Goal: Task Accomplishment & Management: Complete application form

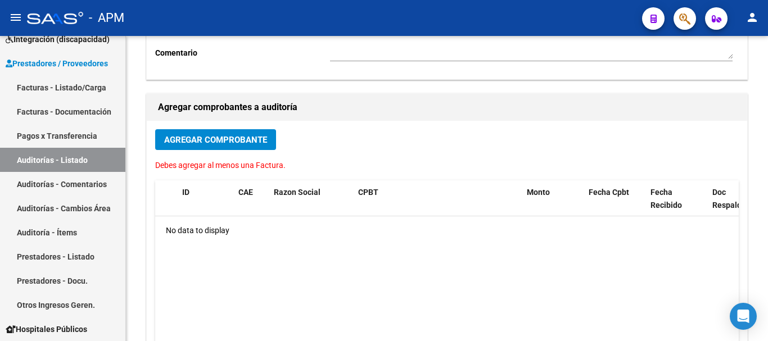
scroll to position [112, 0]
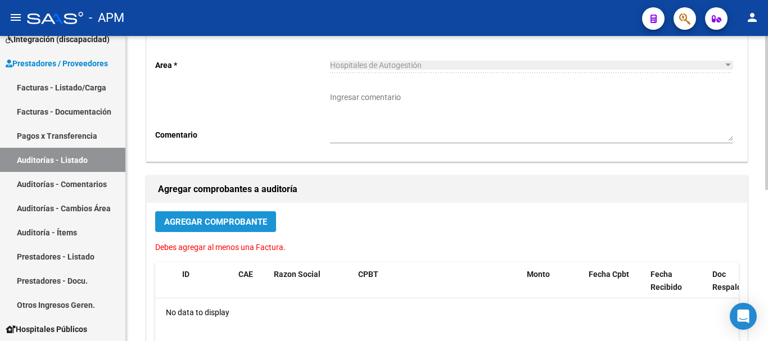
click at [230, 229] on button "Agregar Comprobante" at bounding box center [215, 221] width 121 height 21
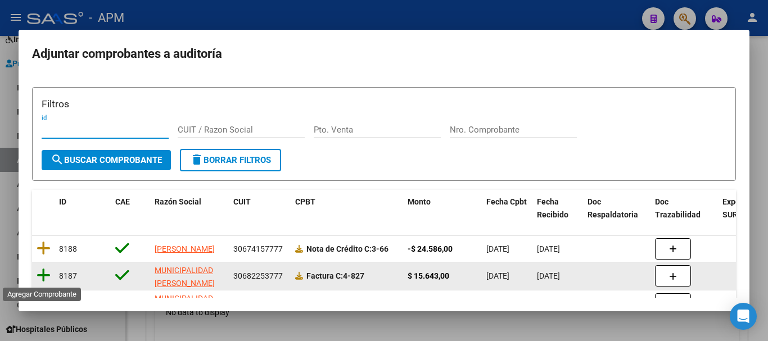
click at [46, 274] on icon at bounding box center [44, 275] width 14 height 16
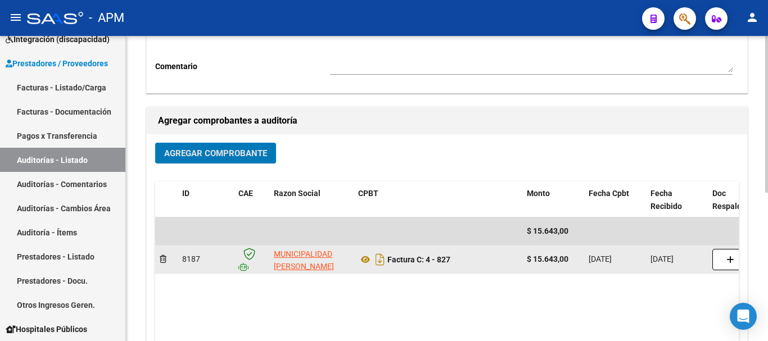
scroll to position [0, 0]
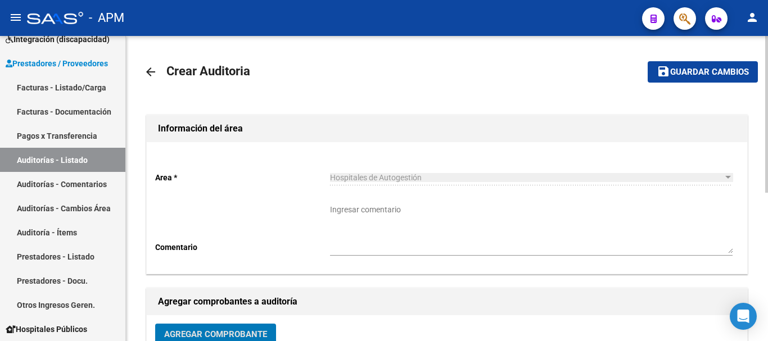
click at [704, 75] on span "Guardar cambios" at bounding box center [709, 72] width 79 height 10
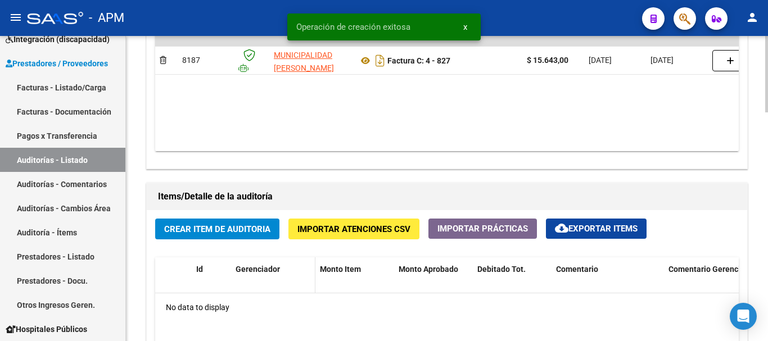
scroll to position [730, 0]
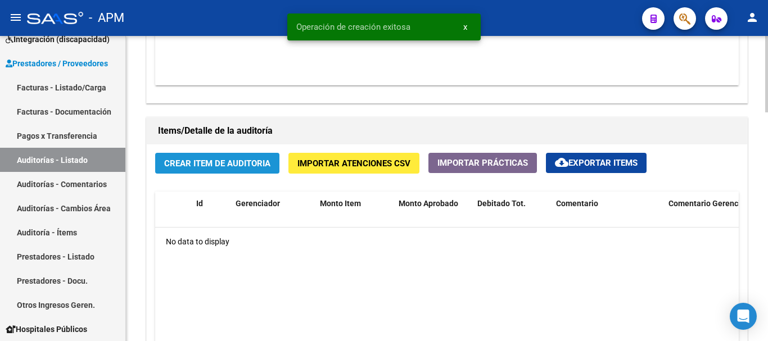
click at [265, 170] on button "Crear Item de Auditoria" at bounding box center [217, 163] width 124 height 21
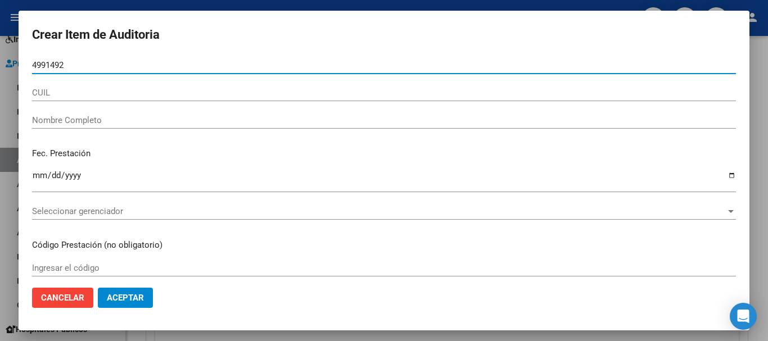
type input "49914922"
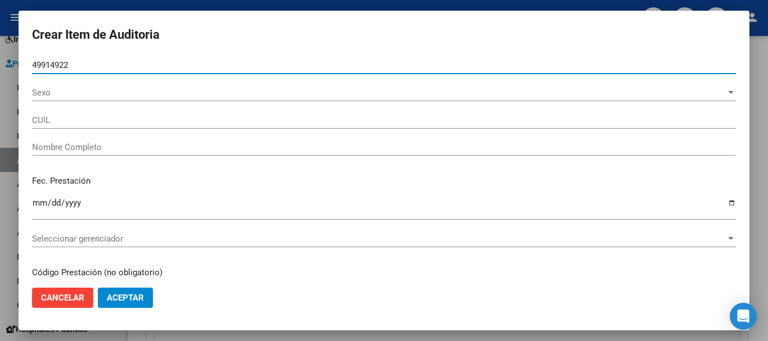
type input "27499149226"
type input "[PERSON_NAME] [PERSON_NAME]"
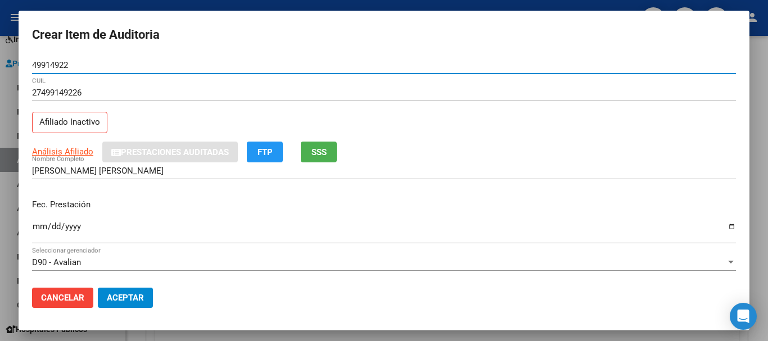
type input "49914922"
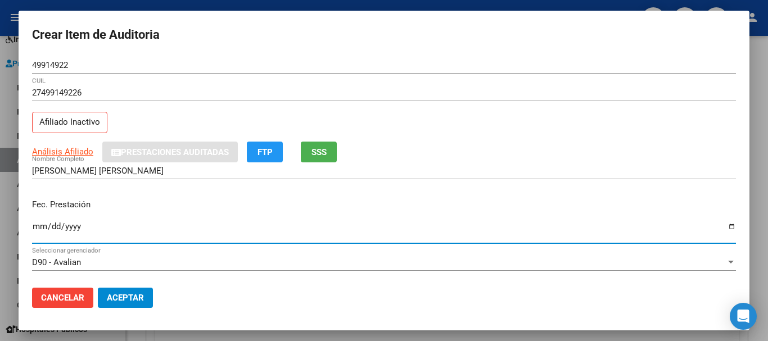
click at [34, 229] on input "Ingresar la fecha" at bounding box center [384, 231] width 704 height 18
type input "[DATE]"
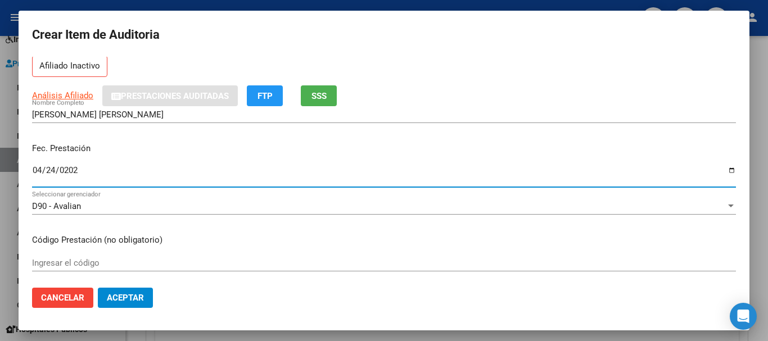
click at [65, 262] on input "Ingresar el código" at bounding box center [384, 263] width 704 height 10
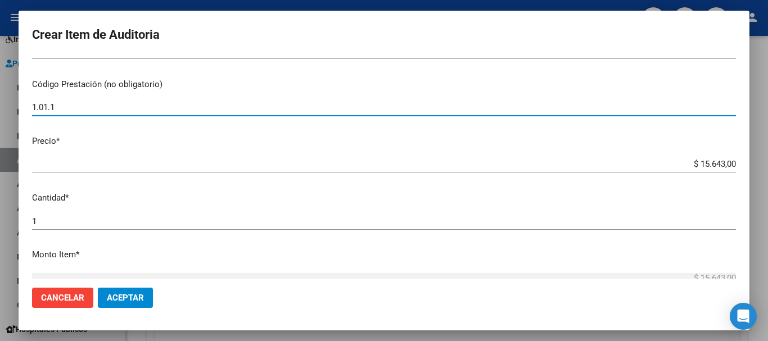
scroll to position [225, 0]
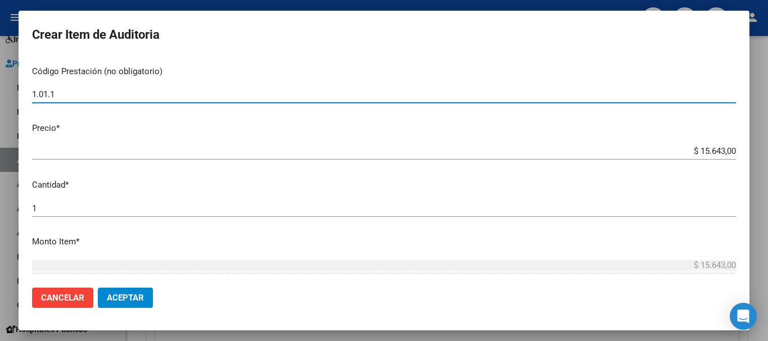
type input "1.01.1"
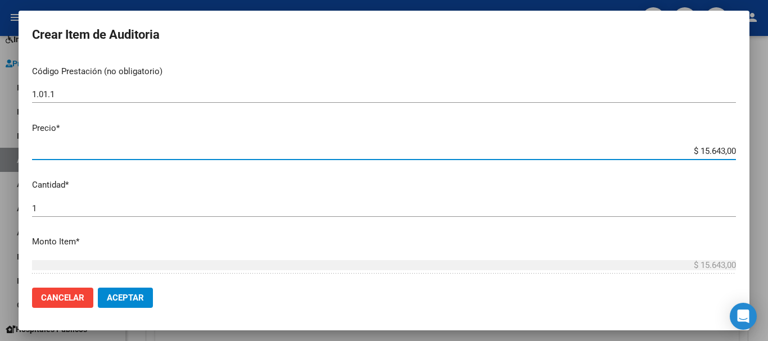
drag, startPoint x: 692, startPoint y: 150, endPoint x: 731, endPoint y: 149, distance: 39.3
click at [731, 149] on app-form-text-field "Precio * $ 15.643,00 Ingresar el precio" at bounding box center [388, 139] width 713 height 35
type input "$ 0,01"
type input "$ 0,15"
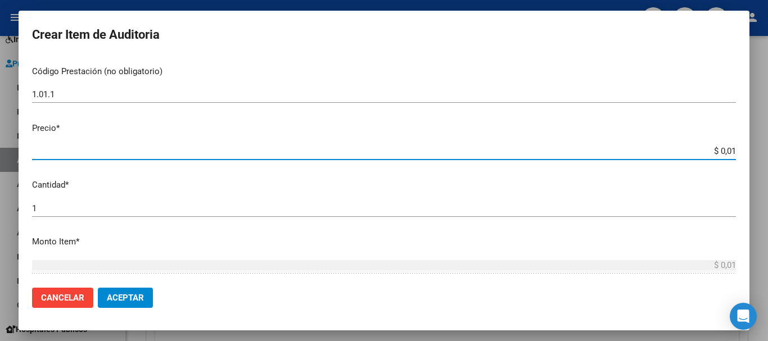
type input "$ 0,15"
type input "$ 1,52"
type input "$ 15,20"
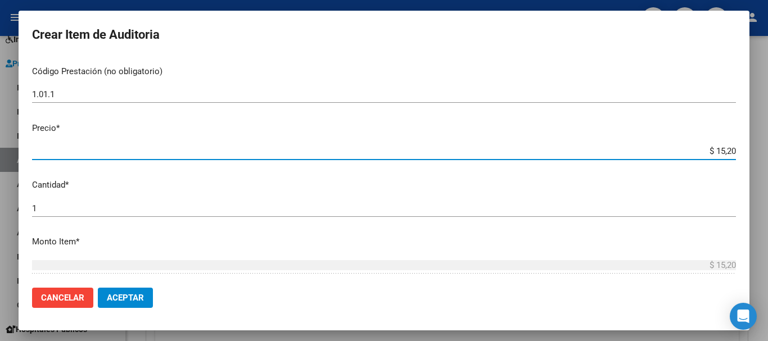
type input "$ 152,00"
type input "$ 1.520,00"
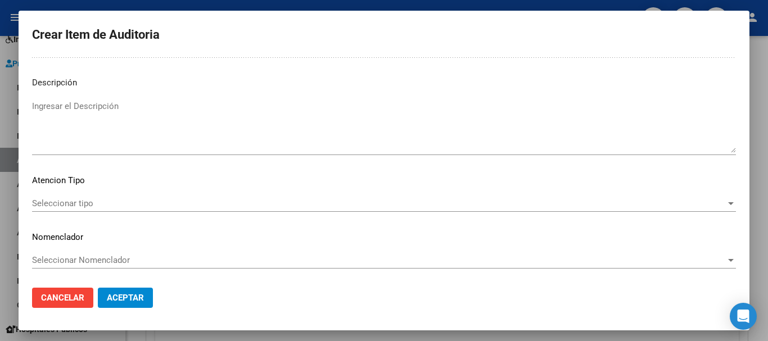
scroll to position [693, 0]
click at [715, 208] on div "Seleccionar tipo Seleccionar tipo" at bounding box center [384, 202] width 704 height 17
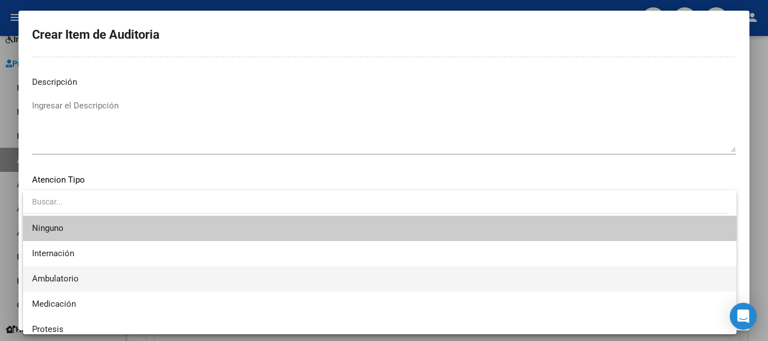
click at [164, 284] on span "Ambulatorio" at bounding box center [379, 278] width 695 height 25
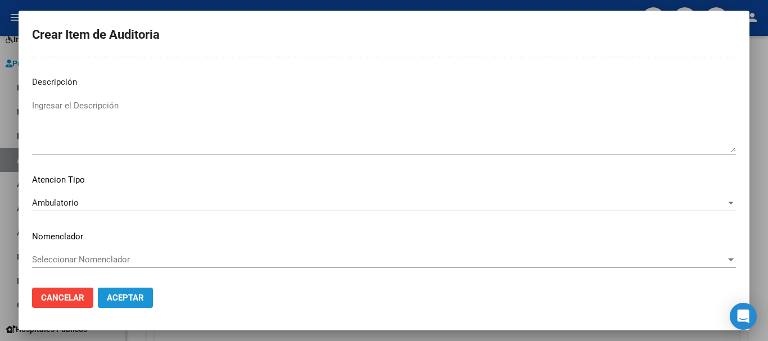
click at [138, 298] on span "Aceptar" at bounding box center [125, 298] width 37 height 10
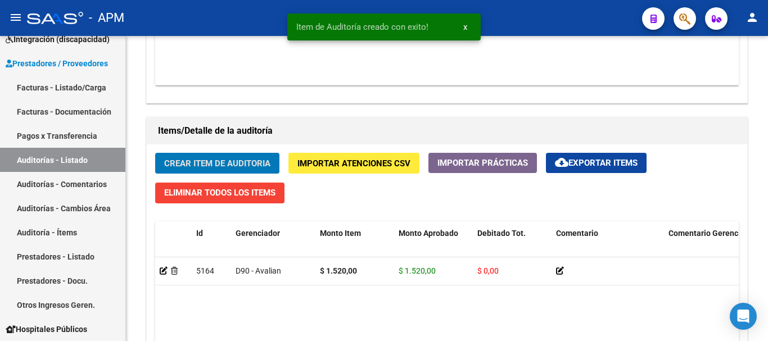
scroll to position [731, 0]
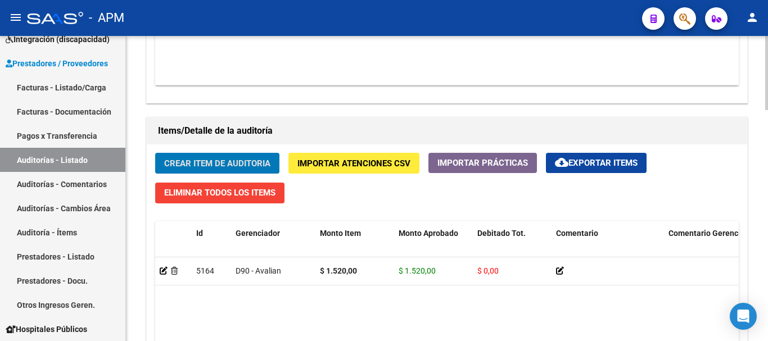
click at [199, 161] on span "Crear Item de Auditoria" at bounding box center [217, 163] width 106 height 10
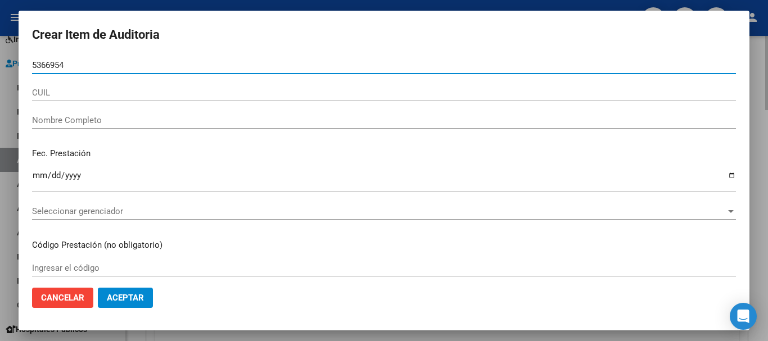
type input "53669542"
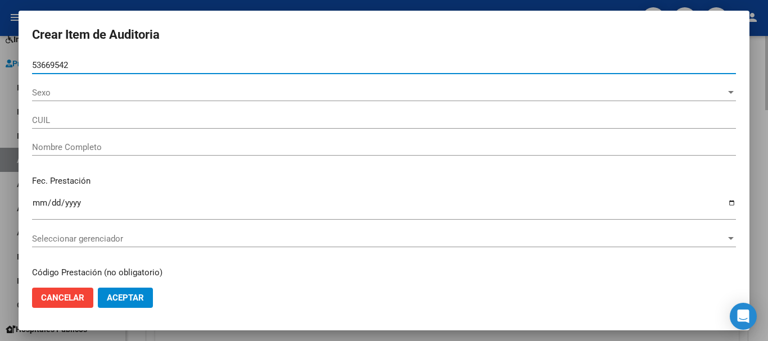
type input "27536695422"
type input "[PERSON_NAME]"
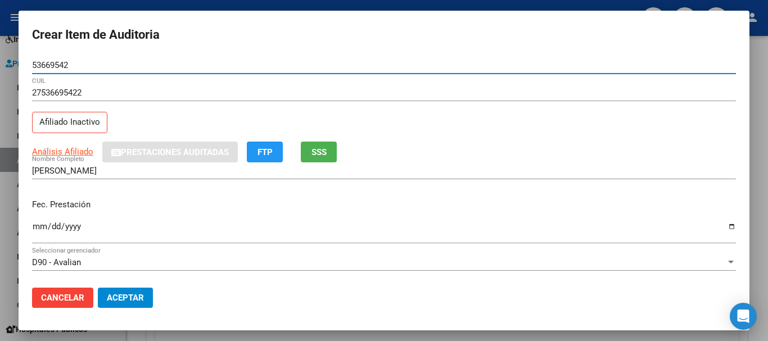
type input "53669542"
click at [42, 226] on input "Ingresar la fecha" at bounding box center [384, 231] width 704 height 18
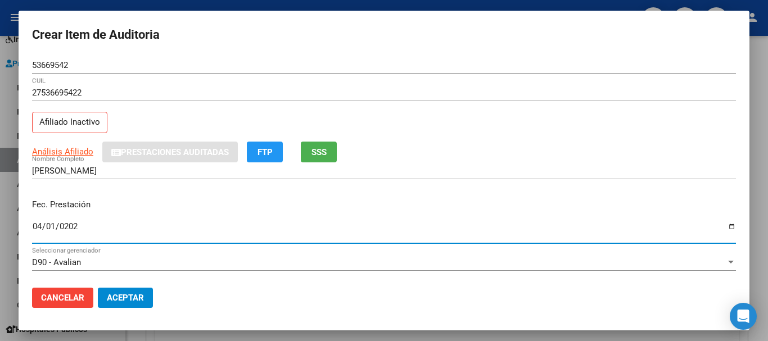
type input "[DATE]"
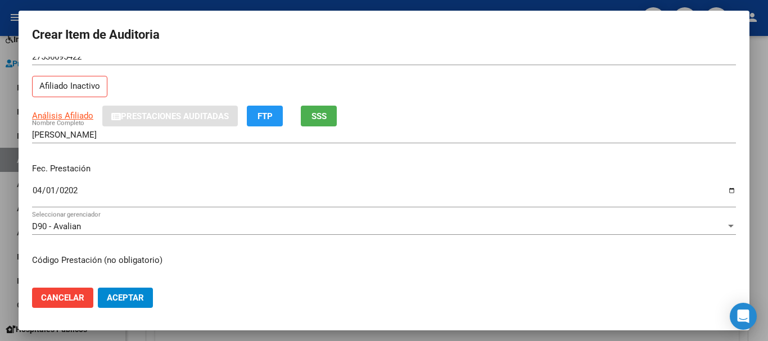
scroll to position [56, 0]
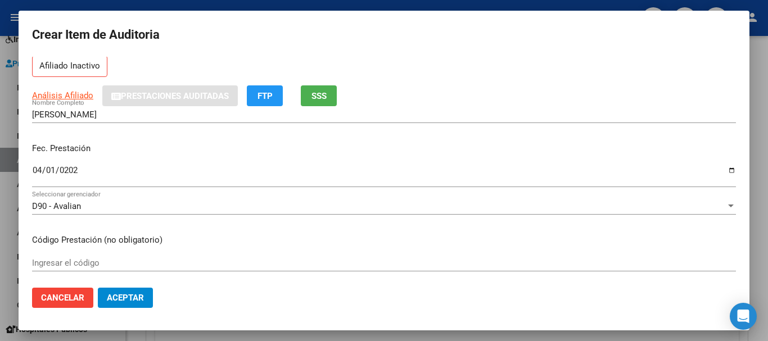
click at [85, 266] on input "Ingresar el código" at bounding box center [384, 263] width 704 height 10
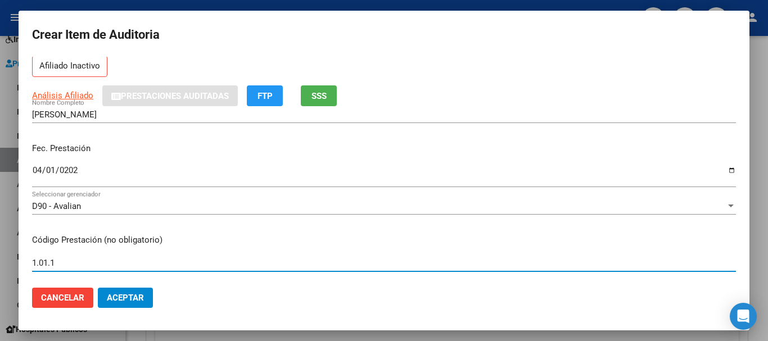
type input "1.01.1"
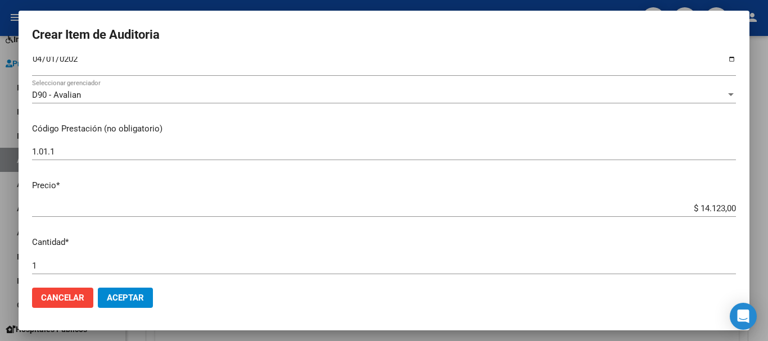
scroll to position [169, 0]
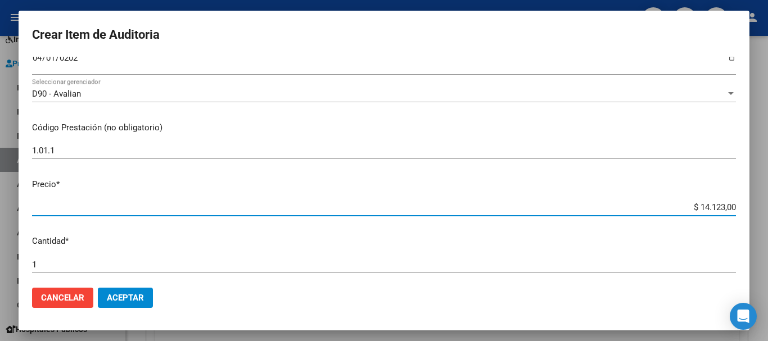
drag, startPoint x: 692, startPoint y: 206, endPoint x: 741, endPoint y: 205, distance: 48.4
click at [741, 205] on mat-dialog-content "53669542 Nro Documento 27536695422 CUIL Afiliado Inactivo Análisis Afiliado Pre…" at bounding box center [384, 168] width 730 height 222
type input "$ 0,01"
type input "$ 0,15"
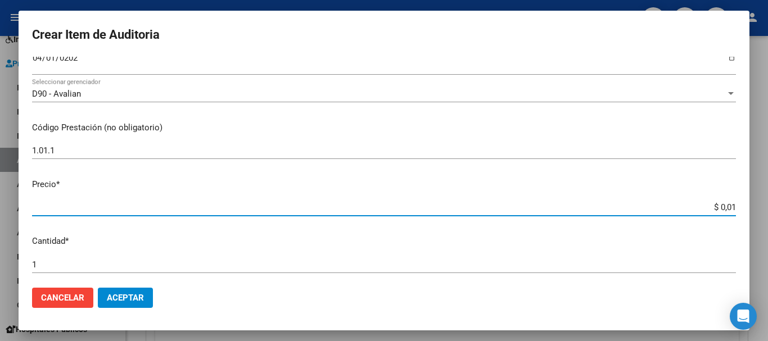
type input "$ 0,15"
type input "$ 1,52"
type input "$ 15,20"
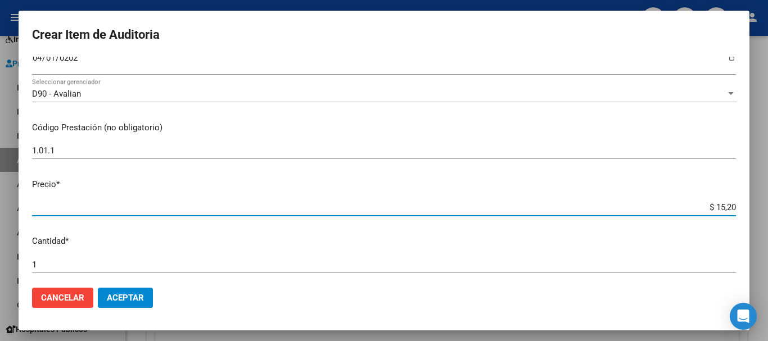
type input "$ 152,00"
type input "$ 1.520,00"
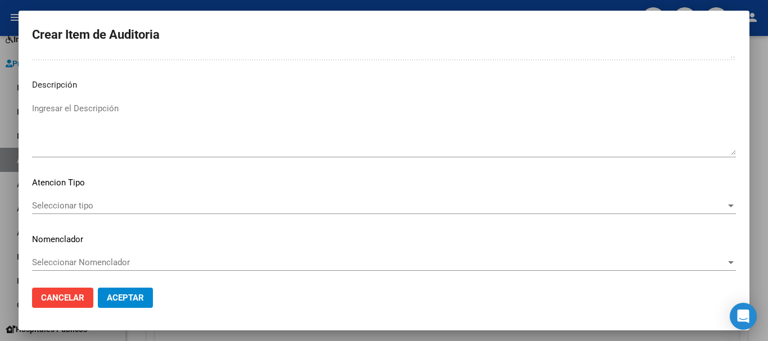
scroll to position [693, 0]
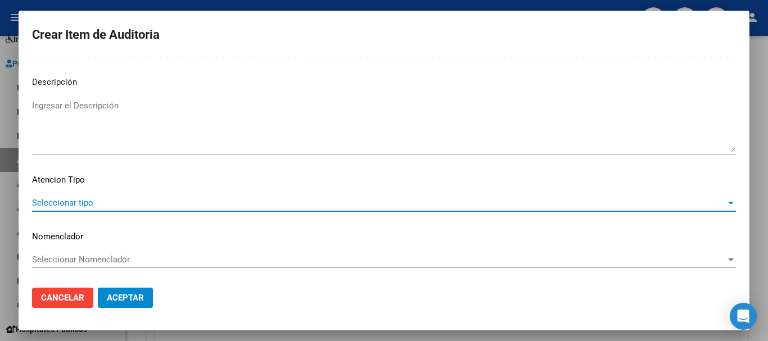
click at [613, 204] on span "Seleccionar tipo" at bounding box center [378, 203] width 693 height 10
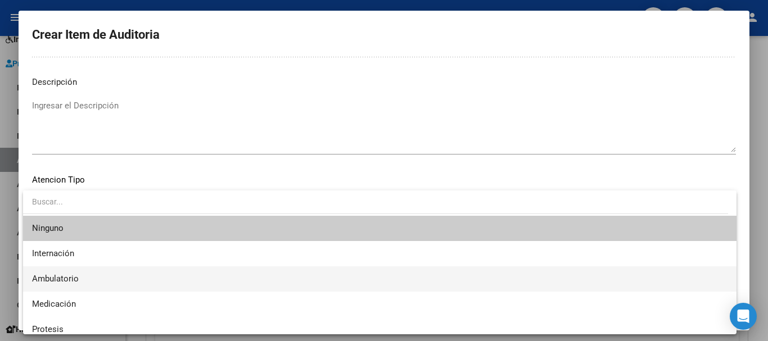
click at [165, 274] on span "Ambulatorio" at bounding box center [379, 278] width 695 height 25
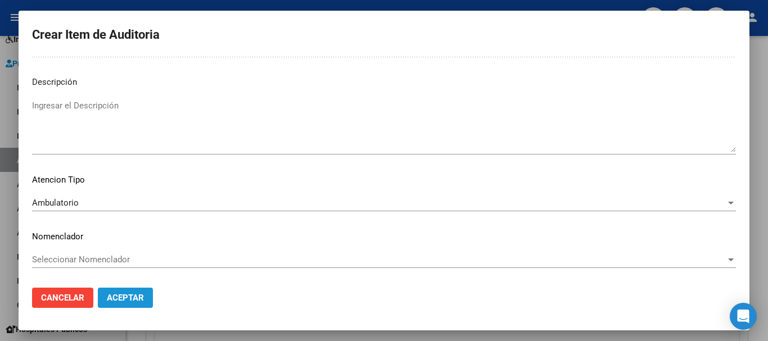
click at [129, 293] on span "Aceptar" at bounding box center [125, 298] width 37 height 10
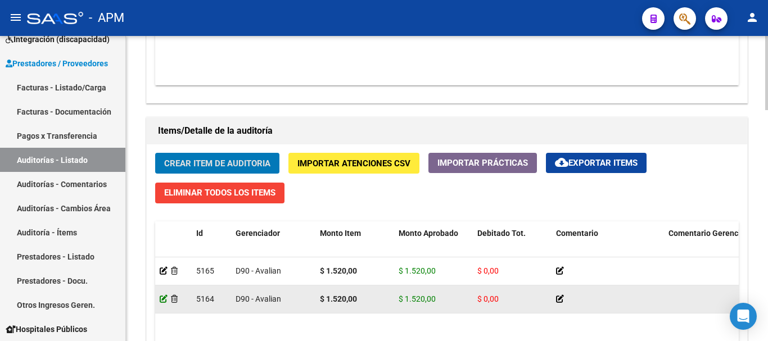
click at [164, 296] on icon at bounding box center [164, 299] width 8 height 8
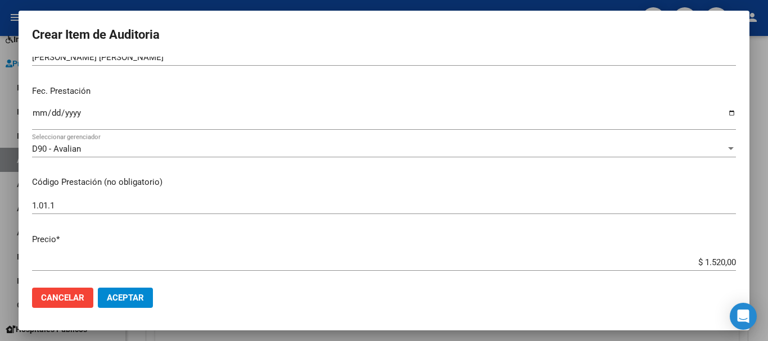
scroll to position [112, 0]
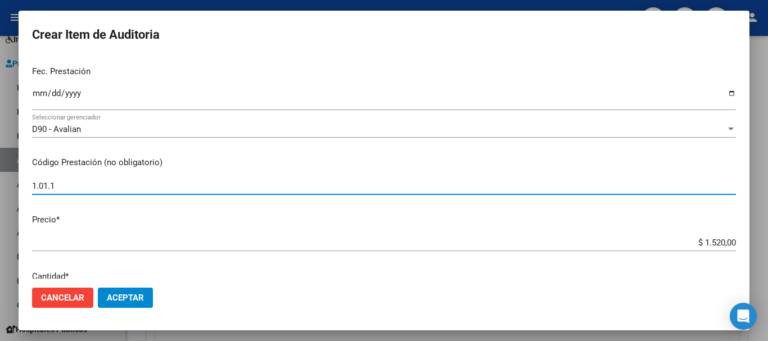
click at [85, 185] on input "1.01.1" at bounding box center [384, 186] width 704 height 10
type input "1.01.1x2"
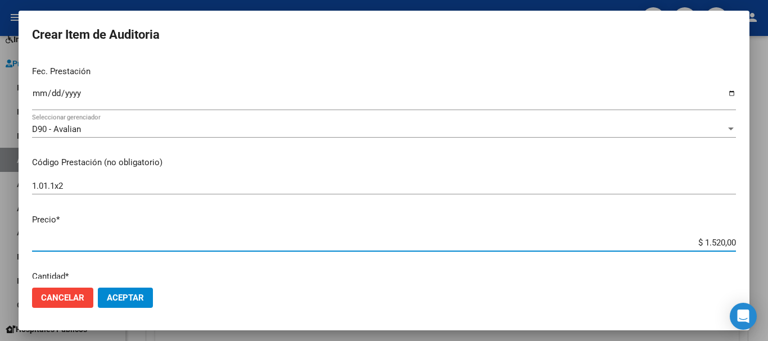
drag, startPoint x: 695, startPoint y: 242, endPoint x: 731, endPoint y: 241, distance: 36.5
click at [731, 241] on app-form-text-field "Precio * $ 1.520,00 Ingresar el precio" at bounding box center [388, 231] width 713 height 35
type input "$ 0,03"
type input "$ 0,30"
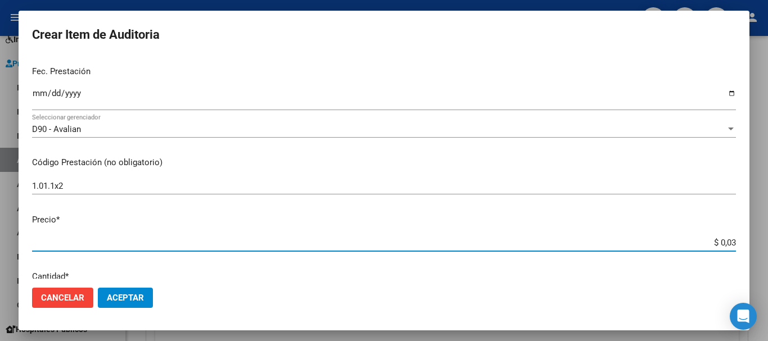
type input "$ 0,30"
type input "$ 3,04"
type input "$ 30,40"
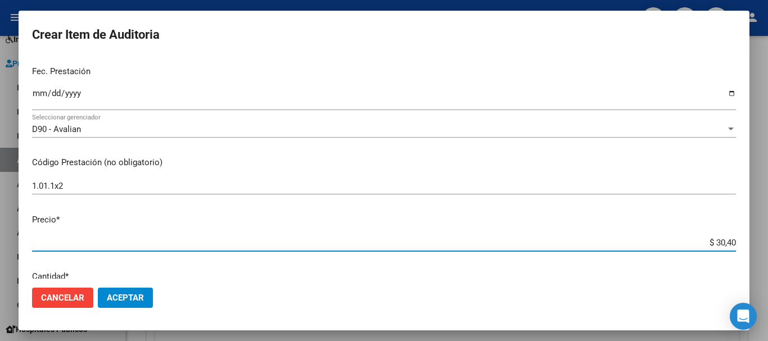
type input "$ 304,00"
type input "$ 3.040,00"
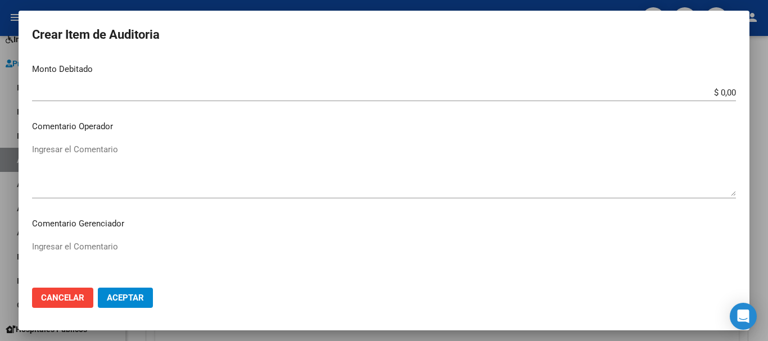
scroll to position [672, 0]
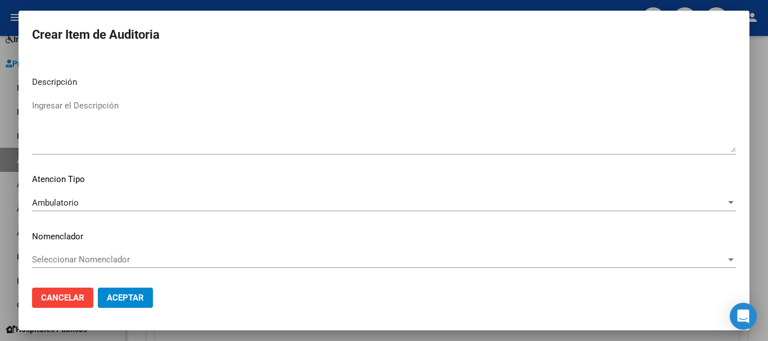
click at [135, 298] on span "Aceptar" at bounding box center [125, 298] width 37 height 10
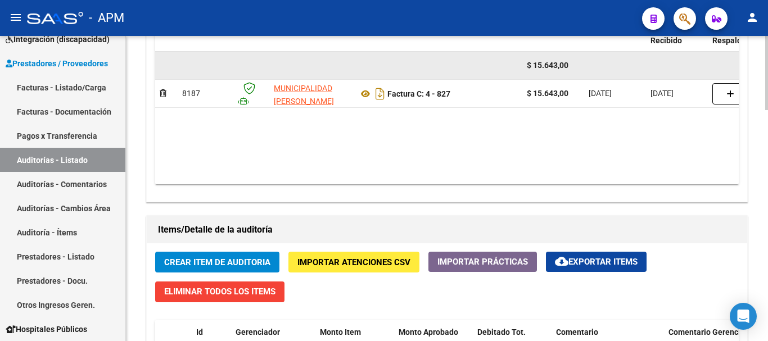
scroll to position [674, 0]
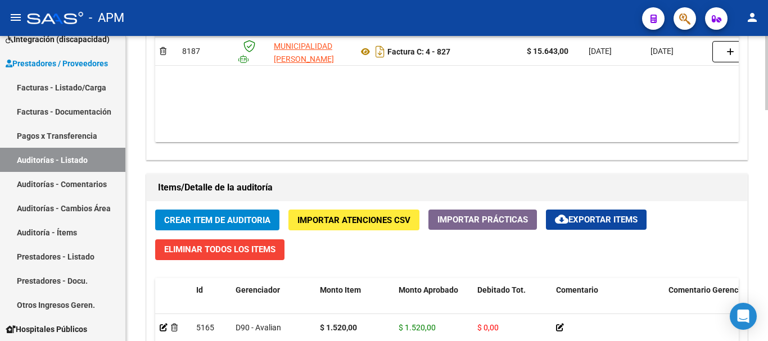
click at [210, 214] on button "Crear Item de Auditoria" at bounding box center [217, 220] width 124 height 21
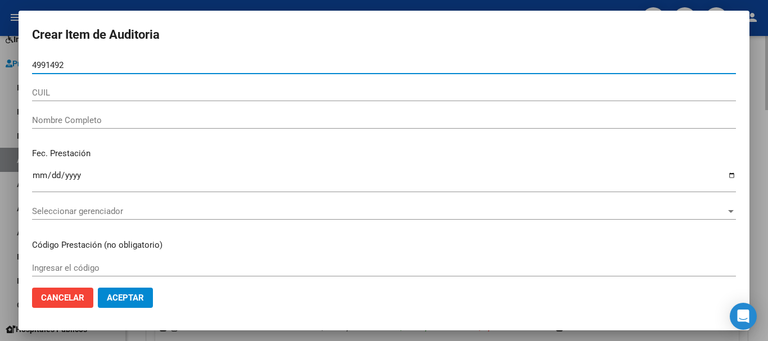
type input "49914922"
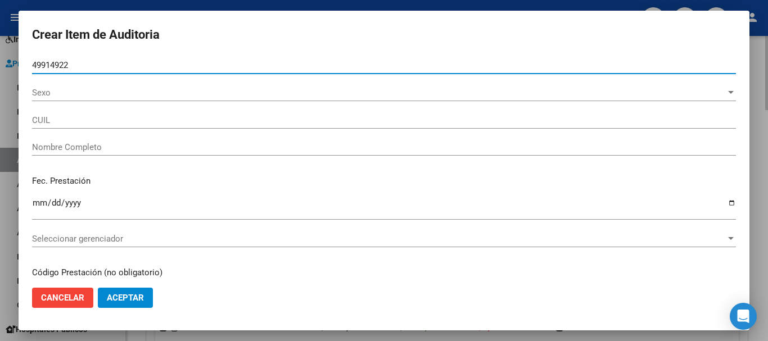
type input "27499149226"
type input "[PERSON_NAME] [PERSON_NAME]"
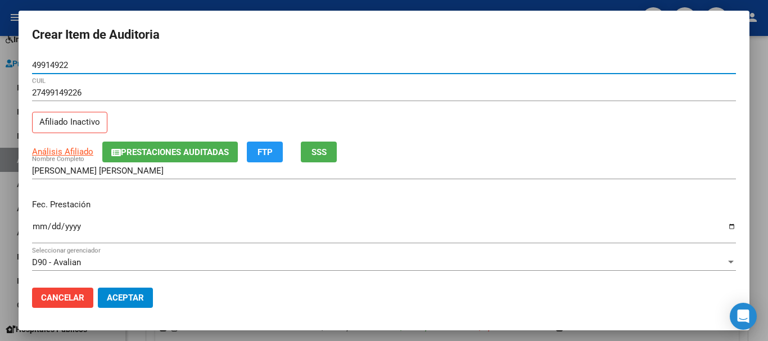
type input "49914922"
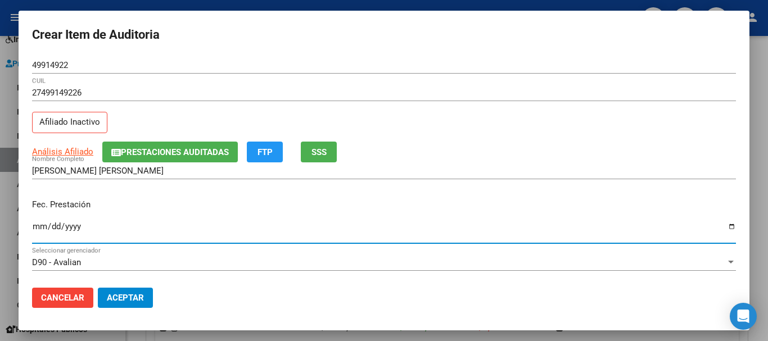
click at [40, 227] on input "Ingresar la fecha" at bounding box center [384, 231] width 704 height 18
type input "[DATE]"
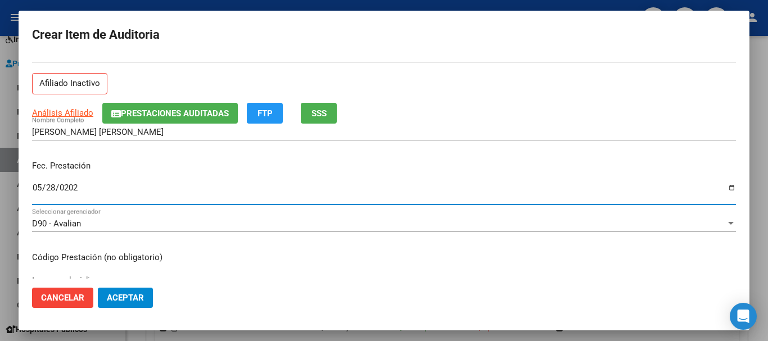
scroll to position [56, 0]
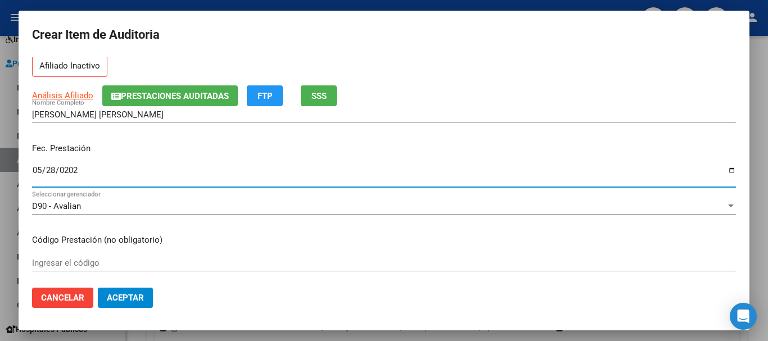
click at [51, 262] on input "Ingresar el código" at bounding box center [384, 263] width 704 height 10
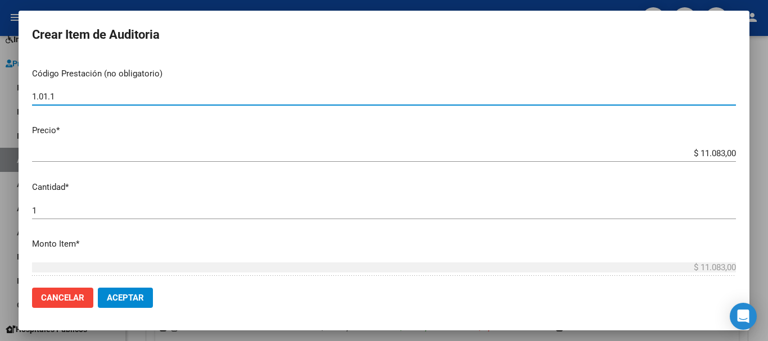
scroll to position [225, 0]
type input "1.01.1"
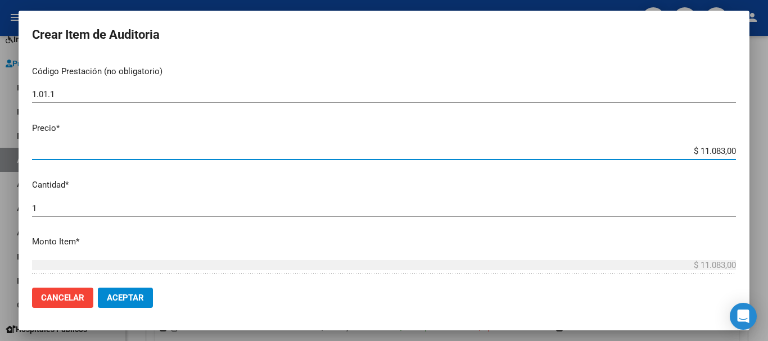
drag, startPoint x: 689, startPoint y: 149, endPoint x: 767, endPoint y: 144, distance: 78.3
click at [767, 144] on div "Crear Item de Auditoria 49914922 Nro Documento 27499149226 CUIL Afiliado Inacti…" at bounding box center [384, 170] width 768 height 341
type input "$ 0,01"
type input "$ 0,15"
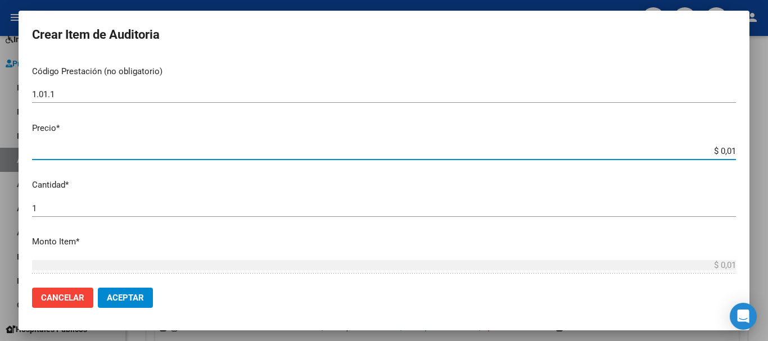
type input "$ 0,15"
type input "$ 1,52"
type input "$ 15,20"
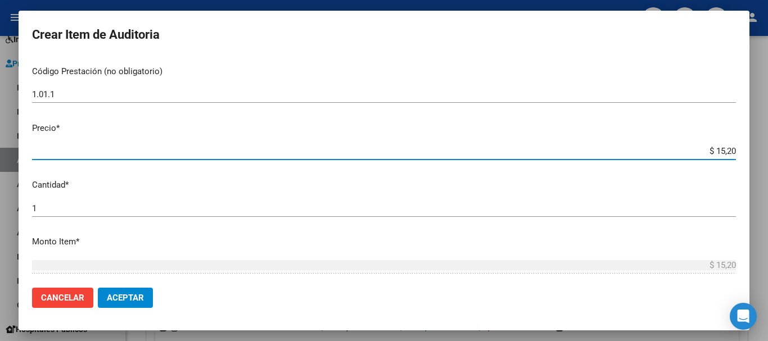
type input "$ 152,00"
type input "$ 1.520,00"
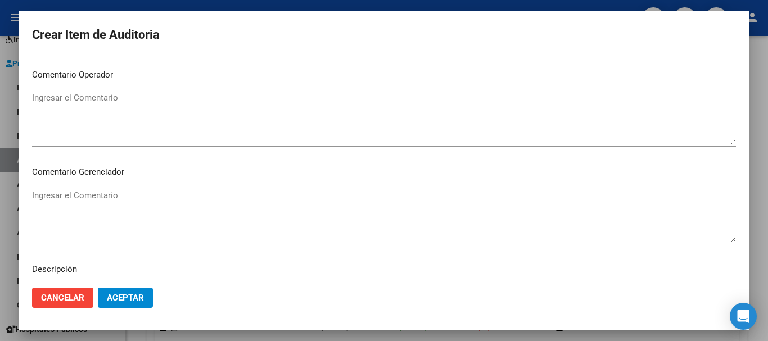
scroll to position [693, 0]
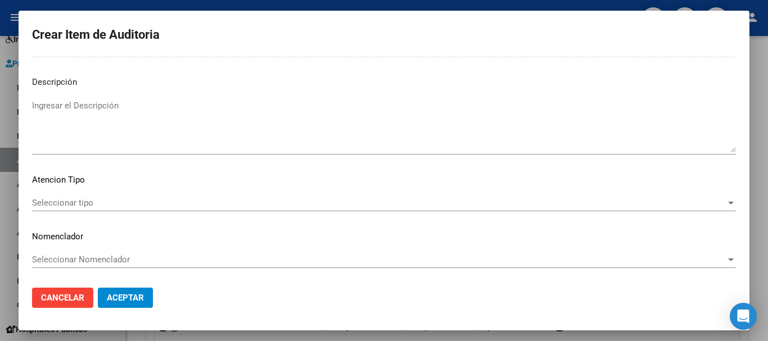
click at [705, 206] on span "Seleccionar tipo" at bounding box center [378, 203] width 693 height 10
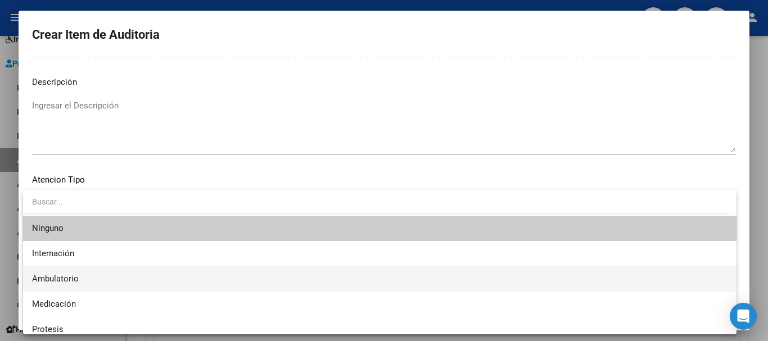
click at [137, 278] on span "Ambulatorio" at bounding box center [379, 278] width 695 height 25
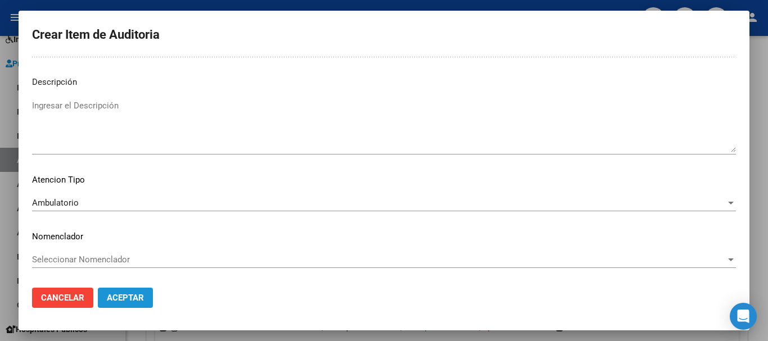
click at [143, 298] on span "Aceptar" at bounding box center [125, 298] width 37 height 10
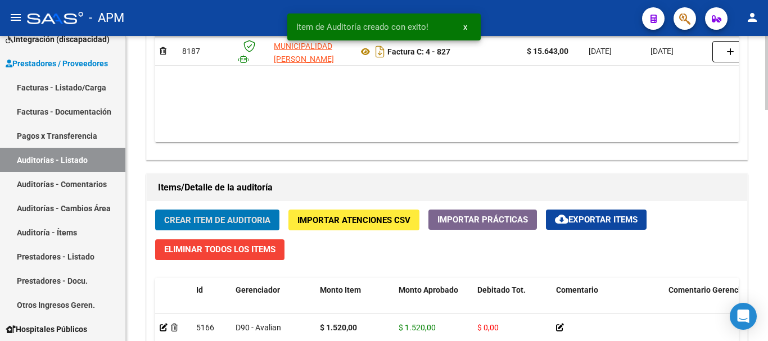
click at [198, 221] on span "Crear Item de Auditoria" at bounding box center [217, 220] width 106 height 10
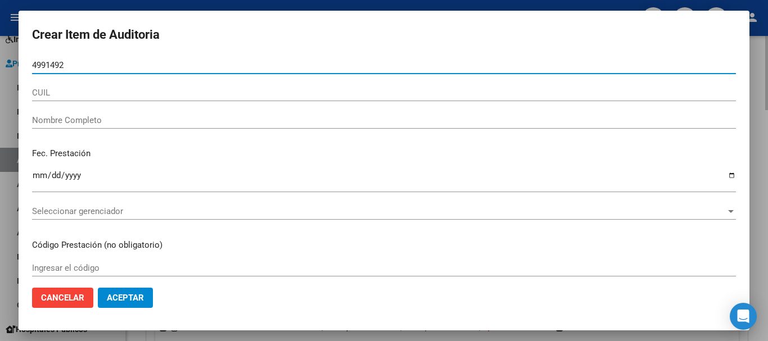
type input "49914922"
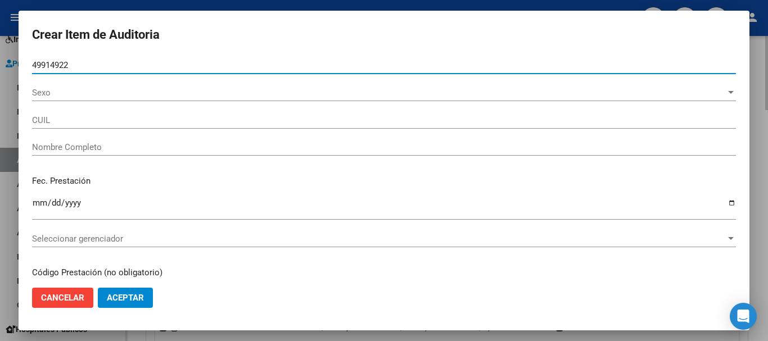
type input "27499149226"
type input "[PERSON_NAME] [PERSON_NAME]"
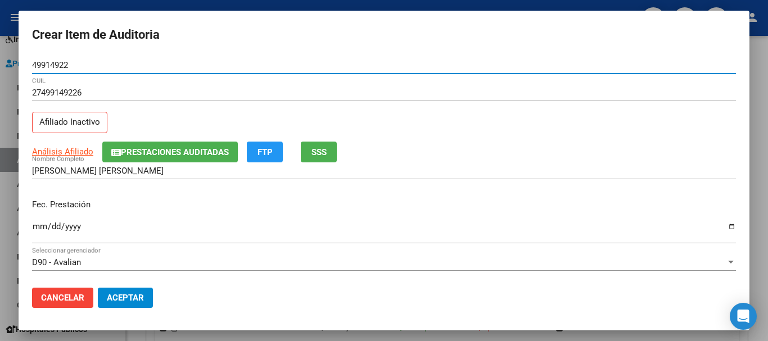
type input "49914922"
click at [39, 229] on input "Ingresar la fecha" at bounding box center [384, 231] width 704 height 18
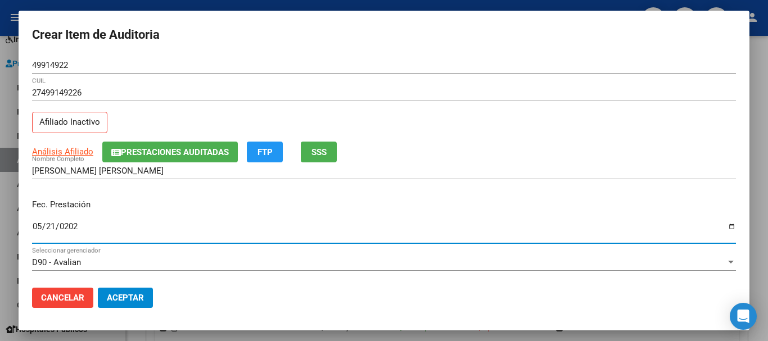
type input "[DATE]"
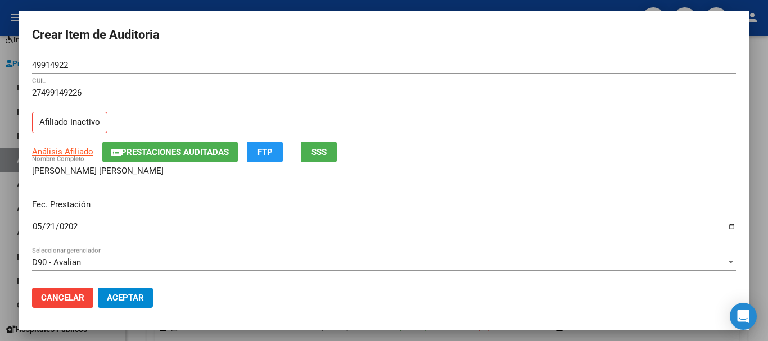
scroll to position [112, 0]
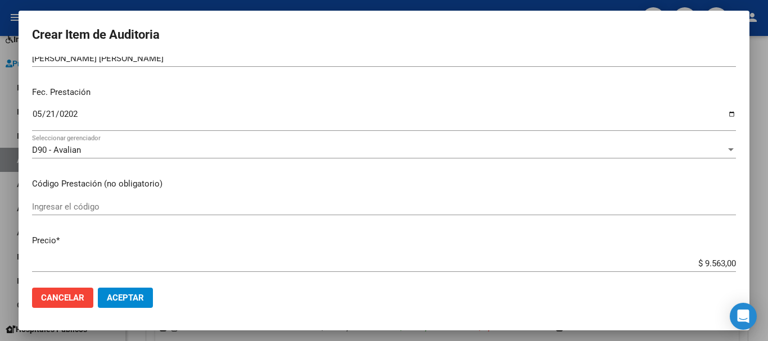
click at [75, 206] on input "Ingresar el código" at bounding box center [384, 207] width 704 height 10
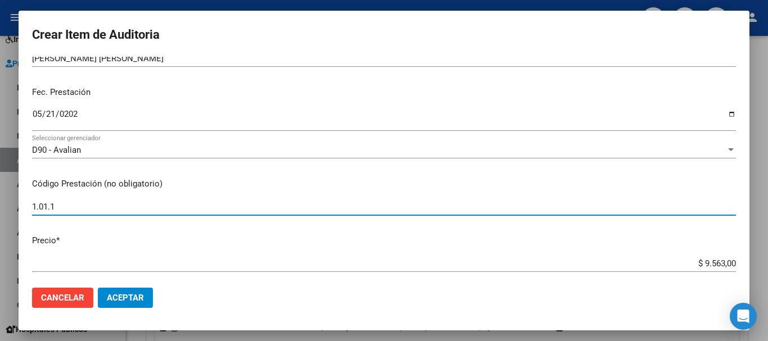
type input "1.01.1"
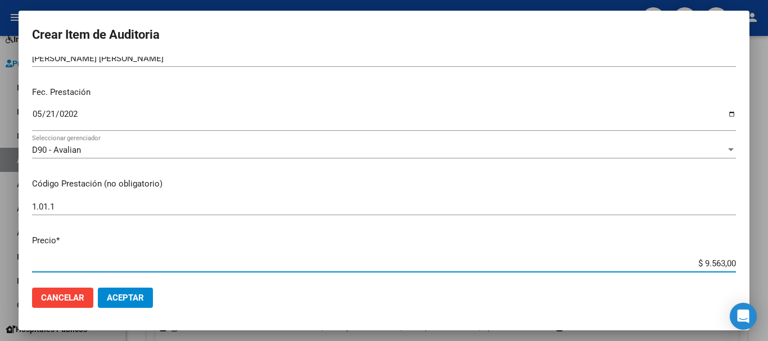
drag, startPoint x: 693, startPoint y: 261, endPoint x: 761, endPoint y: 261, distance: 67.4
click at [761, 261] on div "Crear Item de Auditoria 49914922 Nro Documento 27499149226 CUIL Afiliado Inacti…" at bounding box center [384, 170] width 768 height 341
type input "$ 0,01"
type input "$ 0,15"
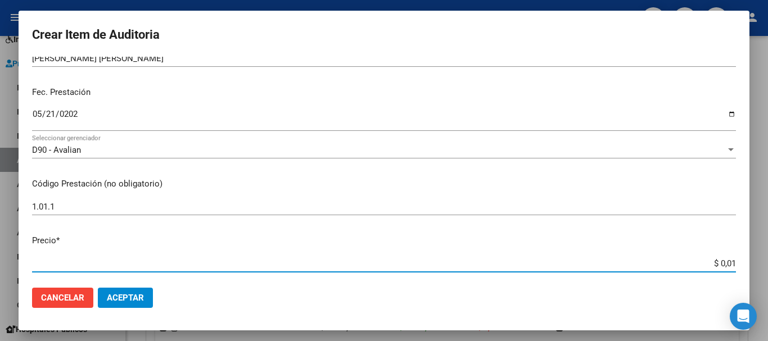
type input "$ 0,15"
type input "$ 1,52"
type input "$ 15,20"
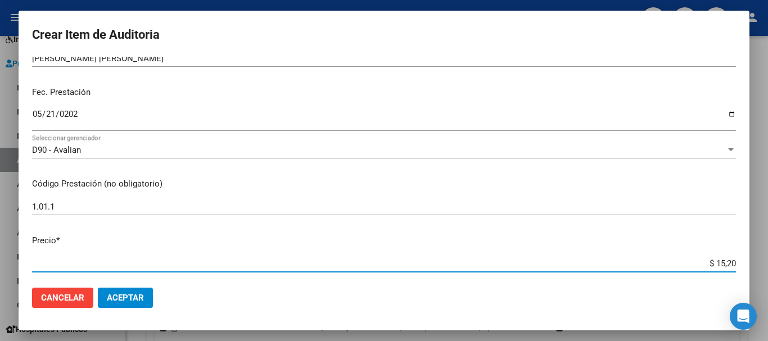
type input "$ 152,00"
type input "$ 1.520,00"
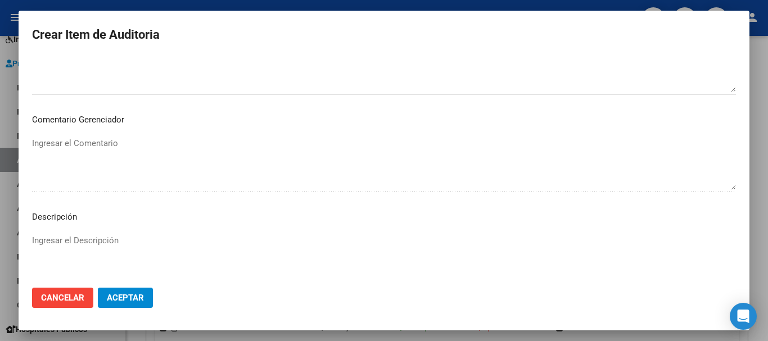
scroll to position [693, 0]
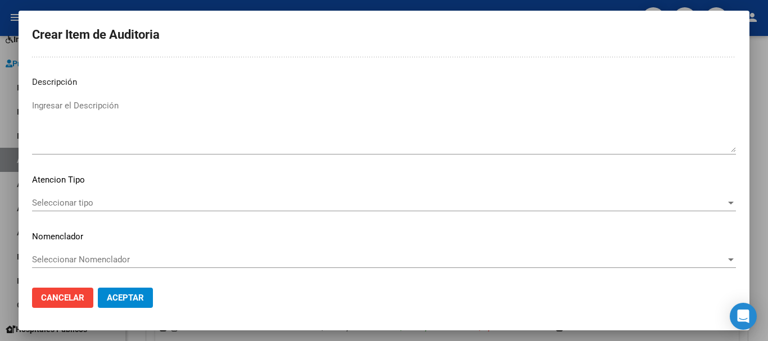
click at [678, 210] on div "Seleccionar tipo Seleccionar tipo" at bounding box center [384, 202] width 704 height 17
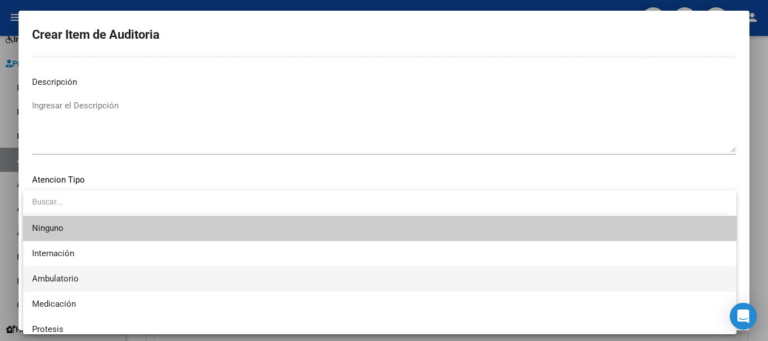
click at [194, 273] on span "Ambulatorio" at bounding box center [379, 278] width 695 height 25
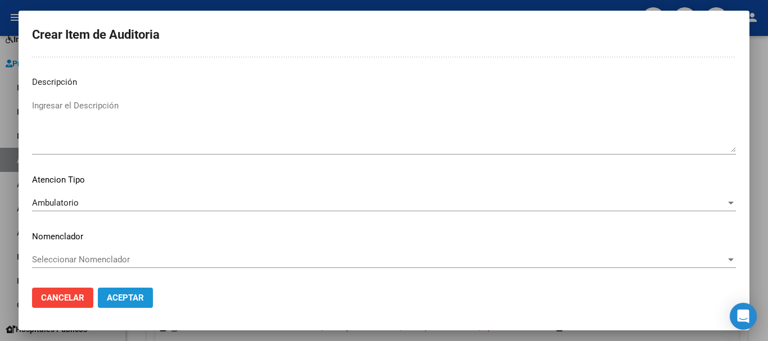
click at [137, 304] on button "Aceptar" at bounding box center [125, 298] width 55 height 20
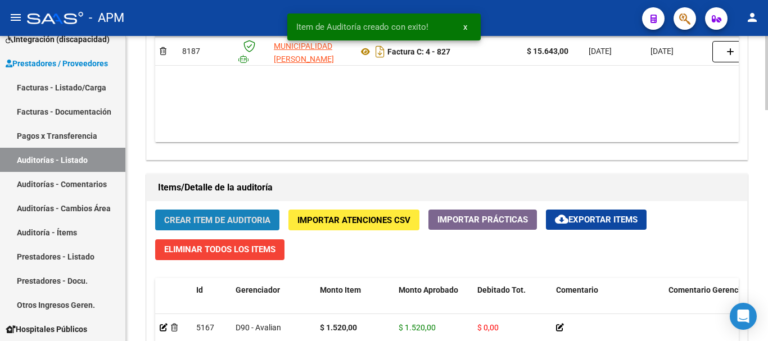
click at [196, 220] on span "Crear Item de Auditoria" at bounding box center [217, 220] width 106 height 10
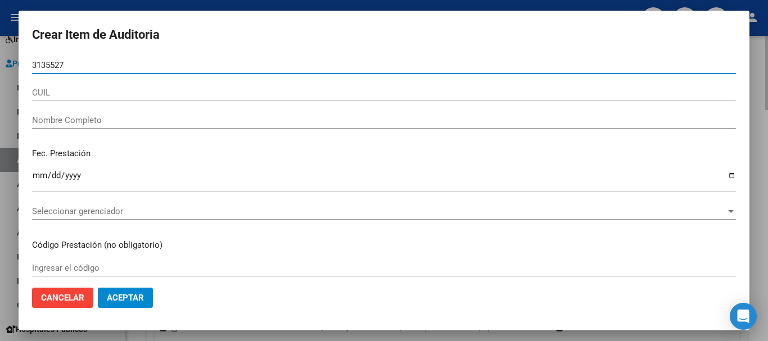
type input "31355272"
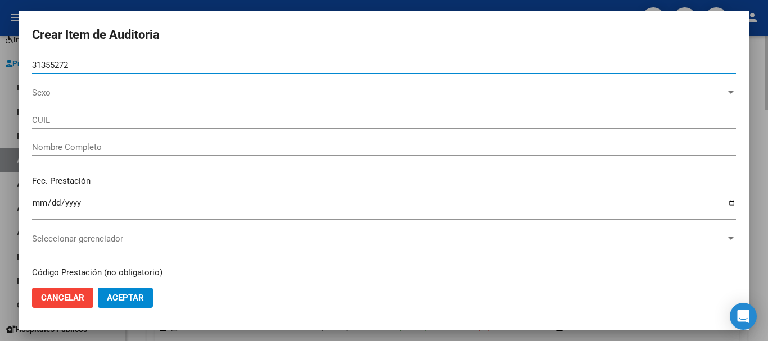
type input "20313552722"
type input "[PERSON_NAME]"
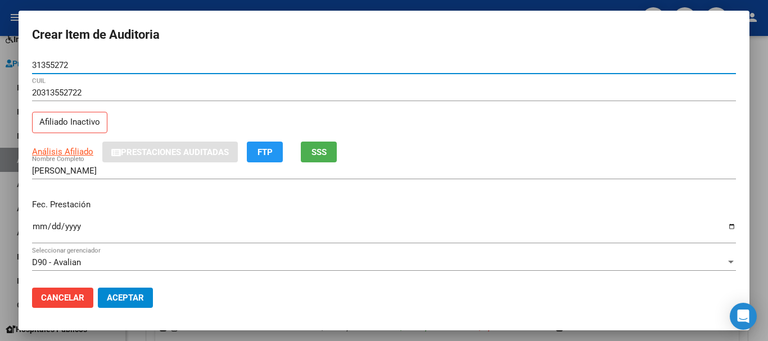
type input "31355272"
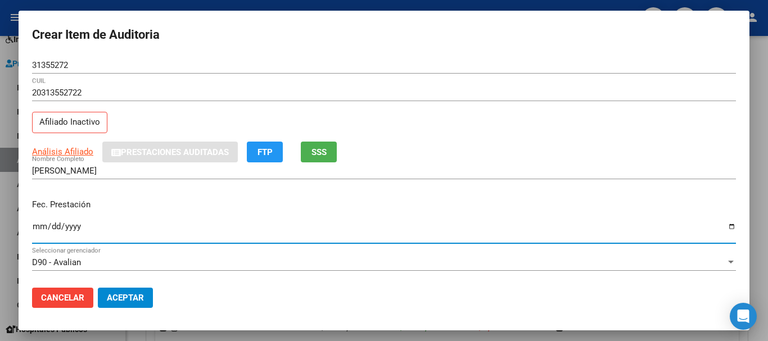
click at [40, 229] on input "Ingresar la fecha" at bounding box center [384, 231] width 704 height 18
type input "[DATE]"
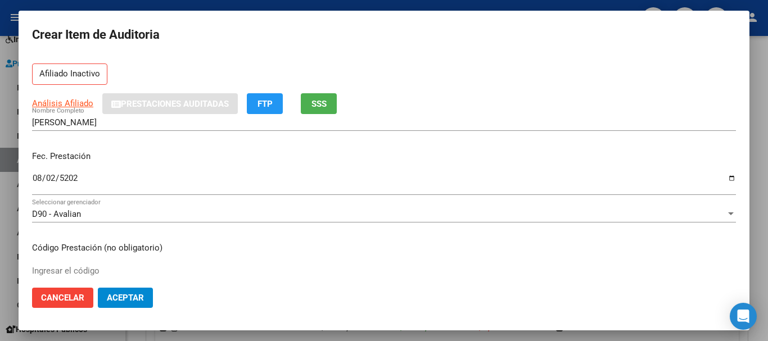
scroll to position [112, 0]
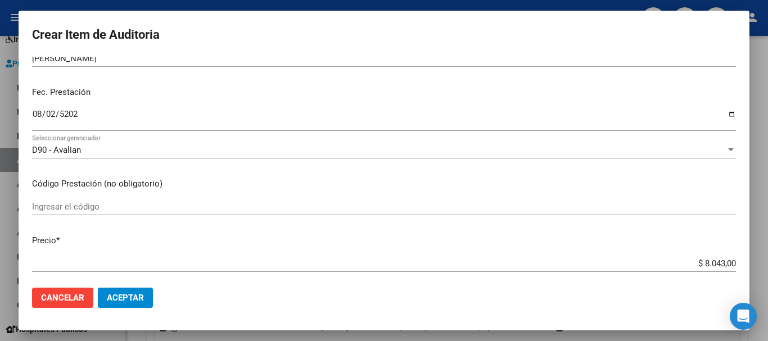
click at [74, 201] on div "Ingresar el código" at bounding box center [384, 206] width 704 height 17
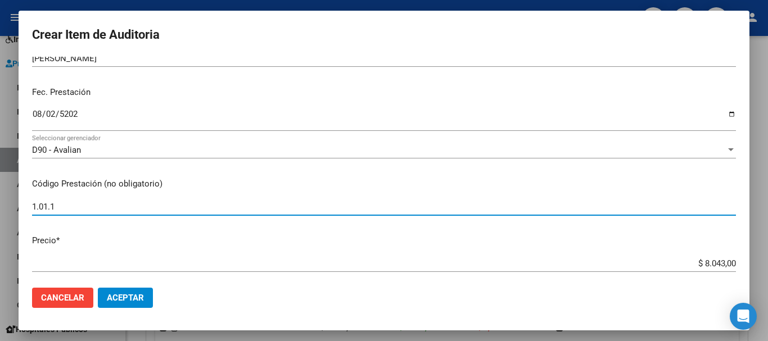
type input "1.01.1"
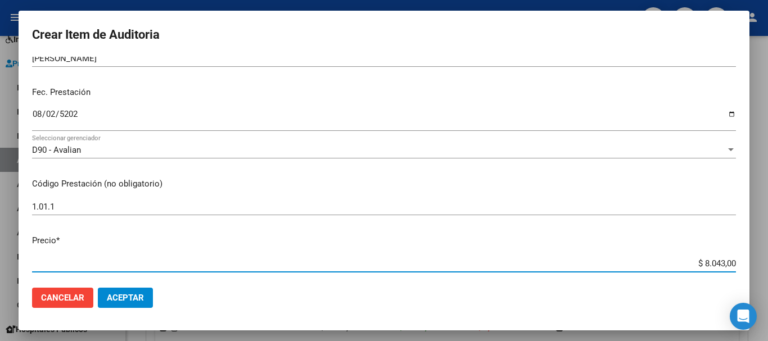
drag, startPoint x: 695, startPoint y: 262, endPoint x: 760, endPoint y: 270, distance: 65.7
click at [760, 270] on div "Crear Item de Auditoria 31355272 Nro Documento 20313552722 CUIL Afiliado Inacti…" at bounding box center [384, 170] width 768 height 341
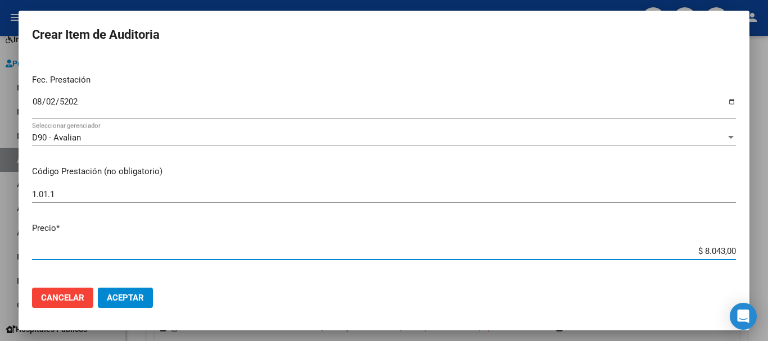
click at [760, 270] on div at bounding box center [384, 170] width 768 height 341
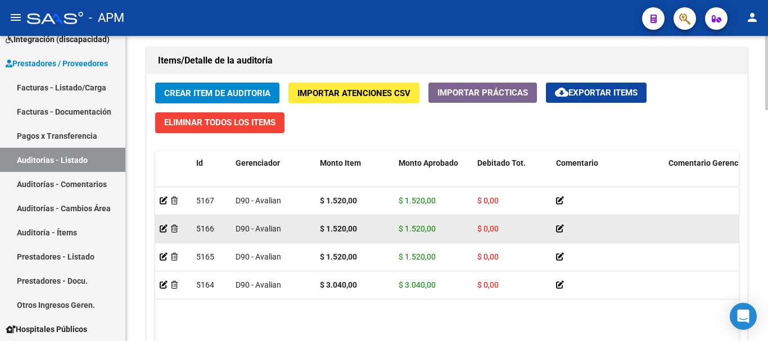
scroll to position [787, 0]
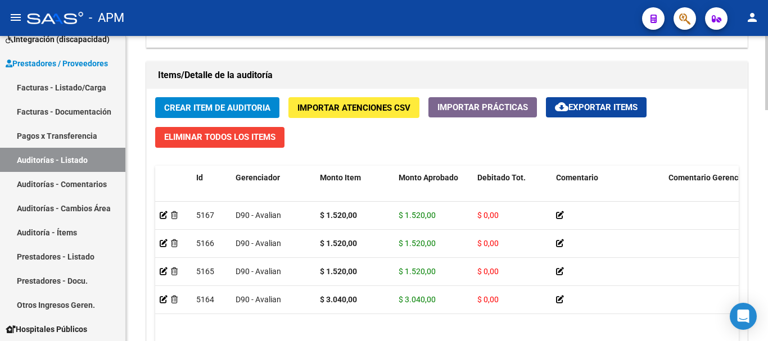
click at [230, 108] on span "Crear Item de Auditoria" at bounding box center [217, 108] width 106 height 10
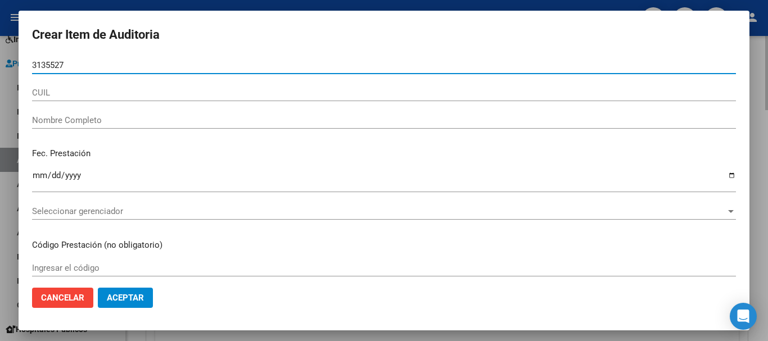
type input "31355272"
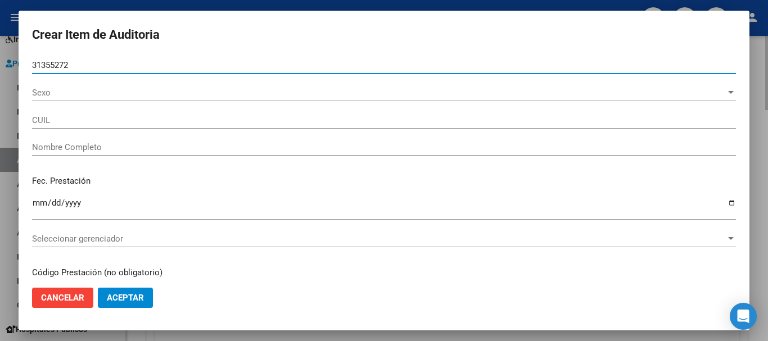
type input "20313552722"
type input "[PERSON_NAME]"
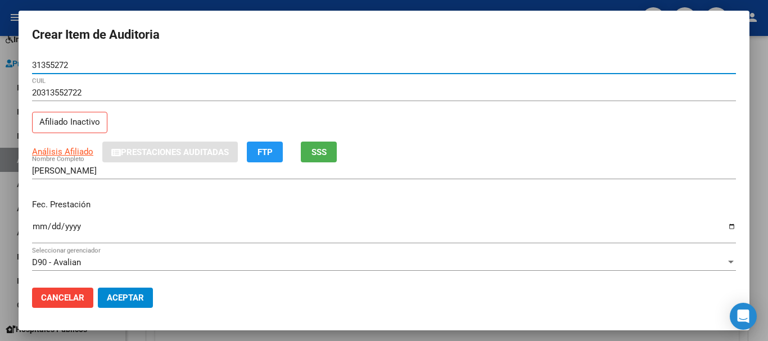
type input "31355272"
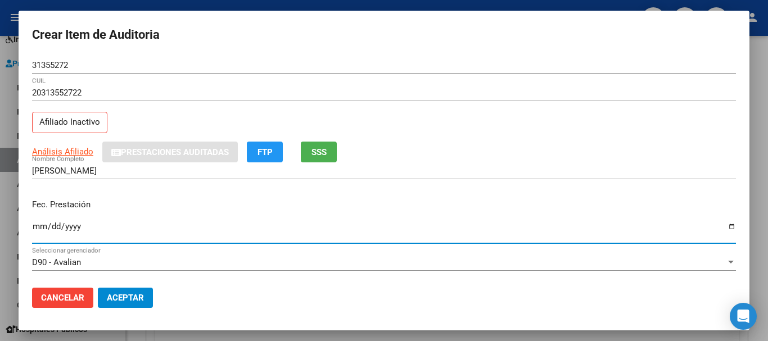
click at [34, 224] on input "Ingresar la fecha" at bounding box center [384, 231] width 704 height 18
type input "[DATE]"
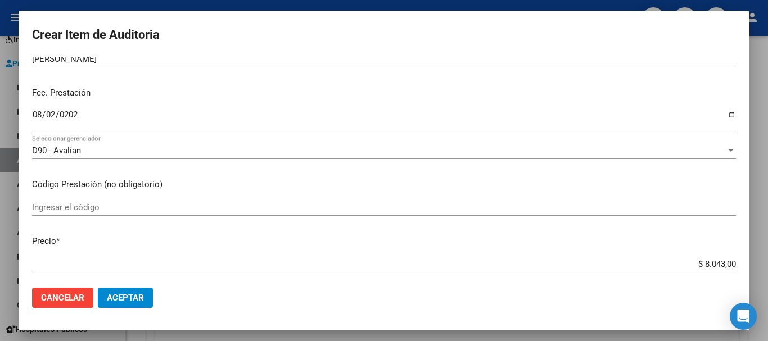
scroll to position [112, 0]
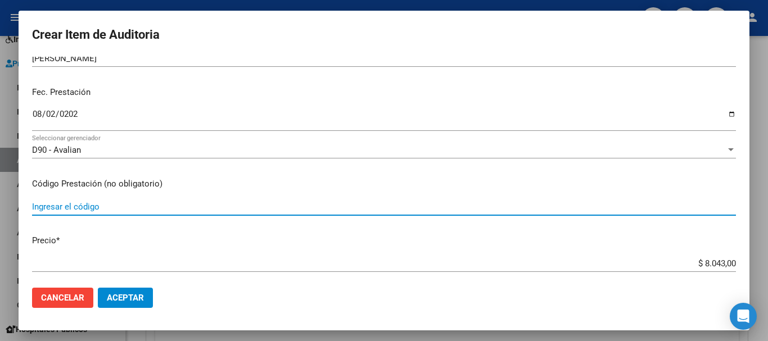
click at [88, 208] on input "Ingresar el código" at bounding box center [384, 207] width 704 height 10
type input "1.01.1"
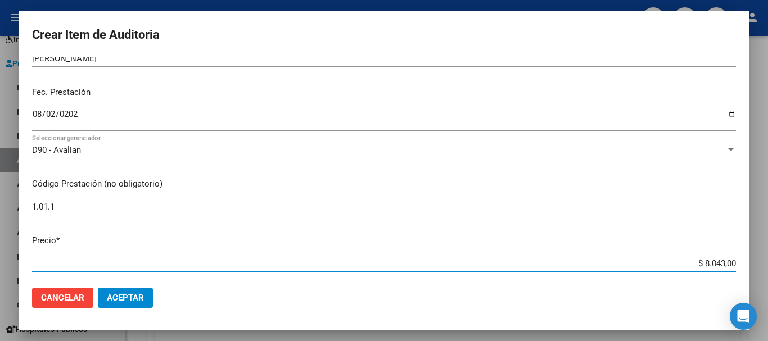
drag, startPoint x: 693, startPoint y: 264, endPoint x: 719, endPoint y: 264, distance: 25.8
click at [719, 264] on input "$ 8.043,00" at bounding box center [384, 263] width 704 height 10
click at [725, 264] on input "$ 8.043,00" at bounding box center [384, 263] width 704 height 10
type input "$ 0,01"
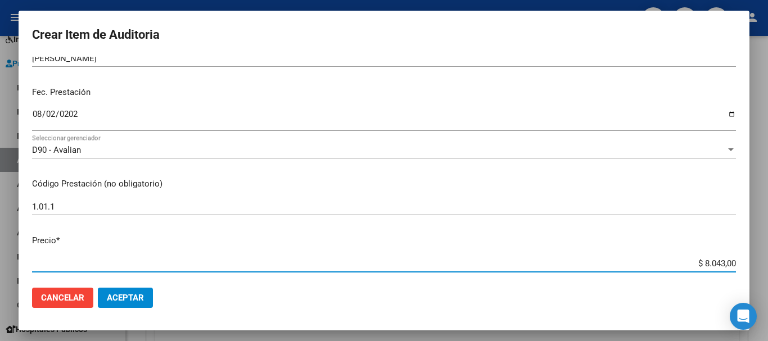
type input "$ 0,01"
type input "$ 0,15"
type input "$ 1,52"
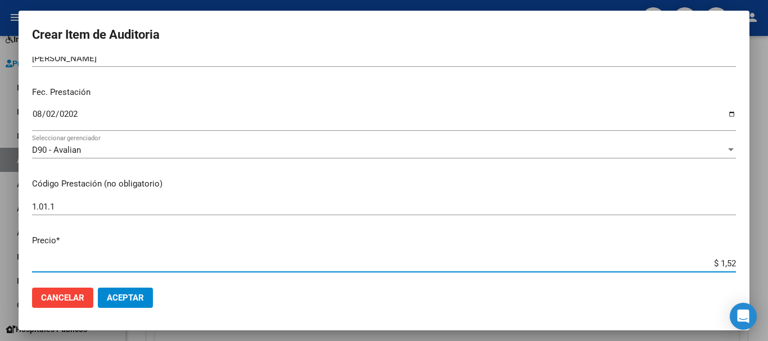
type input "$ 15,20"
type input "$ 152,00"
type input "$ 1.520,00"
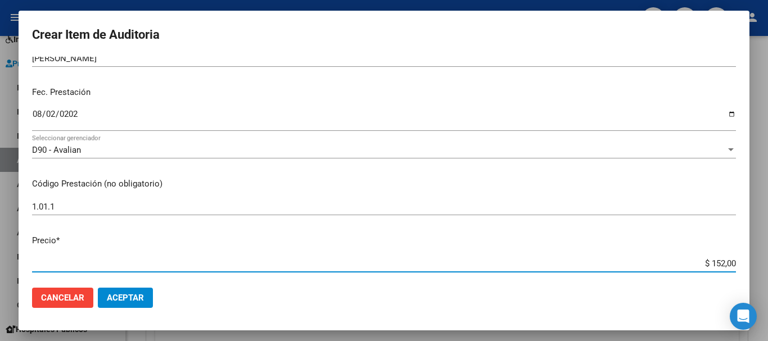
type input "$ 1.520,00"
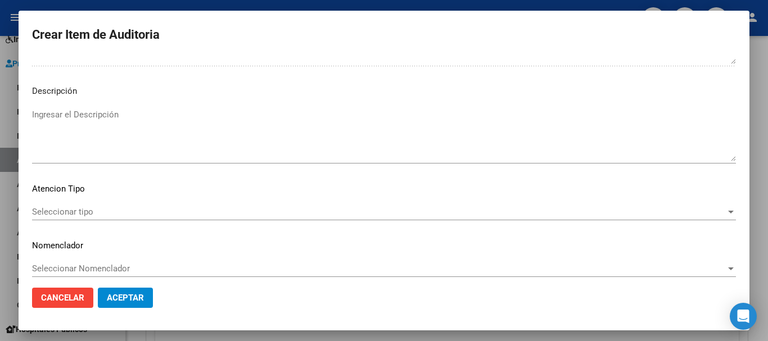
scroll to position [693, 0]
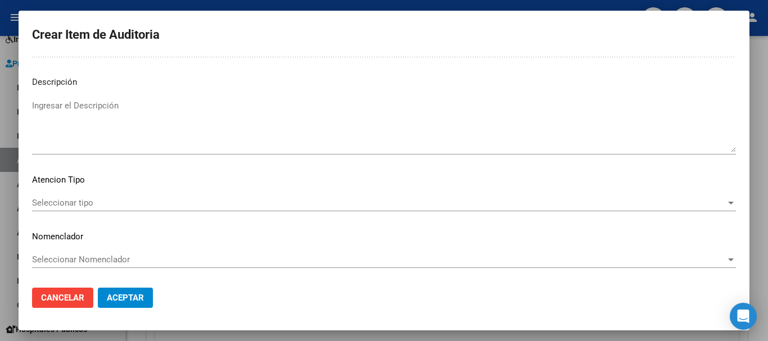
click at [581, 204] on span "Seleccionar tipo" at bounding box center [378, 203] width 693 height 10
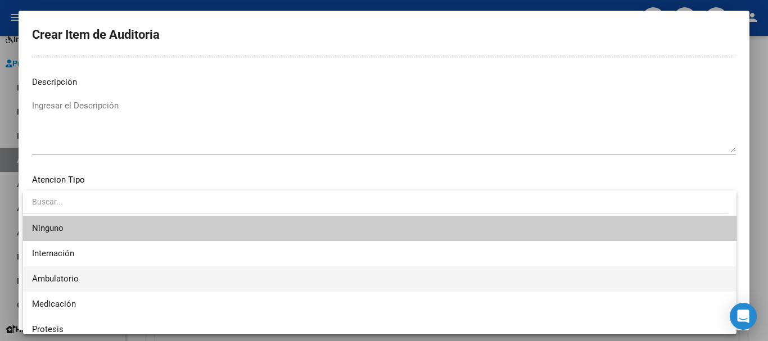
click at [170, 277] on span "Ambulatorio" at bounding box center [379, 278] width 695 height 25
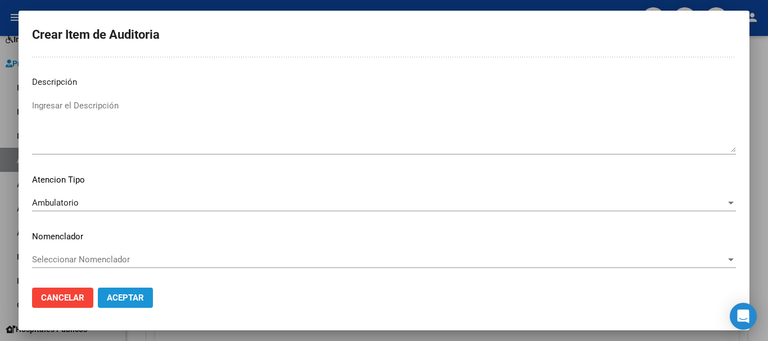
click at [137, 299] on span "Aceptar" at bounding box center [125, 298] width 37 height 10
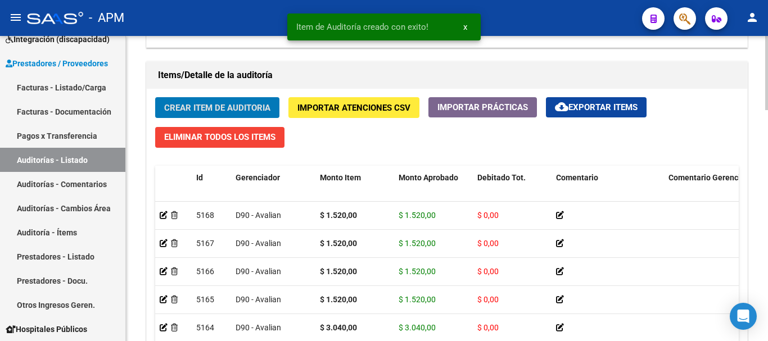
click at [239, 105] on span "Crear Item de Auditoria" at bounding box center [217, 108] width 106 height 10
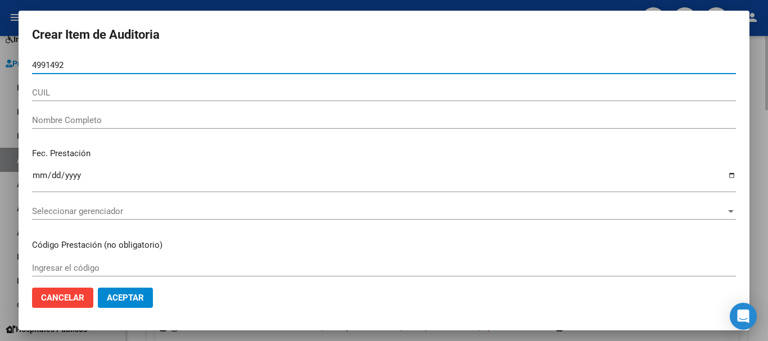
type input "49914922"
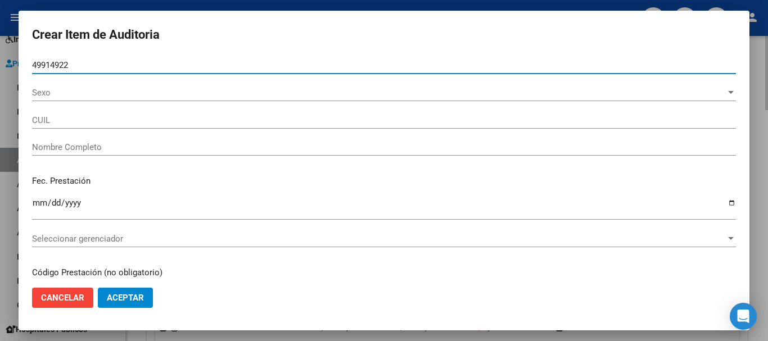
type input "27499149226"
type input "[PERSON_NAME] [PERSON_NAME]"
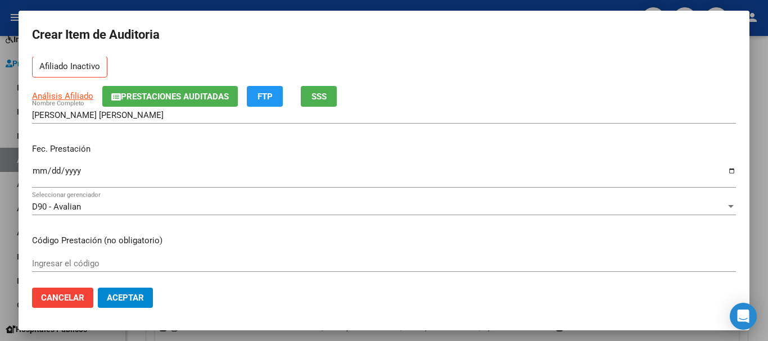
scroll to position [56, 0]
type input "49914922"
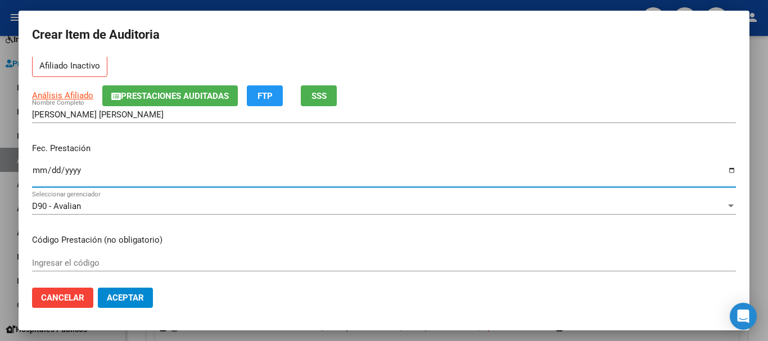
click at [43, 170] on input "Ingresar la fecha" at bounding box center [384, 175] width 704 height 18
type input "[DATE]"
click at [79, 261] on input "Ingresar el código" at bounding box center [384, 263] width 704 height 10
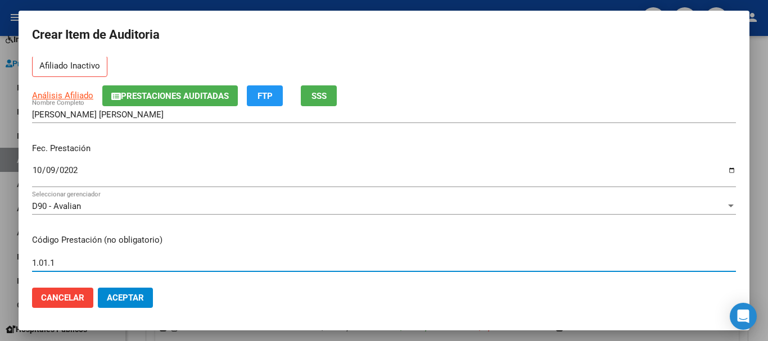
type input "1.01.1"
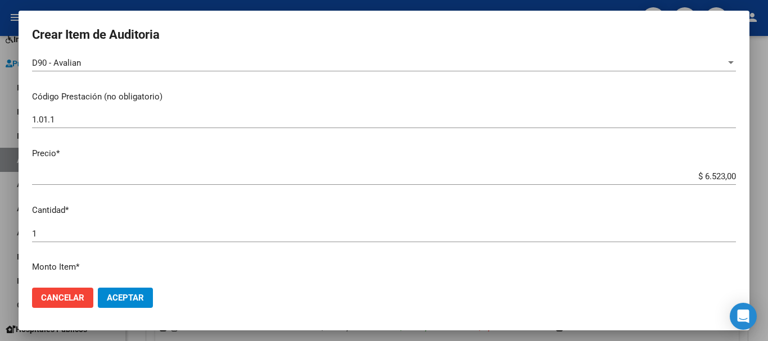
scroll to position [225, 0]
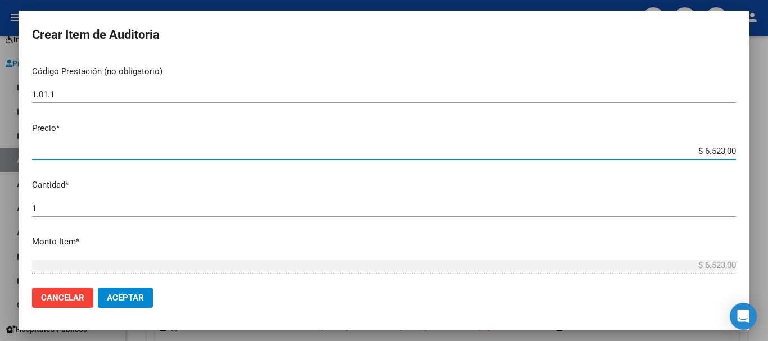
drag, startPoint x: 695, startPoint y: 153, endPoint x: 759, endPoint y: 157, distance: 63.6
click at [759, 157] on div "Crear Item de Auditoria 49914922 Nro Documento 27499149226 CUIL Afiliado Inacti…" at bounding box center [384, 170] width 768 height 341
type input "$ 0,01"
type input "$ 0,15"
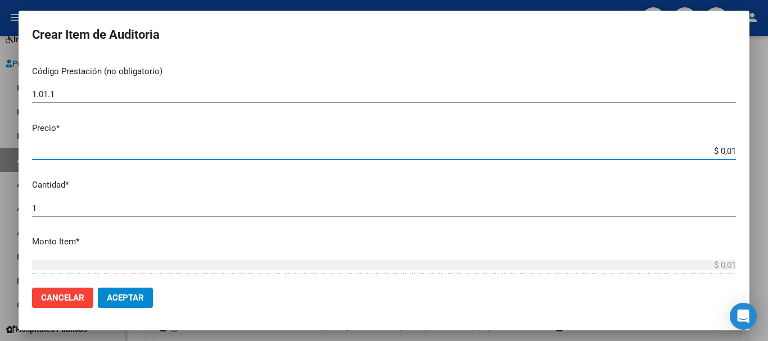
type input "$ 0,15"
type input "$ 1,55"
type input "$ 0,15"
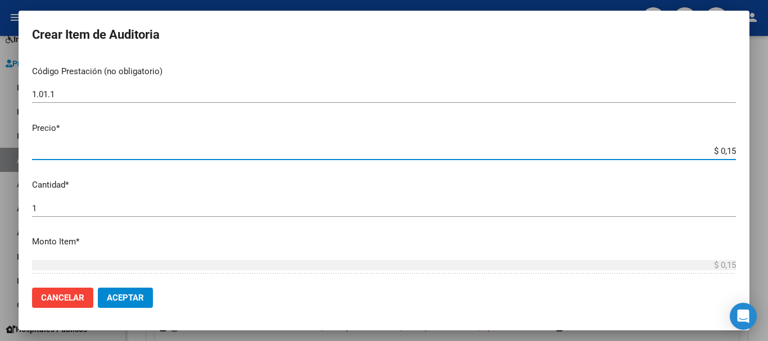
type input "$ 1,52"
type input "$ 15,20"
type input "$ 152,00"
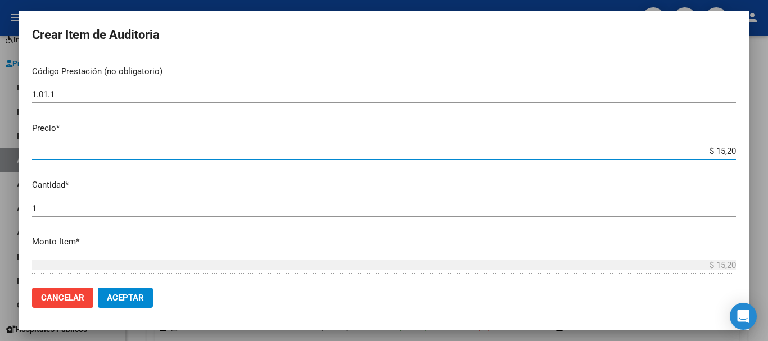
type input "$ 152,00"
type input "$ 1.520,00"
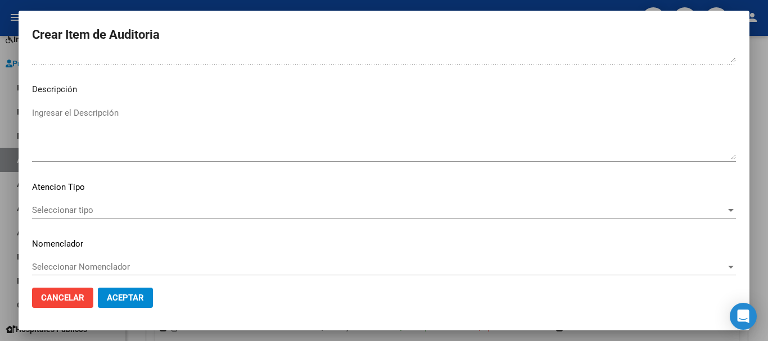
scroll to position [693, 0]
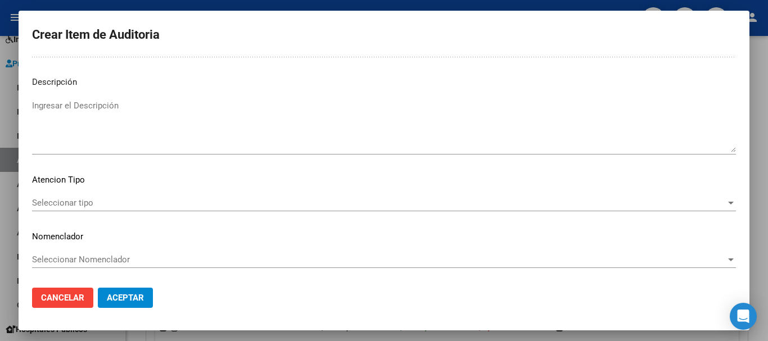
click at [691, 205] on span "Seleccionar tipo" at bounding box center [378, 203] width 693 height 10
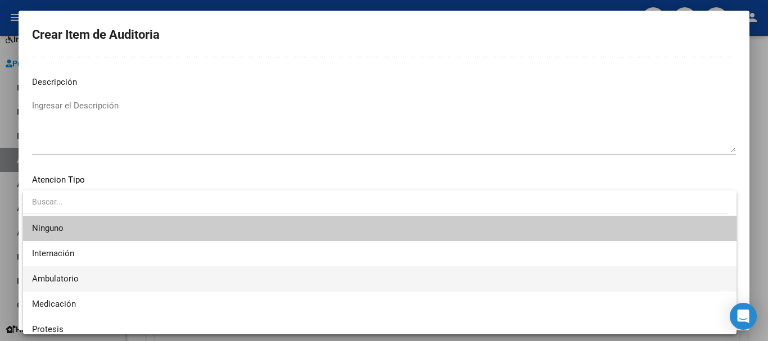
click at [194, 267] on span "Ambulatorio" at bounding box center [379, 278] width 695 height 25
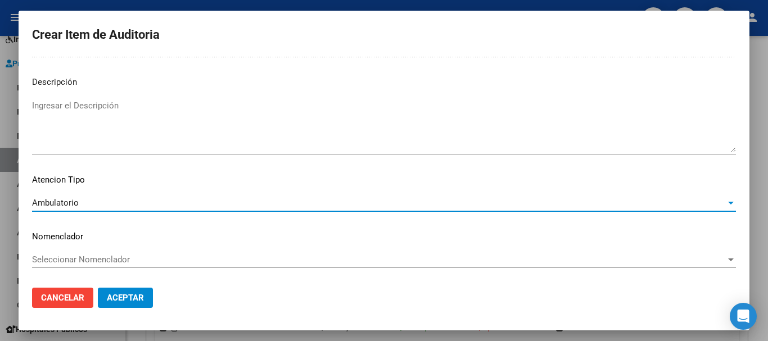
click at [132, 296] on span "Aceptar" at bounding box center [125, 298] width 37 height 10
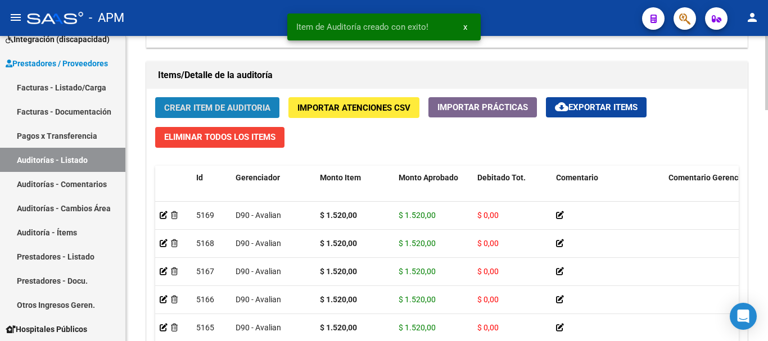
click at [203, 107] on span "Crear Item de Auditoria" at bounding box center [217, 108] width 106 height 10
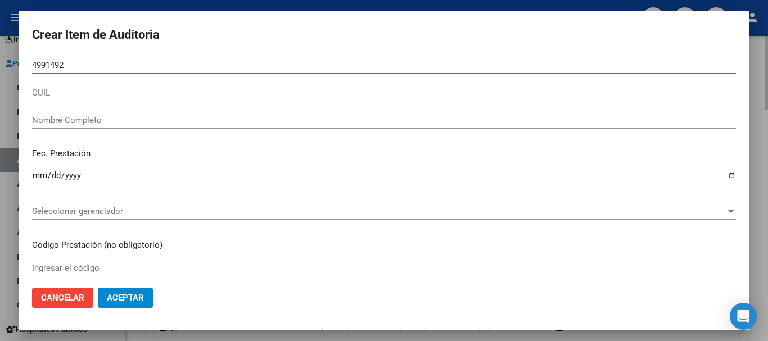
type input "49914922"
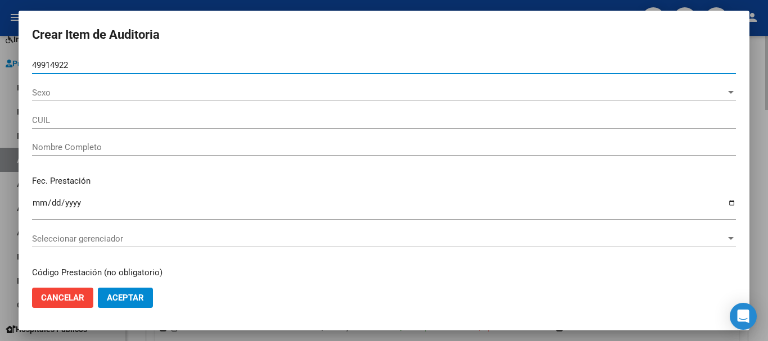
type input "27499149226"
type input "[PERSON_NAME] [PERSON_NAME]"
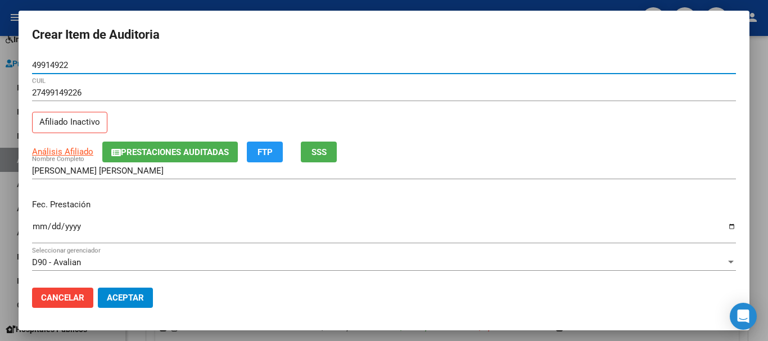
type input "49914922"
click at [40, 230] on input "Ingresar la fecha" at bounding box center [384, 231] width 704 height 18
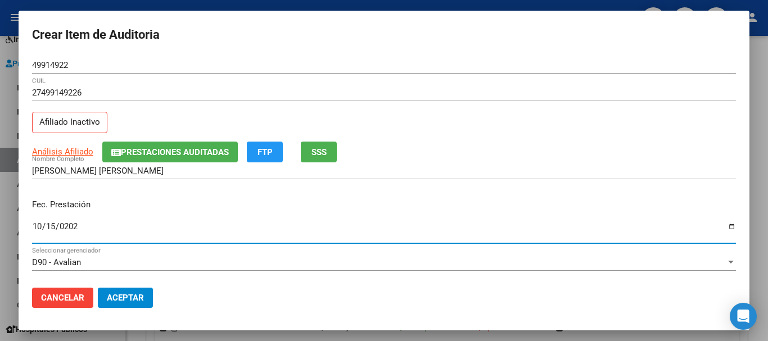
type input "[DATE]"
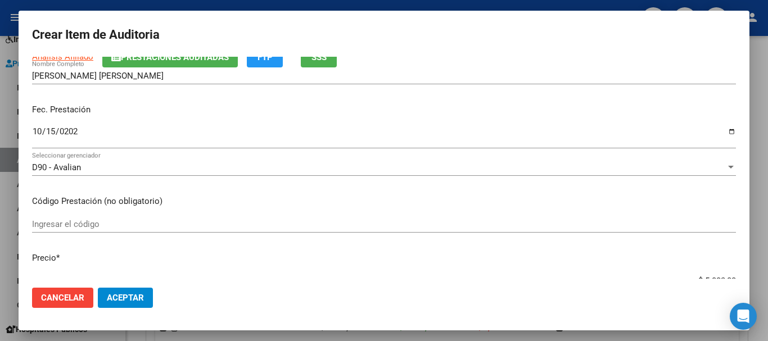
scroll to position [112, 0]
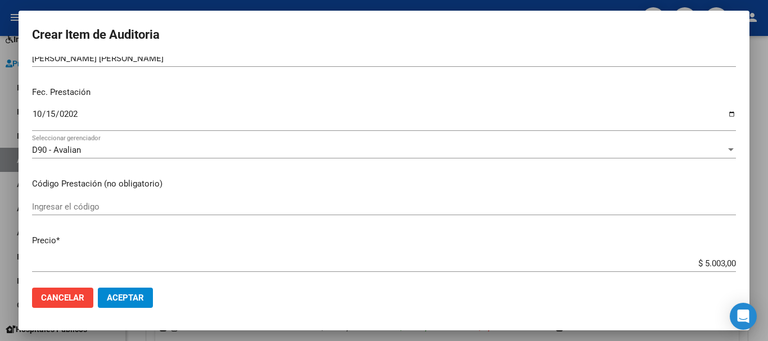
click at [58, 205] on input "Ingresar el código" at bounding box center [384, 207] width 704 height 10
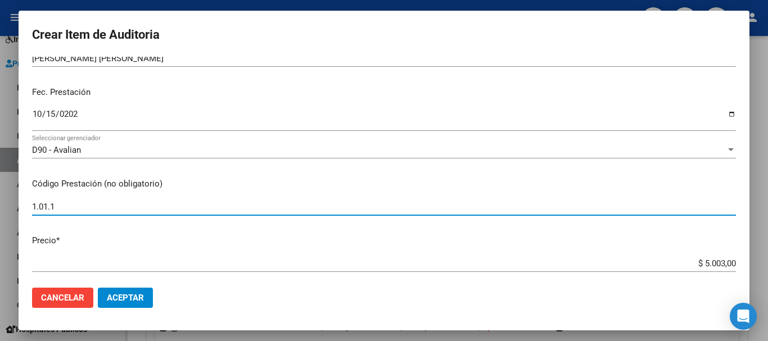
type input "1.01.1"
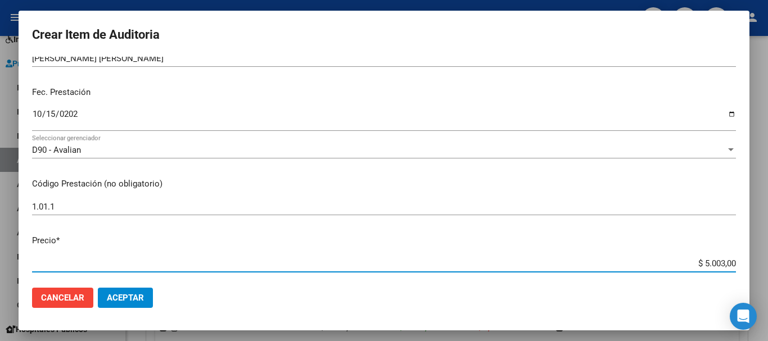
drag, startPoint x: 695, startPoint y: 261, endPoint x: 736, endPoint y: 260, distance: 40.5
click at [736, 260] on app-form-text-field "Precio * $ 5.003,00 Ingresar el precio" at bounding box center [388, 251] width 713 height 35
type input "$ 0,01"
type input "$ 0,15"
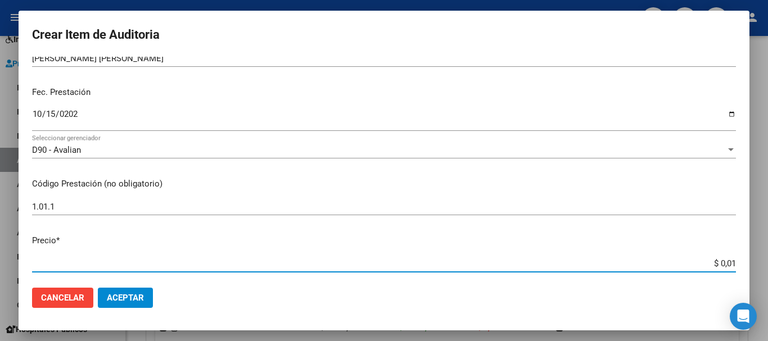
type input "$ 0,15"
type input "$ 1,52"
type input "$ 15,20"
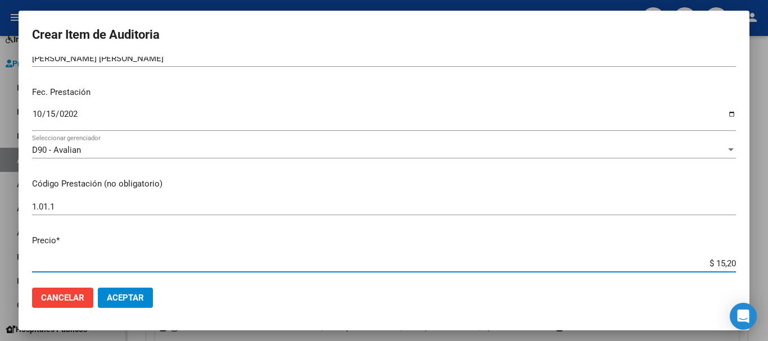
type input "$ 152,00"
type input "$ 1.520,00"
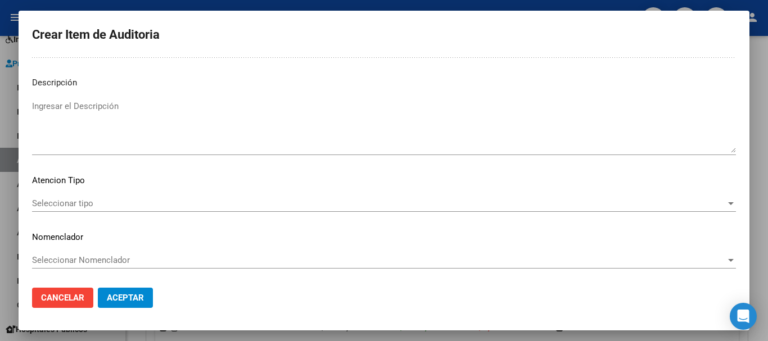
scroll to position [693, 0]
click at [725, 205] on div at bounding box center [730, 202] width 10 height 9
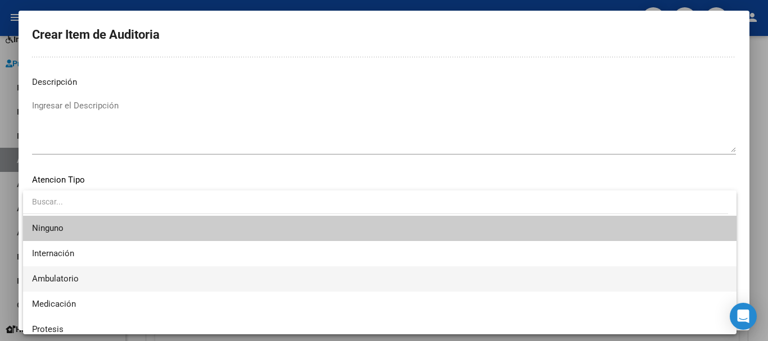
click at [153, 281] on span "Ambulatorio" at bounding box center [379, 278] width 695 height 25
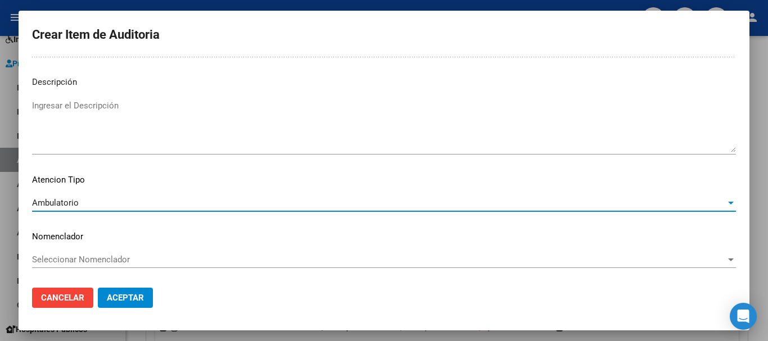
click at [128, 302] on span "Aceptar" at bounding box center [125, 298] width 37 height 10
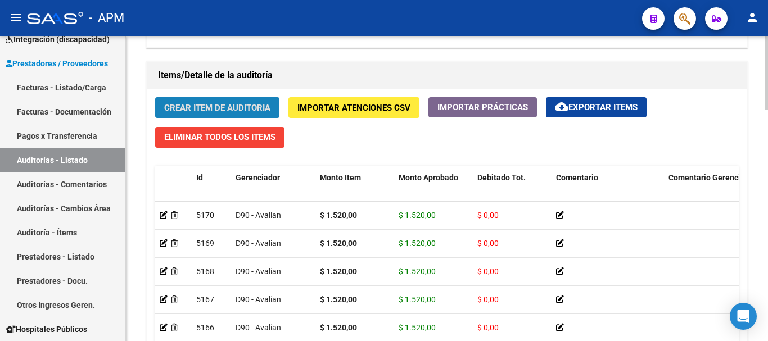
click at [233, 99] on button "Crear Item de Auditoria" at bounding box center [217, 107] width 124 height 21
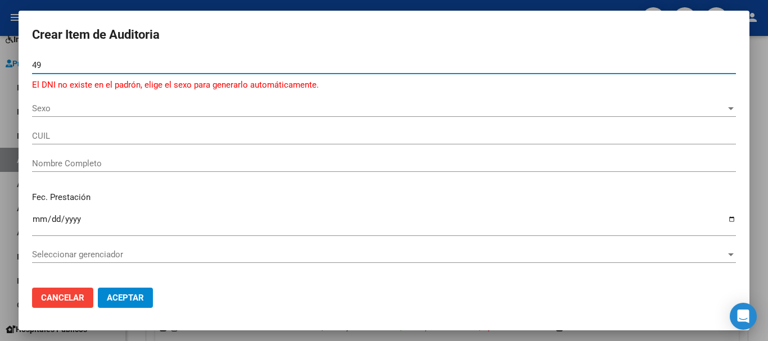
type input "4"
type input "49914922"
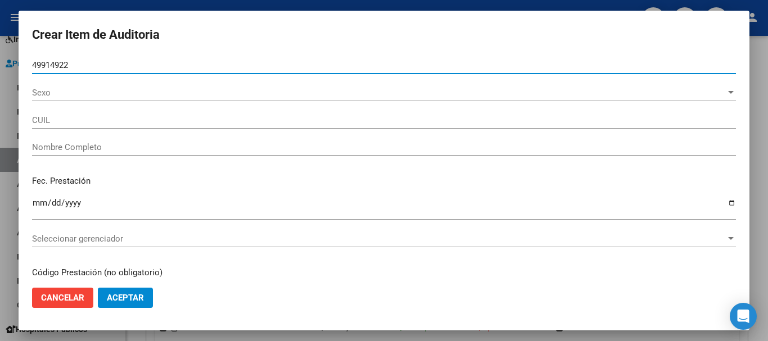
type input "27499149226"
type input "[PERSON_NAME] [PERSON_NAME]"
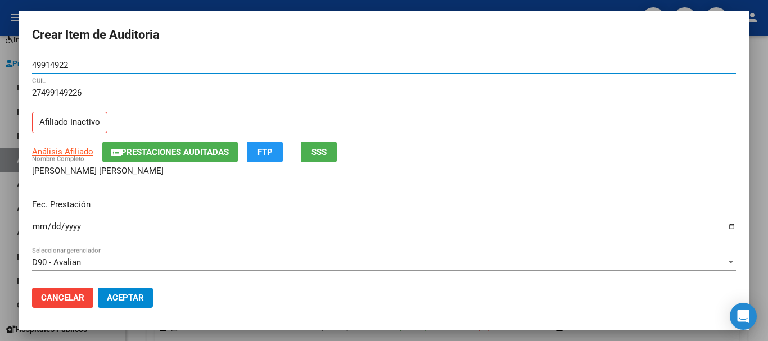
type input "49914922"
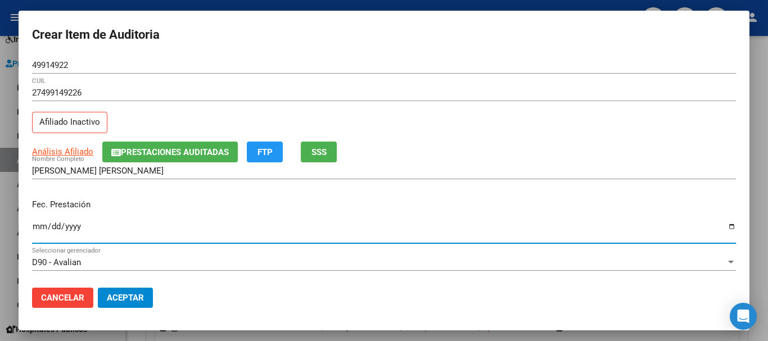
click at [35, 227] on input "Ingresar la fecha" at bounding box center [384, 231] width 704 height 18
type input "[DATE]"
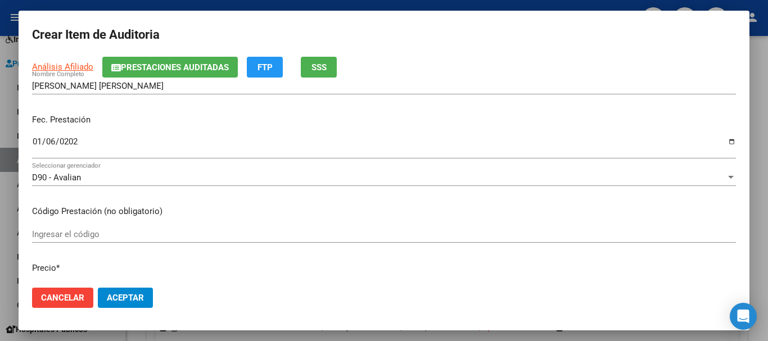
scroll to position [112, 0]
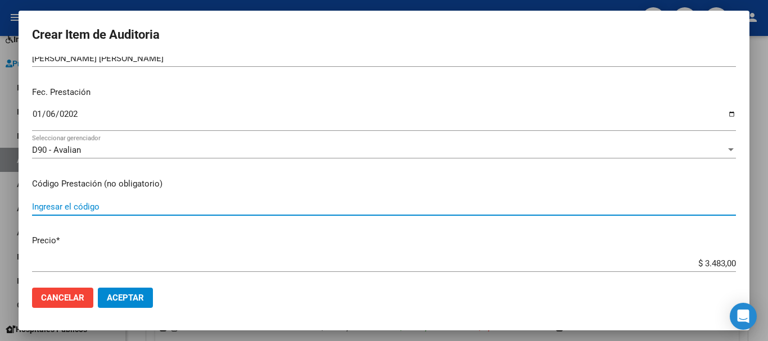
click at [36, 206] on input "Ingresar el código" at bounding box center [384, 207] width 704 height 10
type input "39.03-39.01"
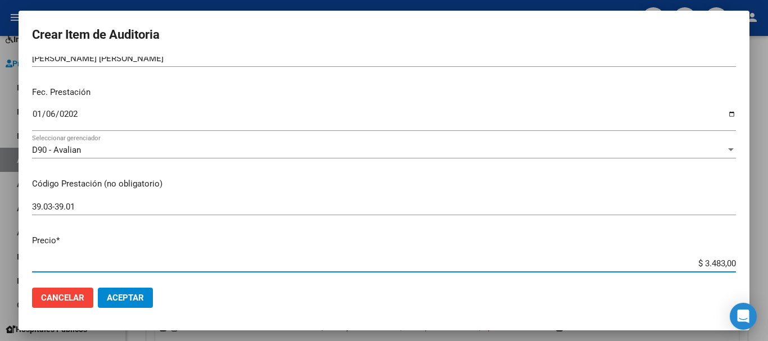
drag, startPoint x: 696, startPoint y: 262, endPoint x: 731, endPoint y: 260, distance: 35.4
click at [731, 260] on app-form-text-field "Precio * $ 3.483,00 Ingresar el precio" at bounding box center [388, 251] width 713 height 35
type input "$ 0,01"
type input "$ 0,19"
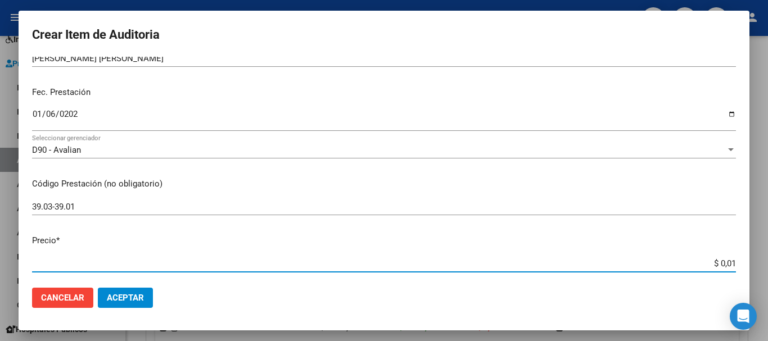
type input "$ 0,19"
type input "$ 1,96"
type input "$ 19,63"
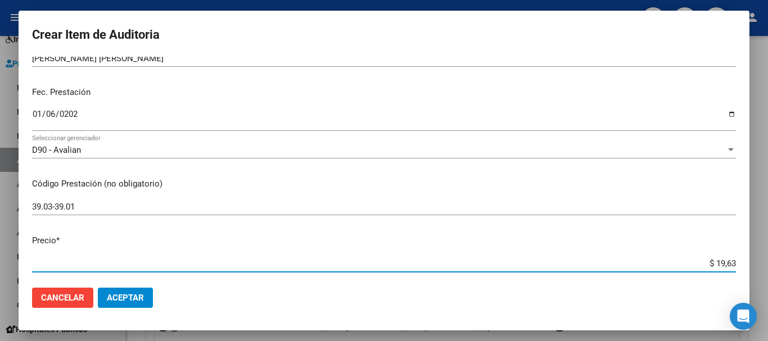
type input "$ 196,30"
type input "$ 1.963,00"
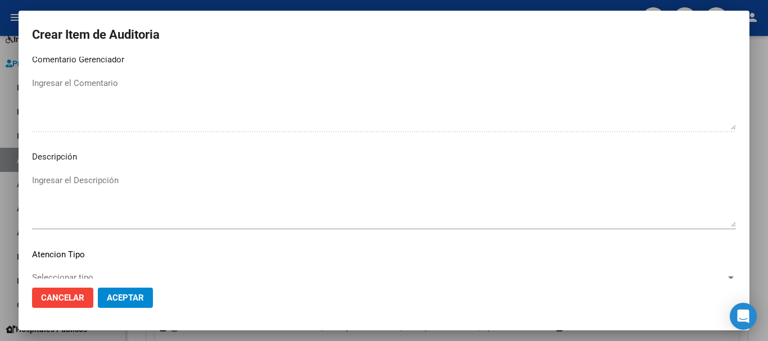
scroll to position [693, 0]
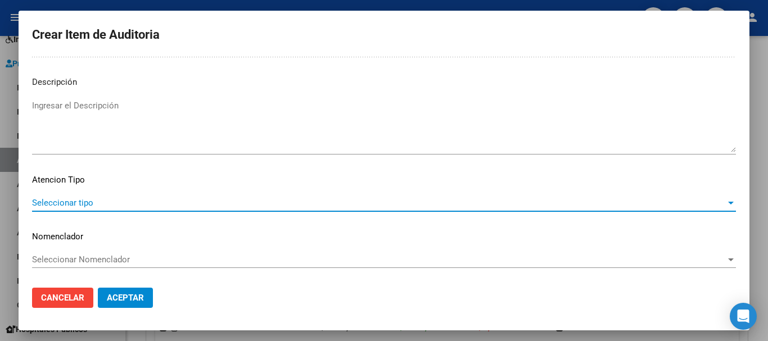
click at [660, 206] on span "Seleccionar tipo" at bounding box center [378, 203] width 693 height 10
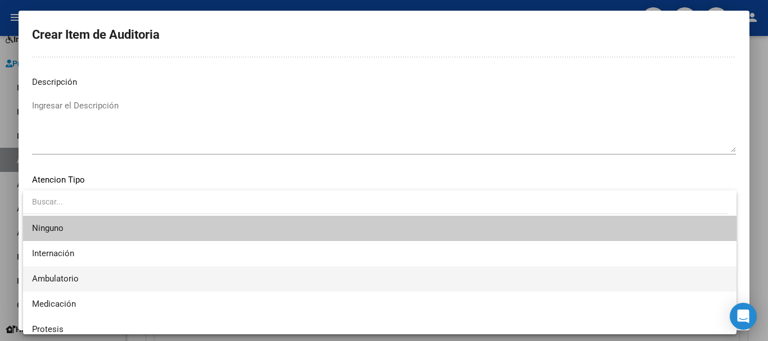
click at [184, 278] on span "Ambulatorio" at bounding box center [379, 278] width 695 height 25
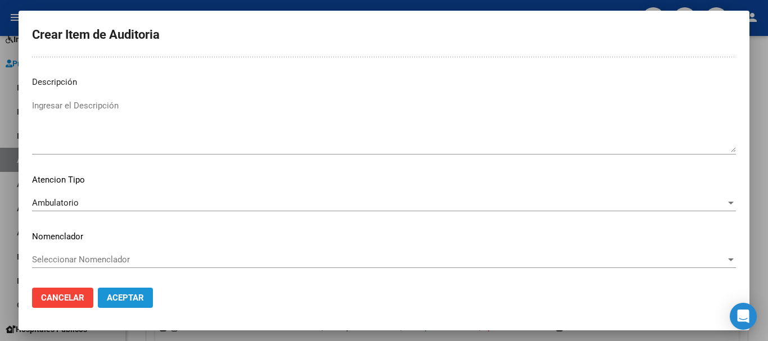
click at [138, 300] on span "Aceptar" at bounding box center [125, 298] width 37 height 10
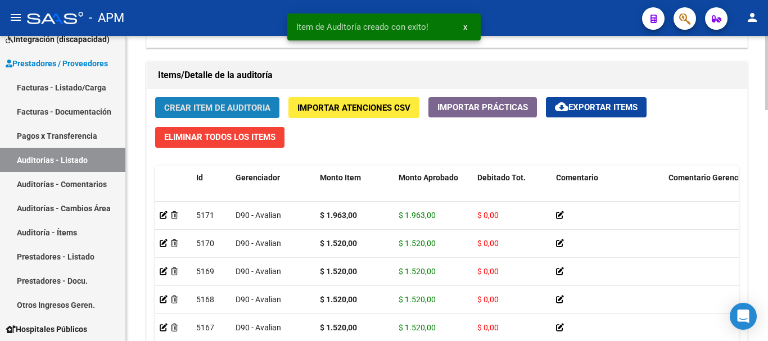
click at [241, 101] on button "Crear Item de Auditoria" at bounding box center [217, 107] width 124 height 21
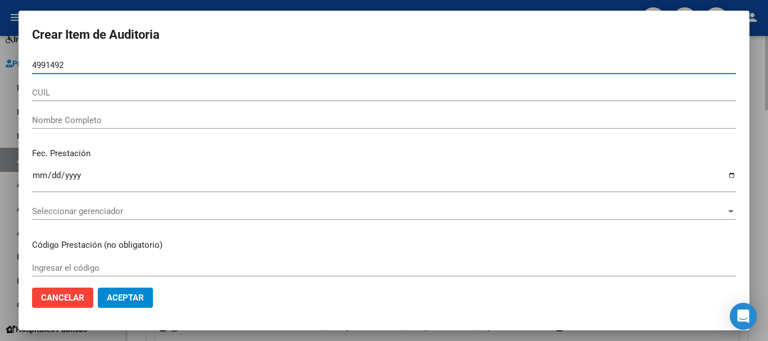
type input "49914922"
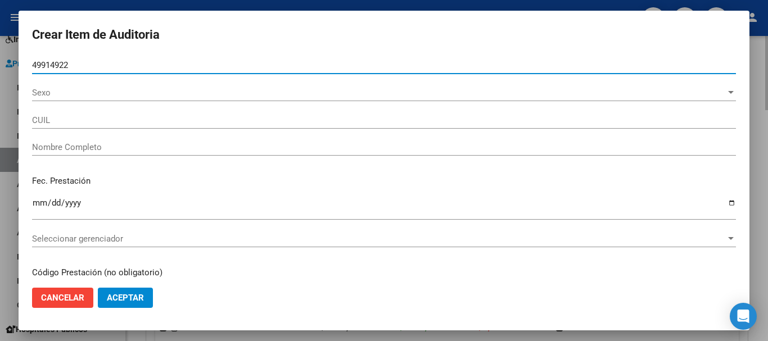
type input "27499149226"
type input "[PERSON_NAME] [PERSON_NAME]"
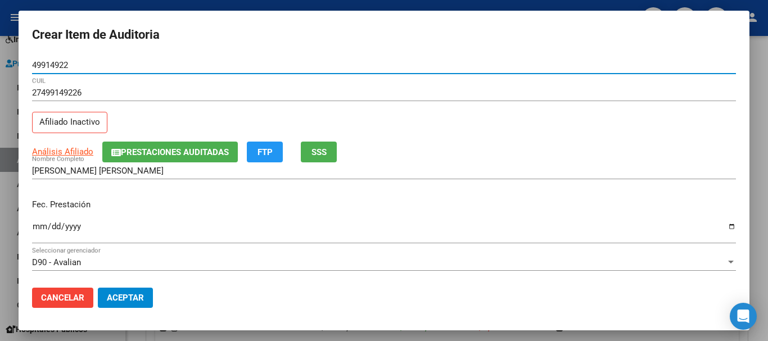
type input "49914922"
click at [35, 227] on input "Ingresar la fecha" at bounding box center [384, 231] width 704 height 18
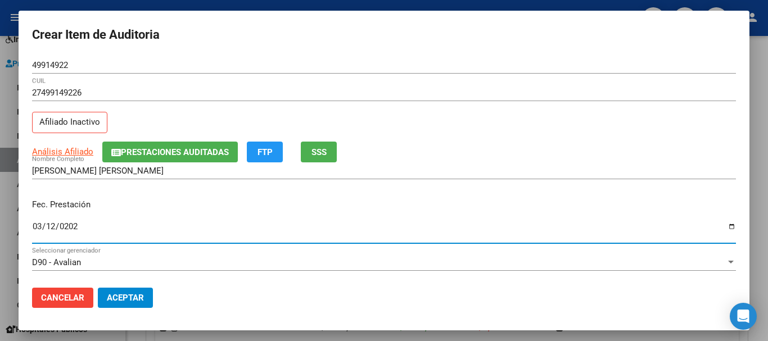
type input "[DATE]"
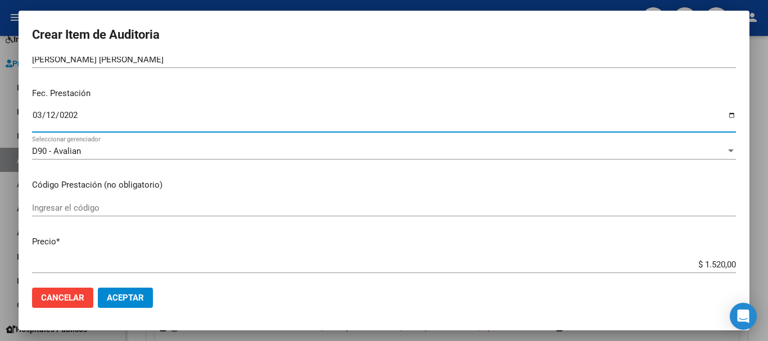
scroll to position [112, 0]
click at [54, 207] on input "Ingresar el código" at bounding box center [384, 207] width 704 height 10
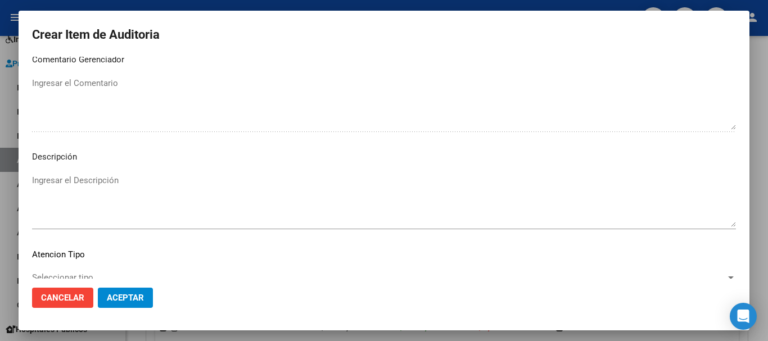
scroll to position [693, 0]
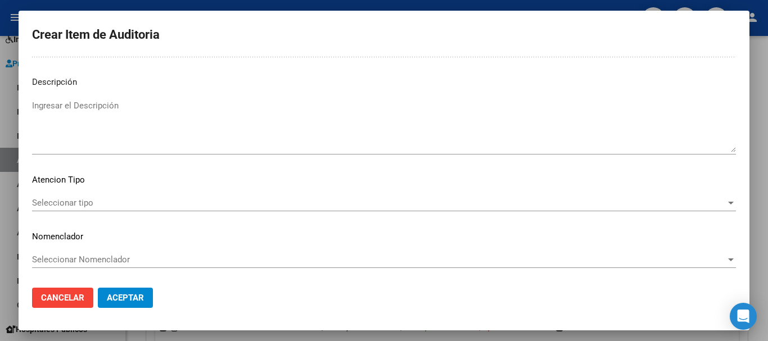
type input "1.01.1"
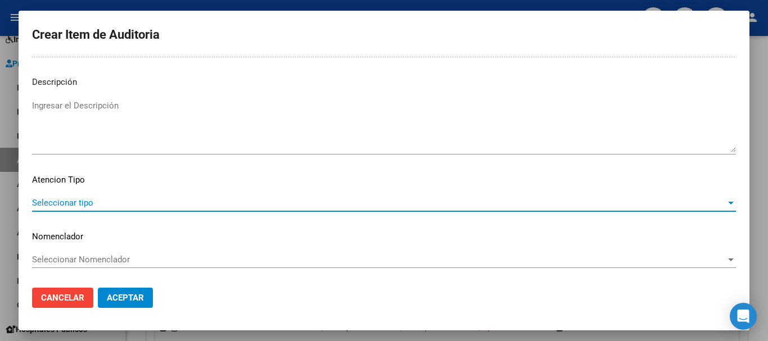
click at [671, 206] on span "Seleccionar tipo" at bounding box center [378, 203] width 693 height 10
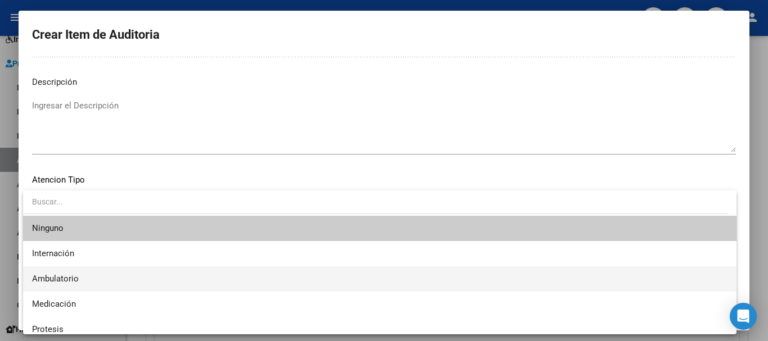
click at [99, 279] on span "Ambulatorio" at bounding box center [379, 278] width 695 height 25
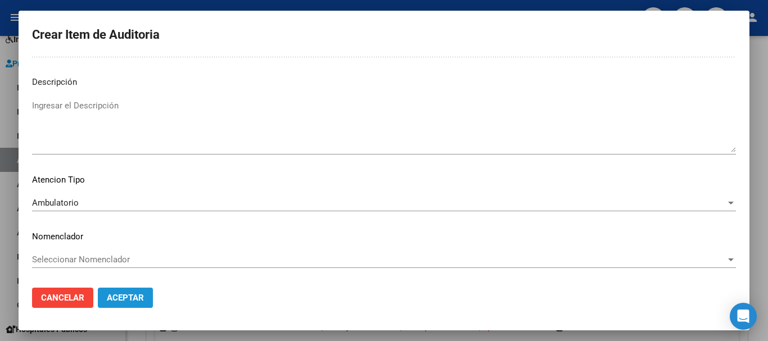
click at [140, 289] on button "Aceptar" at bounding box center [125, 298] width 55 height 20
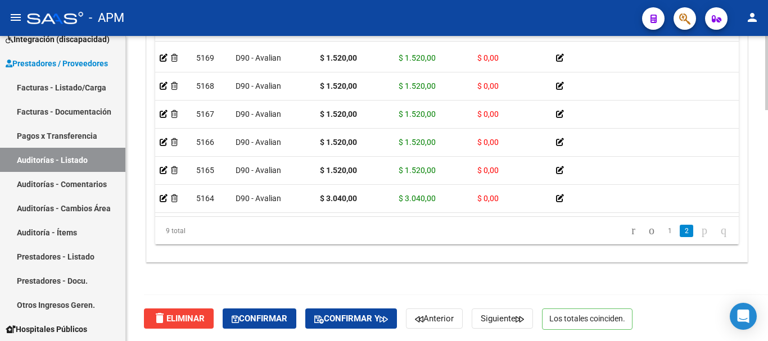
scroll to position [948, 0]
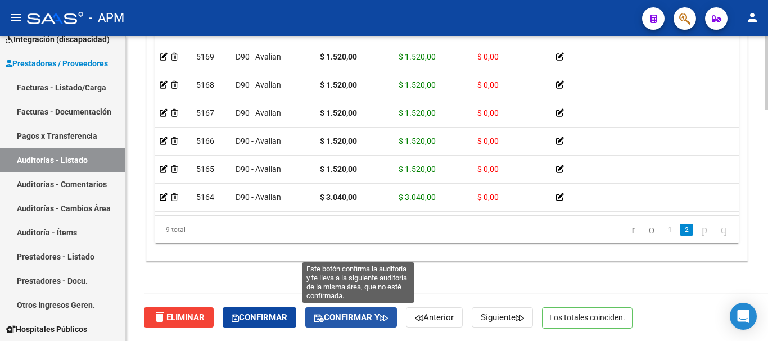
click at [344, 312] on button "Confirmar y" at bounding box center [351, 317] width 92 height 20
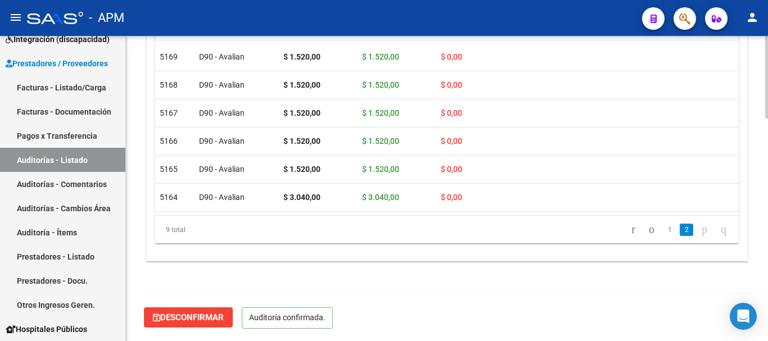
scroll to position [821, 0]
type input "202508"
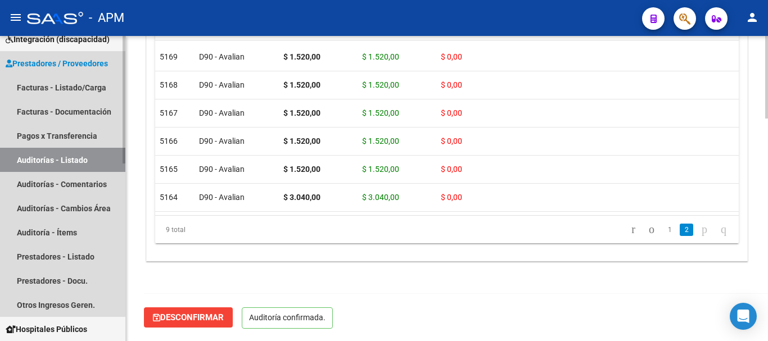
click at [67, 159] on link "Auditorías - Listado" at bounding box center [62, 160] width 125 height 24
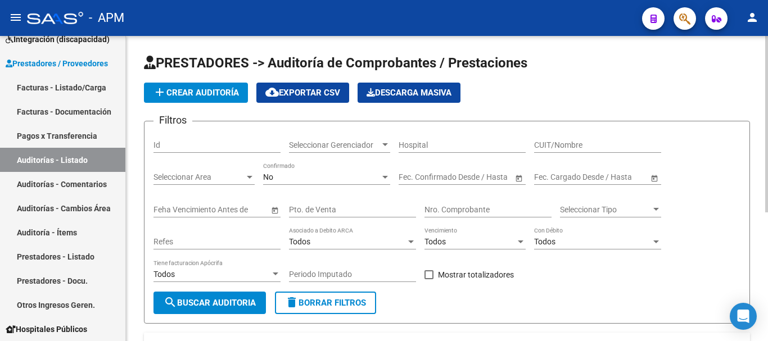
click at [204, 98] on button "add Crear Auditoría" at bounding box center [196, 93] width 104 height 20
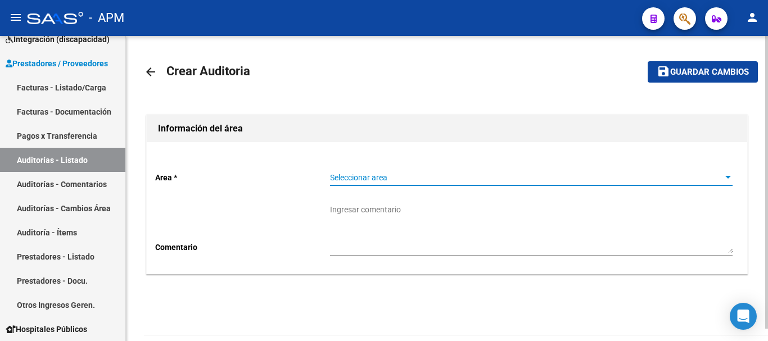
click at [555, 176] on span "Seleccionar area" at bounding box center [526, 178] width 392 height 10
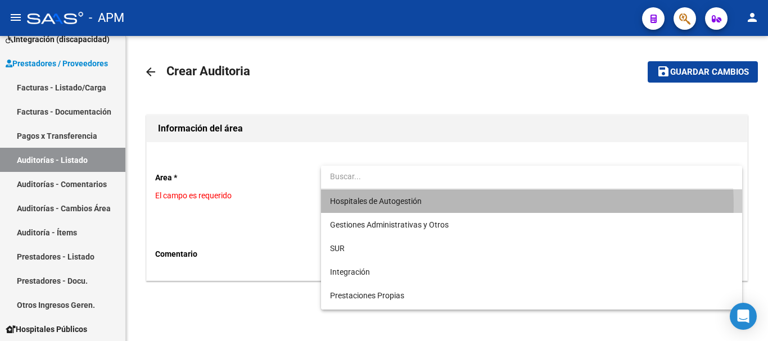
click at [432, 206] on span "Hospitales de Autogestión" at bounding box center [531, 201] width 402 height 24
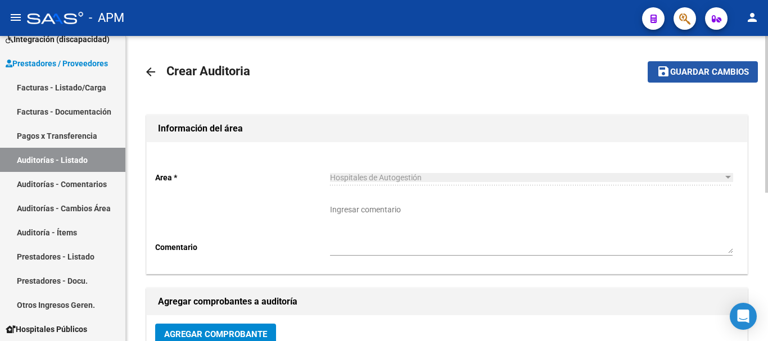
click at [720, 75] on span "Guardar cambios" at bounding box center [709, 72] width 79 height 10
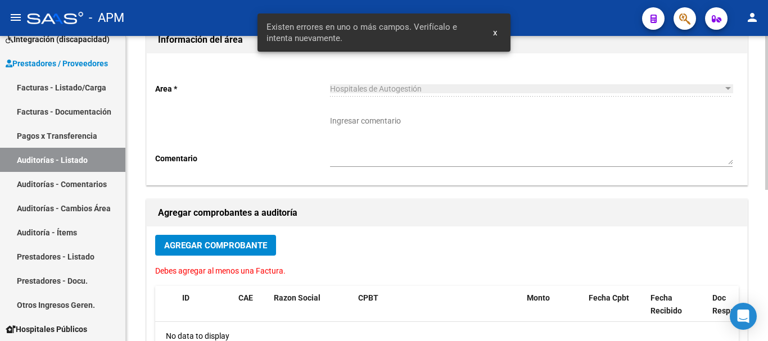
scroll to position [169, 0]
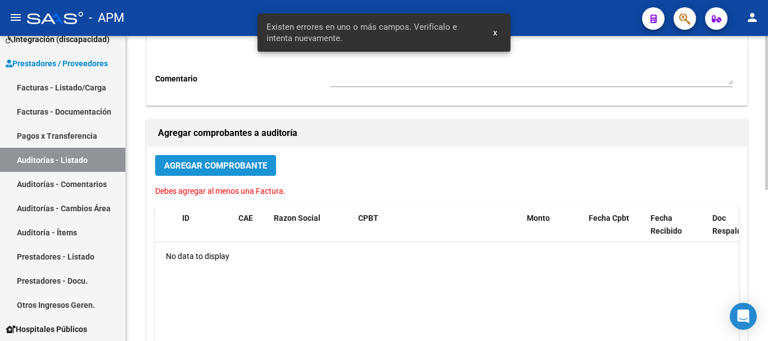
click at [207, 174] on button "Agregar Comprobante" at bounding box center [215, 165] width 121 height 21
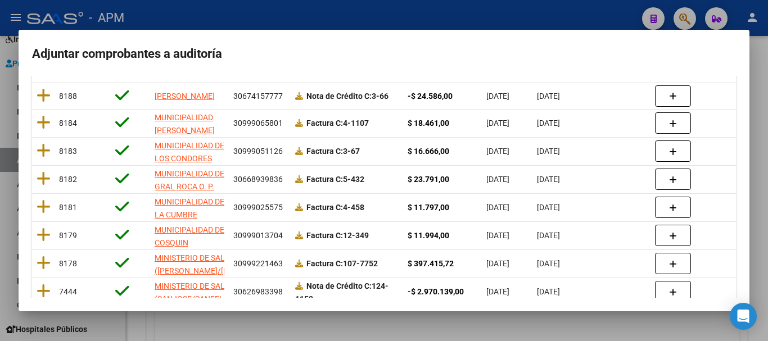
scroll to position [157, 0]
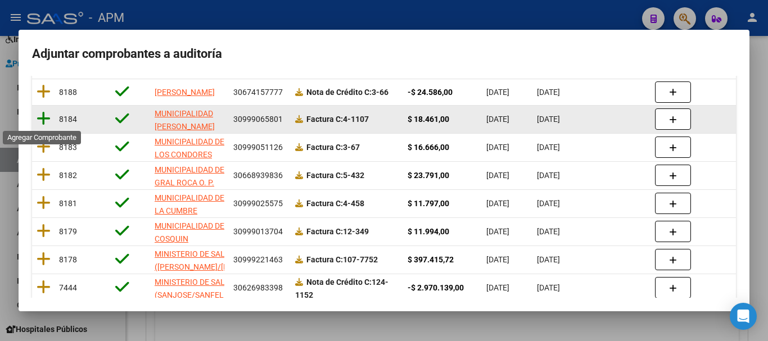
click at [42, 120] on icon at bounding box center [44, 119] width 14 height 16
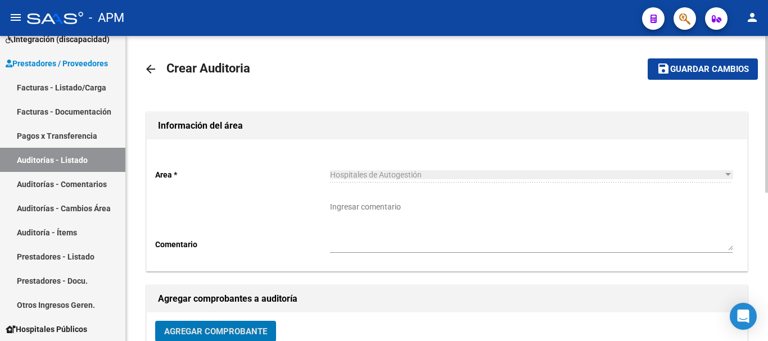
scroll to position [0, 0]
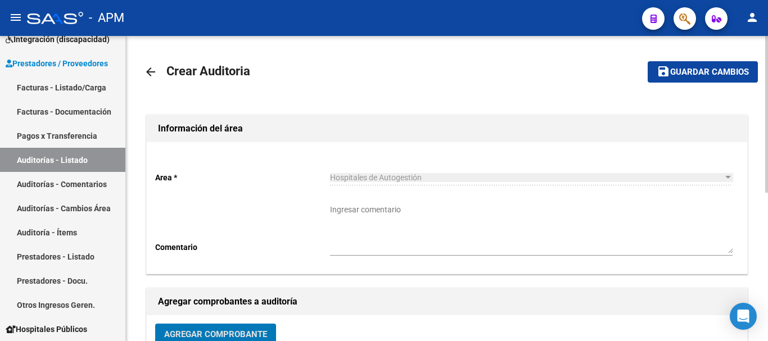
click at [706, 71] on span "Guardar cambios" at bounding box center [709, 72] width 79 height 10
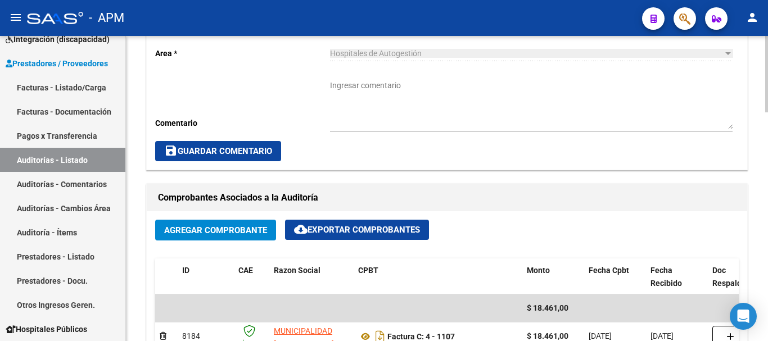
scroll to position [562, 0]
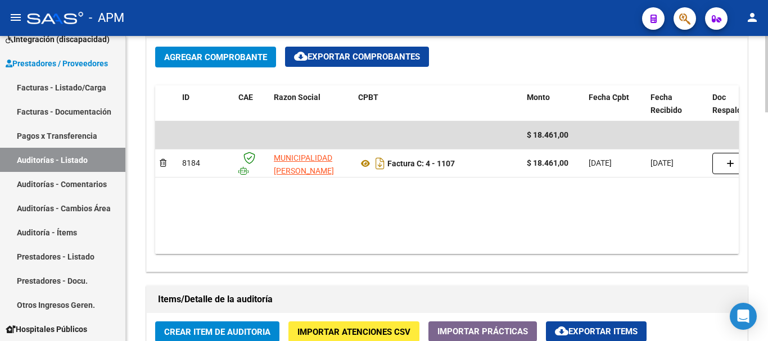
click at [487, 199] on datatable-body "$ 18.461,00 8184 MUNICIPALIDAD [PERSON_NAME] Factura C: 4 - 1107 $ 18.461,00 [D…" at bounding box center [446, 187] width 583 height 133
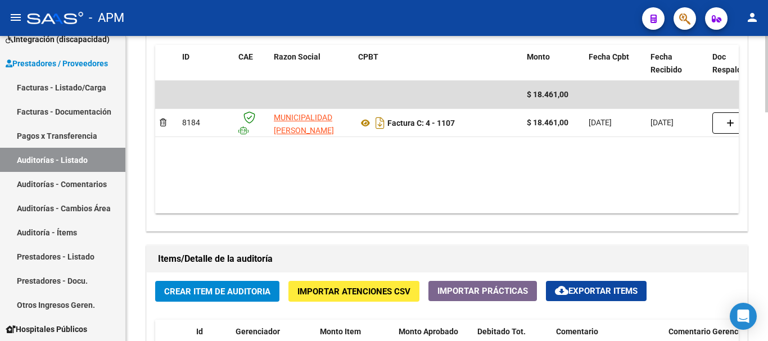
scroll to position [674, 0]
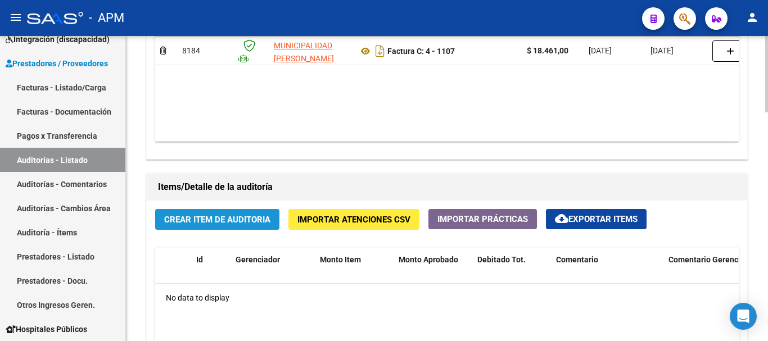
click at [220, 214] on span "Crear Item de Auditoria" at bounding box center [217, 219] width 106 height 10
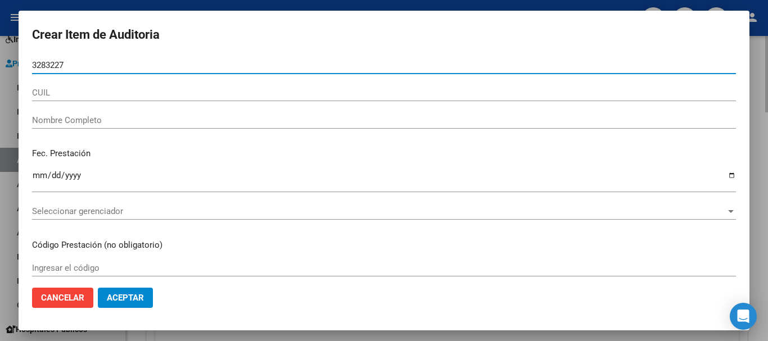
type input "32832276"
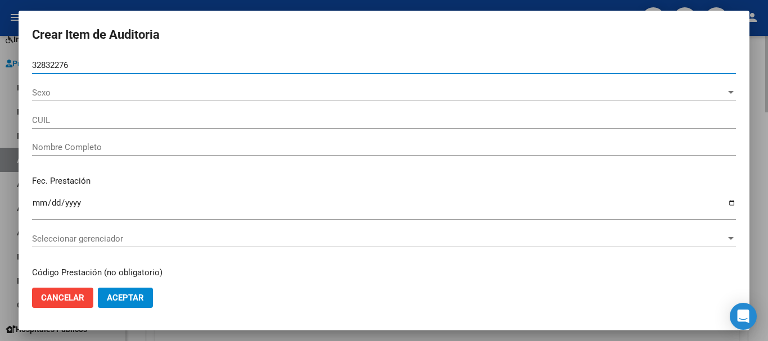
type input "20328322766"
type input "[PERSON_NAME]"
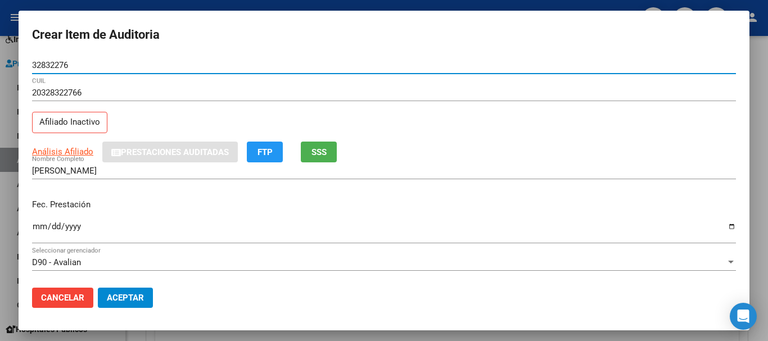
type input "32832276"
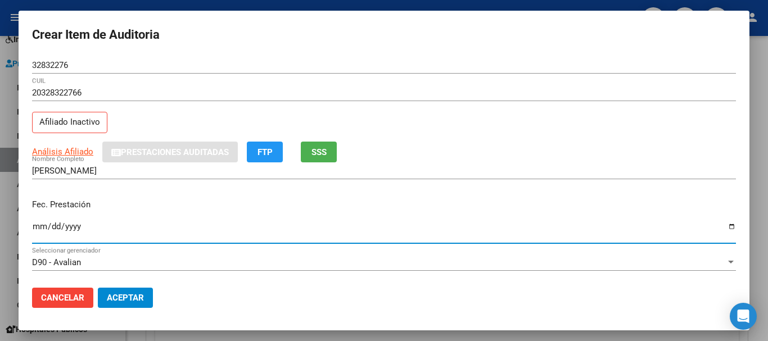
click at [37, 226] on input "Ingresar la fecha" at bounding box center [384, 231] width 704 height 18
type input "[DATE]"
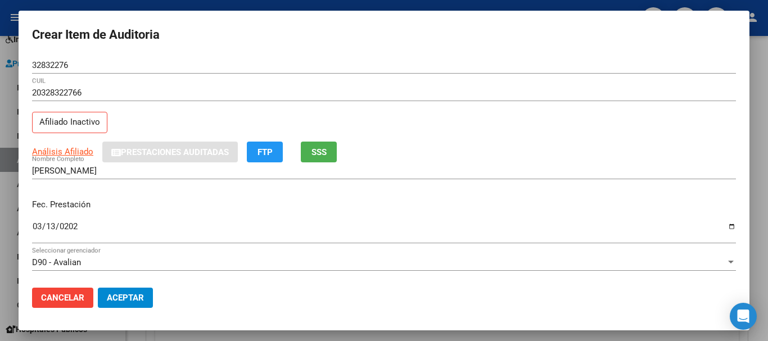
scroll to position [56, 0]
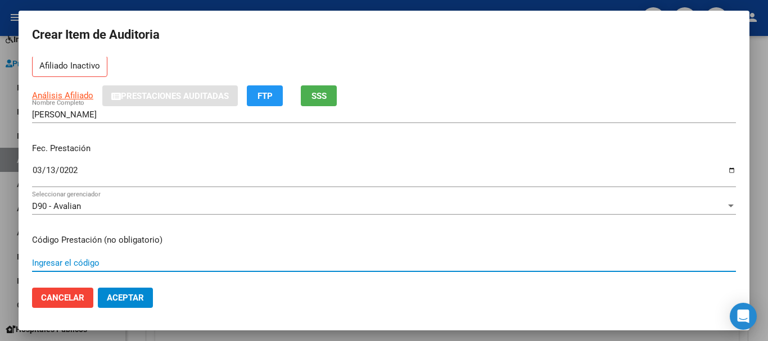
click at [78, 267] on input "Ingresar el código" at bounding box center [384, 263] width 704 height 10
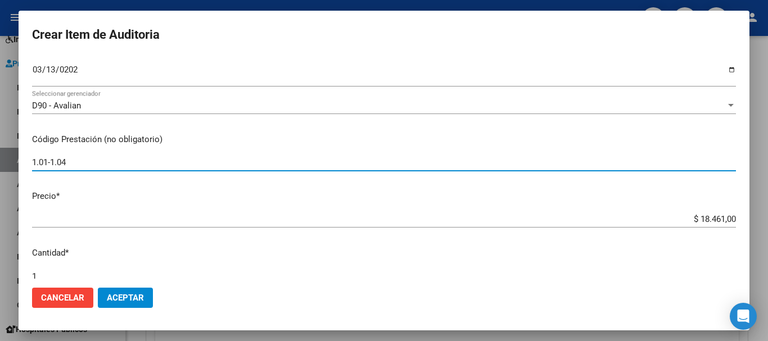
scroll to position [169, 0]
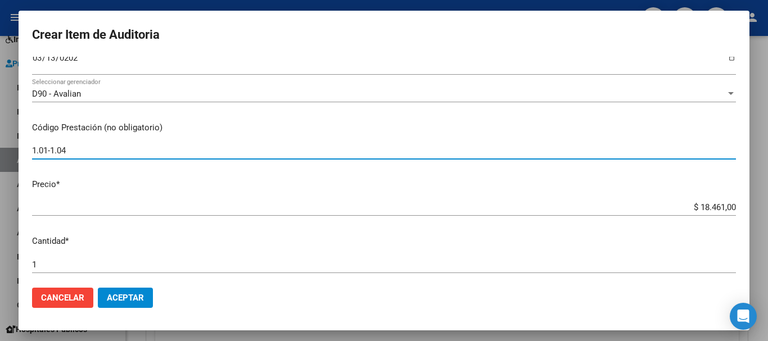
type input "1.01-1.04"
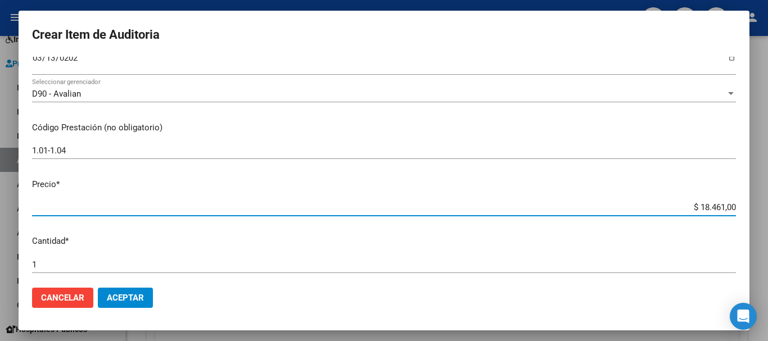
drag, startPoint x: 691, startPoint y: 206, endPoint x: 729, endPoint y: 202, distance: 38.5
click at [725, 202] on div "$ 18.461,00 Ingresar el precio" at bounding box center [384, 207] width 704 height 17
click at [729, 202] on mat-dialog-content "32832276 Nro Documento 20328322766 CUIL Afiliado Inactivo Análisis Afiliado Pre…" at bounding box center [384, 168] width 730 height 222
drag, startPoint x: 692, startPoint y: 207, endPoint x: 754, endPoint y: 200, distance: 62.7
click at [754, 200] on div "Crear Item de Auditoria 32832276 Nro Documento 20328322766 CUIL Afiliado Inacti…" at bounding box center [384, 170] width 768 height 341
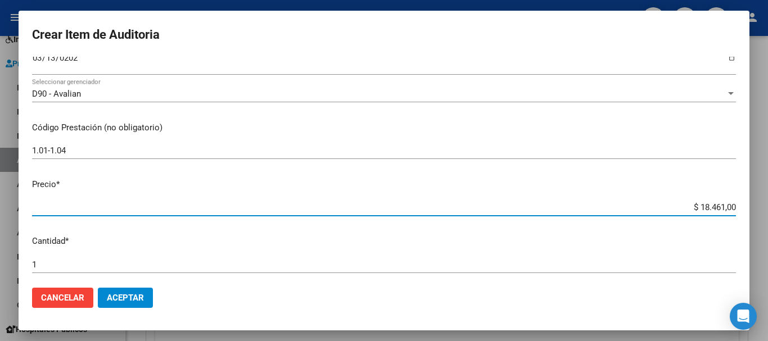
type input "$ 0,05"
type input "$ 0,52"
type input "$ 5,26"
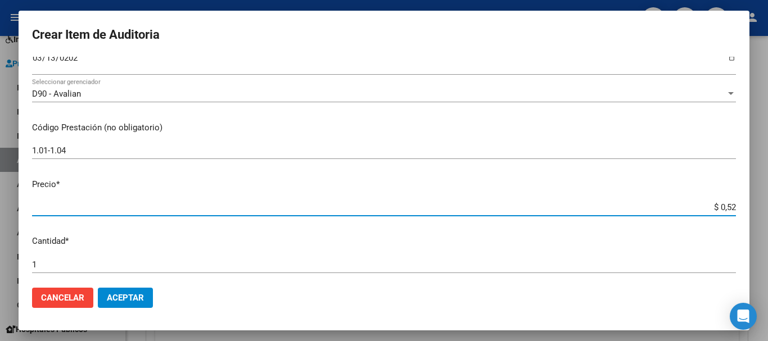
type input "$ 5,26"
type input "$ 52,67"
type input "$ 526,70"
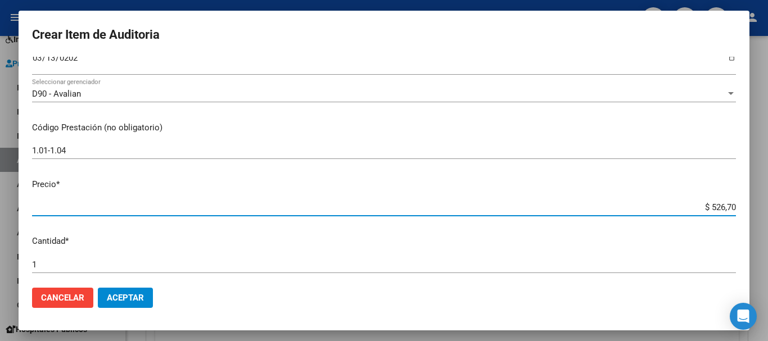
type input "$ 5.267,00"
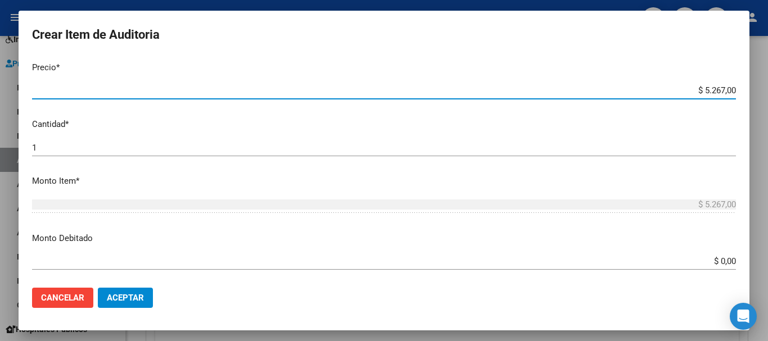
scroll to position [281, 0]
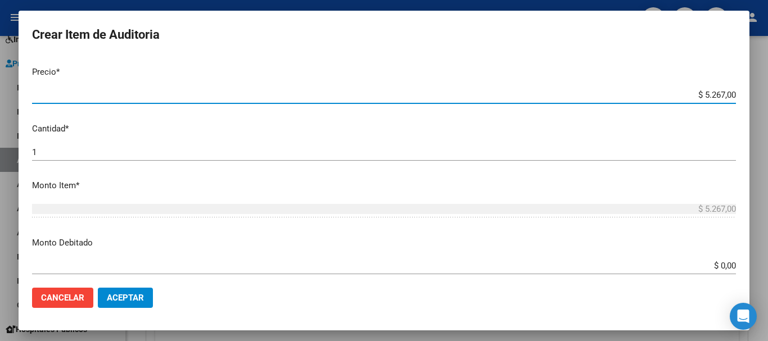
type input "$ 526,70"
type input "$ 52,67"
type input "$ 5,26"
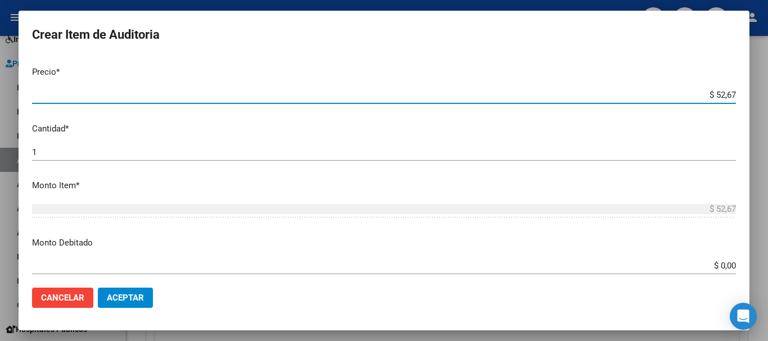
type input "$ 5,26"
type input "$ 52,65"
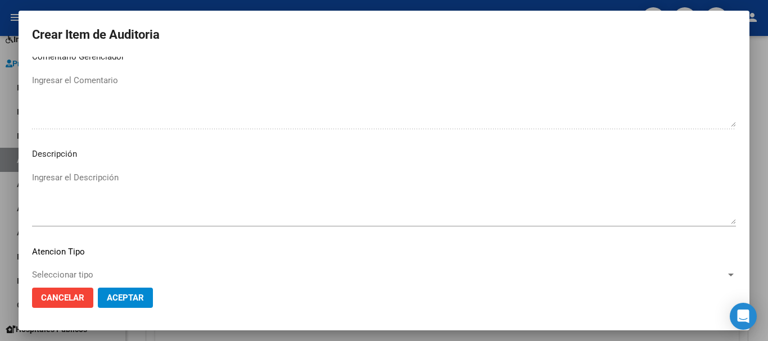
scroll to position [693, 0]
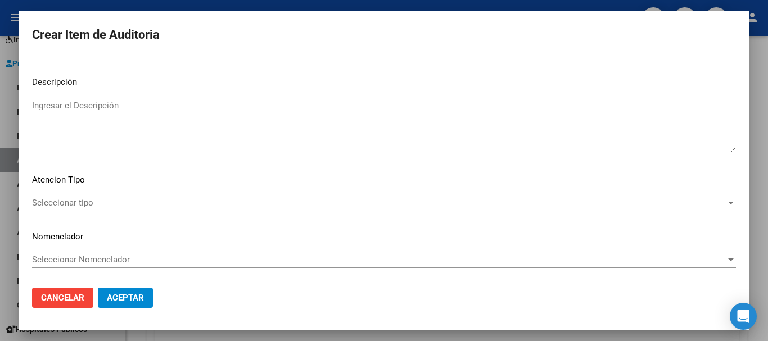
click at [714, 209] on div "Seleccionar tipo Seleccionar tipo" at bounding box center [384, 202] width 704 height 17
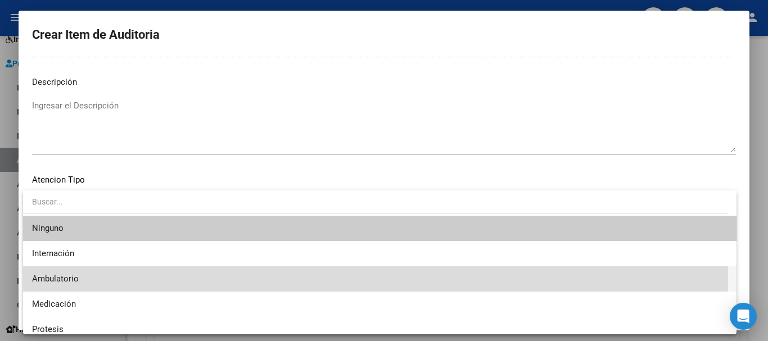
click at [209, 278] on span "Ambulatorio" at bounding box center [379, 278] width 695 height 25
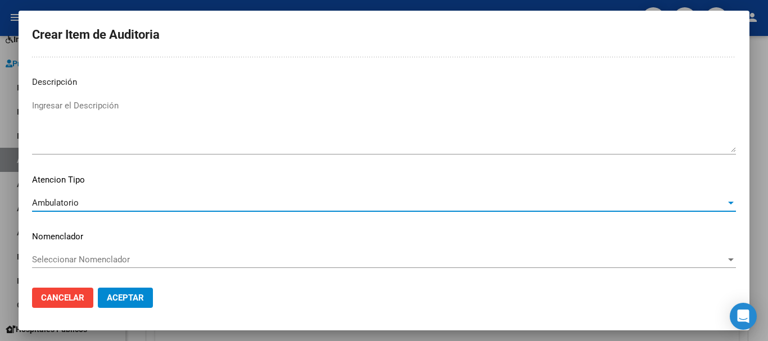
click at [124, 293] on span "Aceptar" at bounding box center [125, 298] width 37 height 10
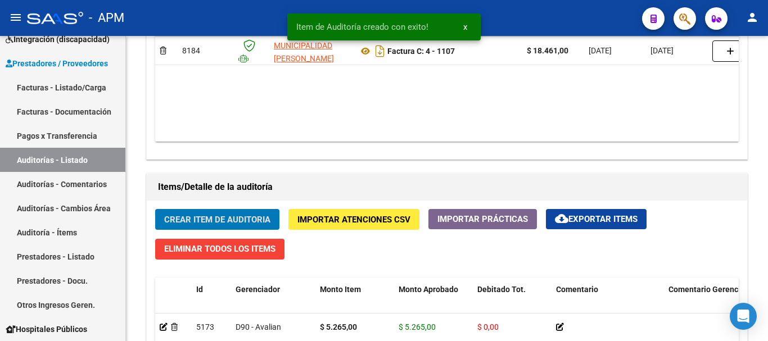
scroll to position [675, 0]
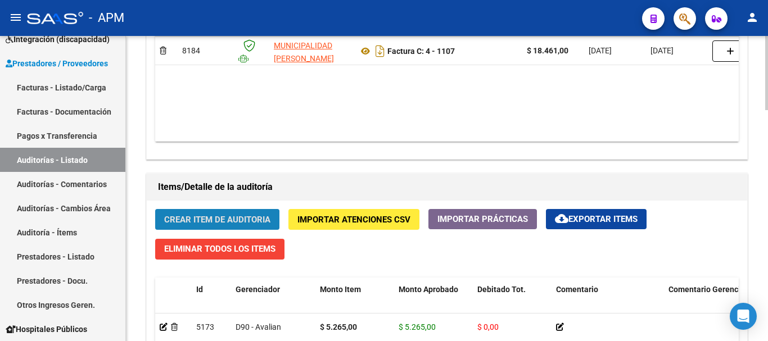
click at [193, 218] on span "Crear Item de Auditoria" at bounding box center [217, 220] width 106 height 10
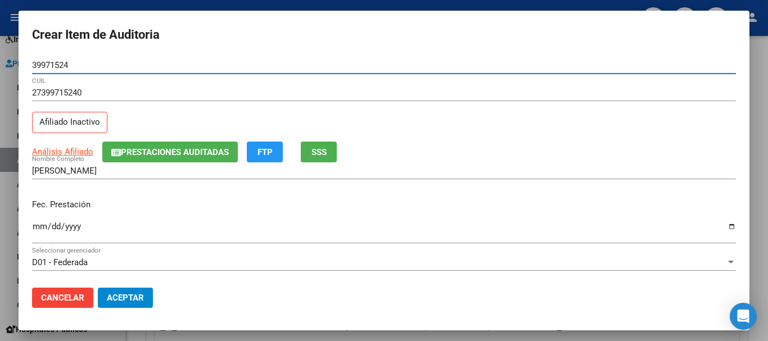
click at [31, 225] on mat-dialog-content "39971524 Nro Documento 27399715240 CUIL Afiliado Inactivo Análisis Afiliado Pre…" at bounding box center [384, 168] width 730 height 222
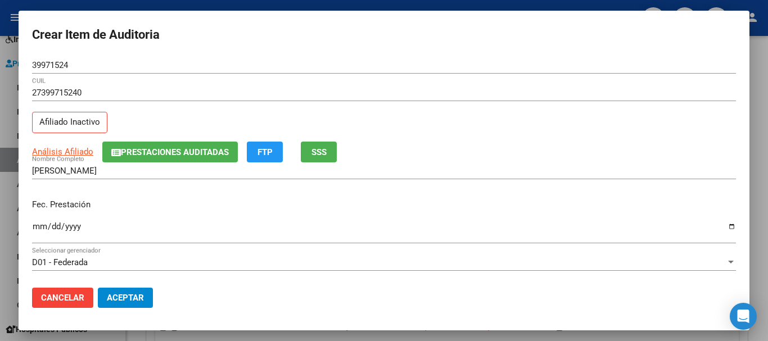
click at [34, 225] on mat-dialog-content "39971524 Nro Documento 27399715240 CUIL Afiliado Inactivo Análisis Afiliado Pre…" at bounding box center [384, 168] width 730 height 222
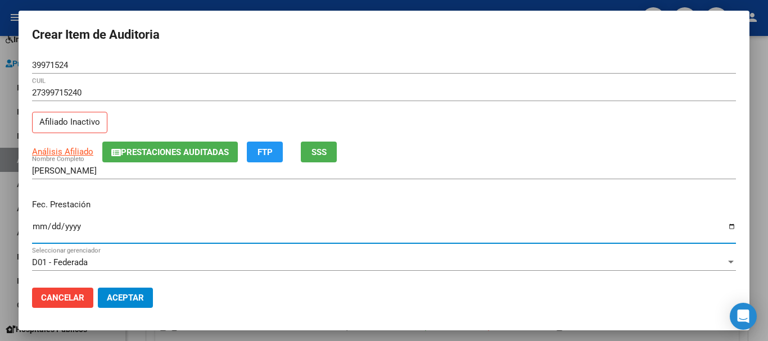
click at [35, 226] on input "Ingresar la fecha" at bounding box center [384, 231] width 704 height 18
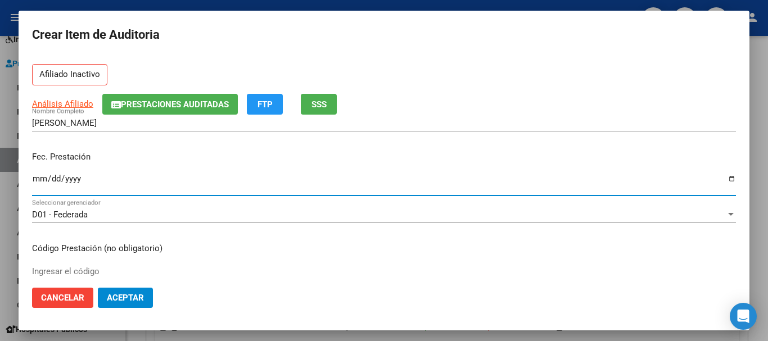
scroll to position [112, 0]
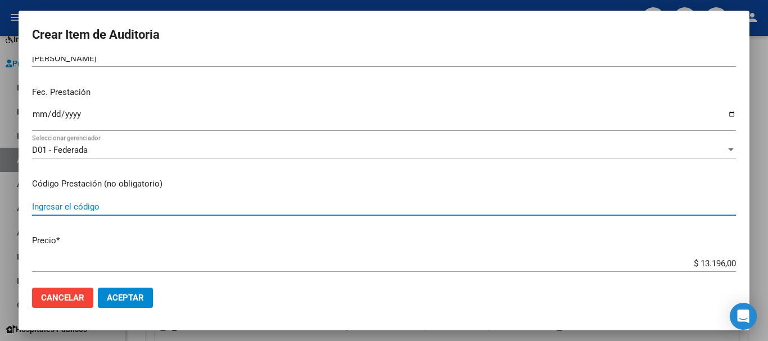
click at [107, 208] on input "Ingresar el código" at bounding box center [384, 207] width 704 height 10
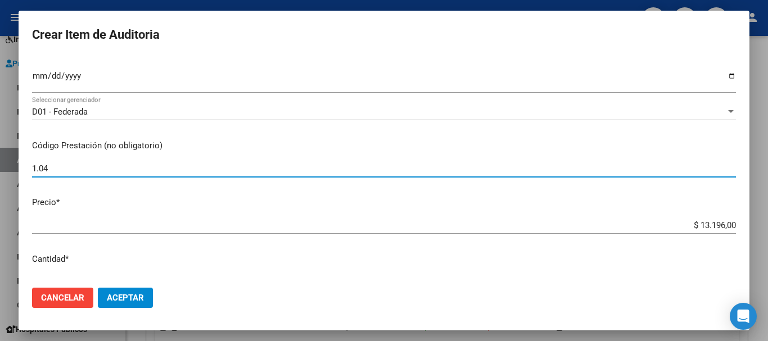
scroll to position [169, 0]
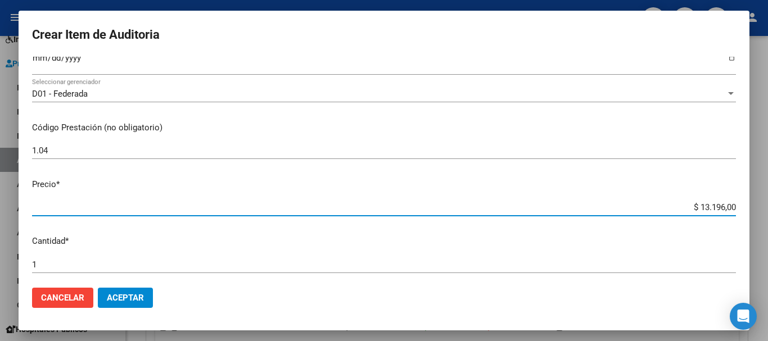
drag, startPoint x: 692, startPoint y: 207, endPoint x: 731, endPoint y: 209, distance: 38.8
click at [731, 209] on app-form-text-field "Precio * $ 13.196,00 Ingresar el precio" at bounding box center [388, 195] width 713 height 35
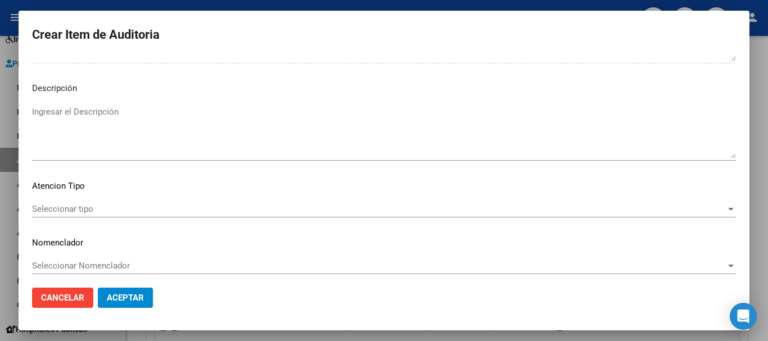
scroll to position [693, 0]
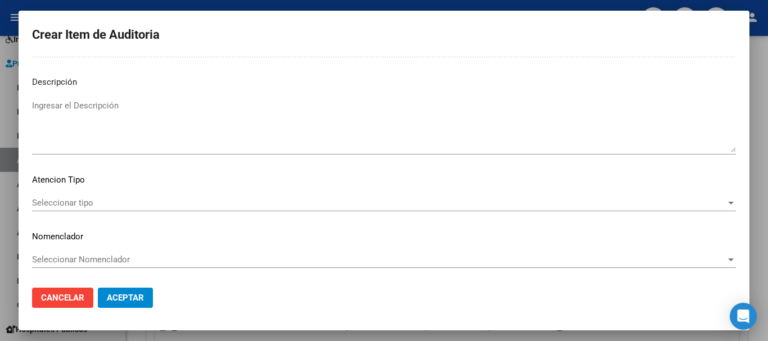
click at [728, 204] on div at bounding box center [731, 203] width 6 height 3
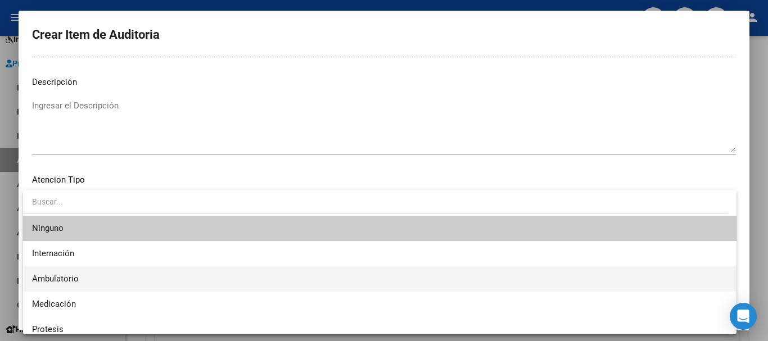
click at [193, 278] on span "Ambulatorio" at bounding box center [379, 278] width 695 height 25
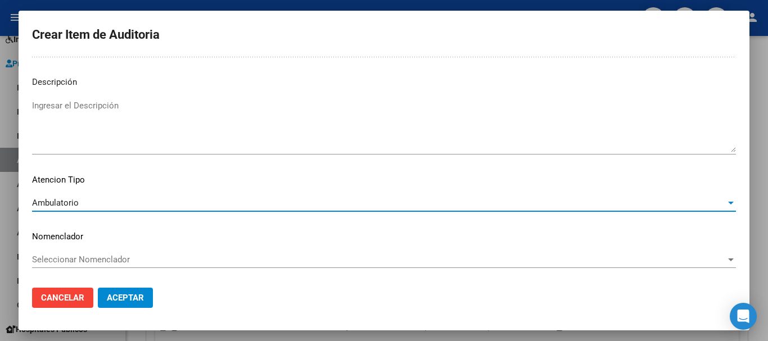
click at [137, 302] on span "Aceptar" at bounding box center [125, 298] width 37 height 10
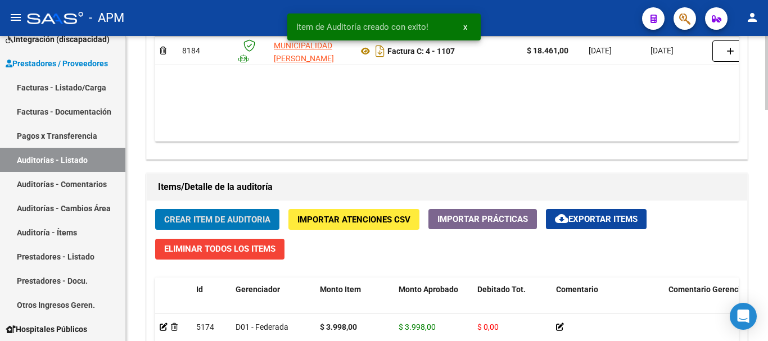
click at [212, 217] on span "Crear Item de Auditoria" at bounding box center [217, 220] width 106 height 10
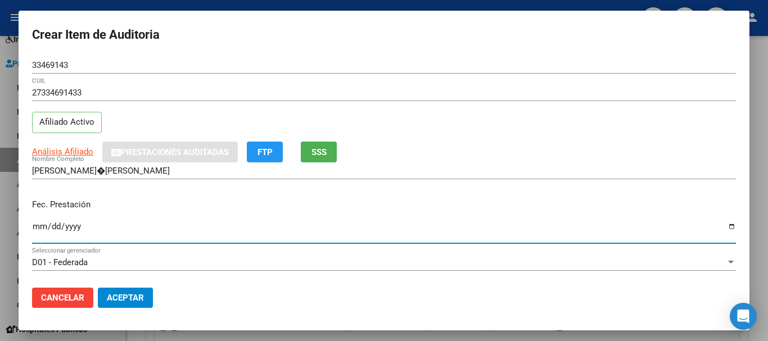
click at [39, 223] on input "Ingresar la fecha" at bounding box center [384, 231] width 704 height 18
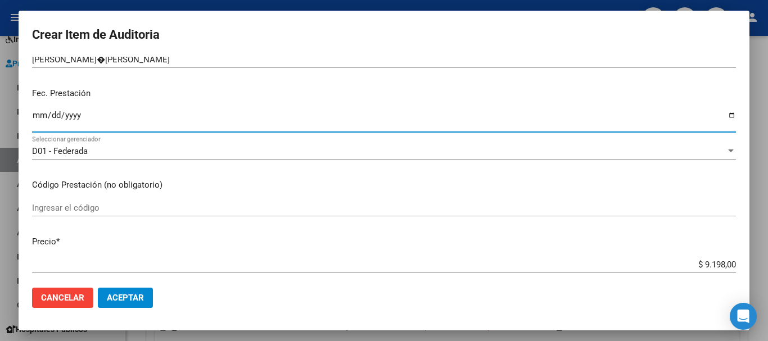
scroll to position [112, 0]
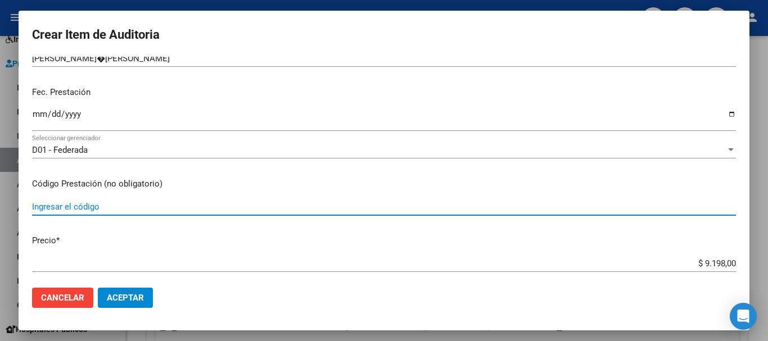
click at [62, 202] on input "Ingresar el código" at bounding box center [384, 207] width 704 height 10
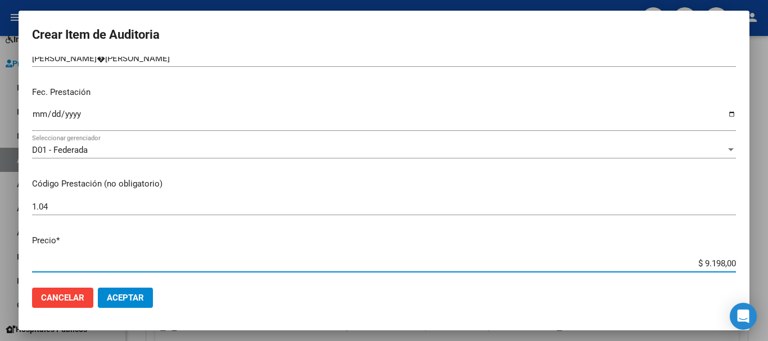
drag, startPoint x: 697, startPoint y: 264, endPoint x: 742, endPoint y: 264, distance: 45.0
click at [742, 264] on mat-dialog-content "33469143 Nro Documento 27334691433 CUIL Afiliado Activo Análisis Afiliado Prest…" at bounding box center [384, 168] width 730 height 222
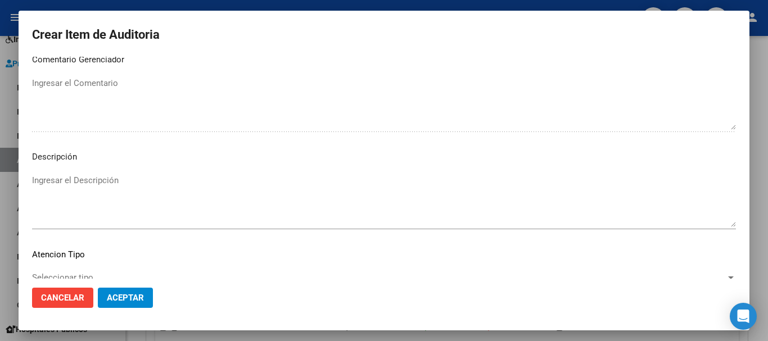
scroll to position [693, 0]
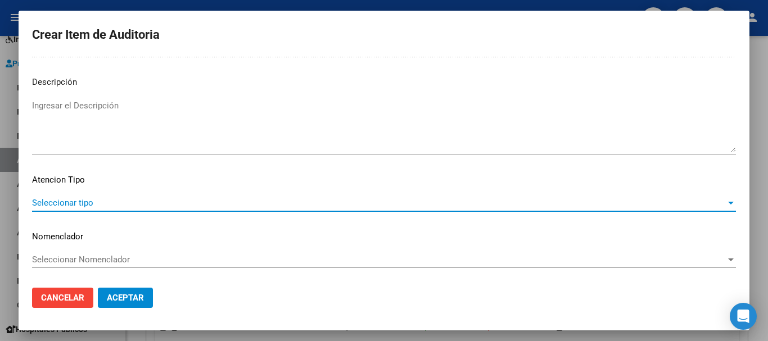
click at [686, 204] on span "Seleccionar tipo" at bounding box center [378, 203] width 693 height 10
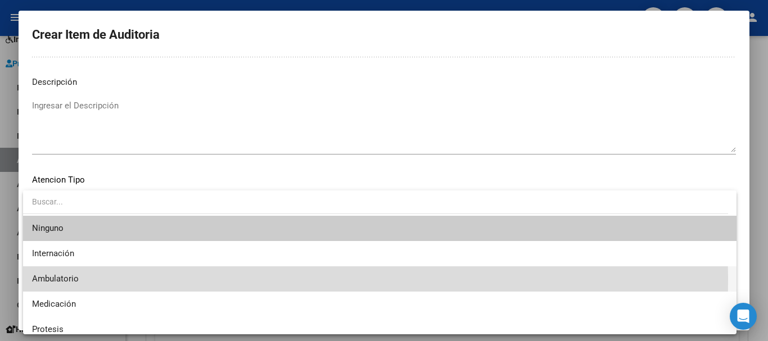
click at [151, 280] on span "Ambulatorio" at bounding box center [379, 278] width 695 height 25
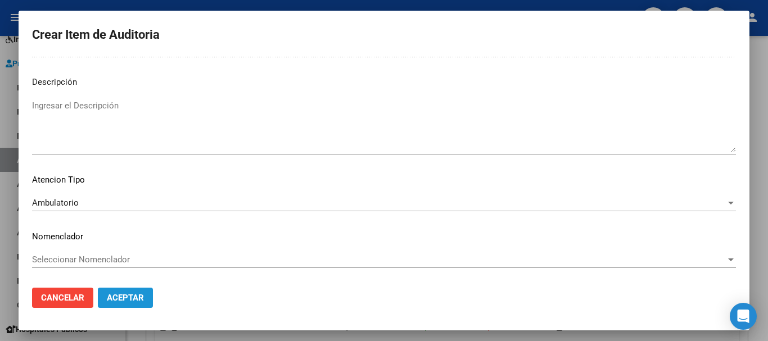
click at [141, 294] on span "Aceptar" at bounding box center [125, 298] width 37 height 10
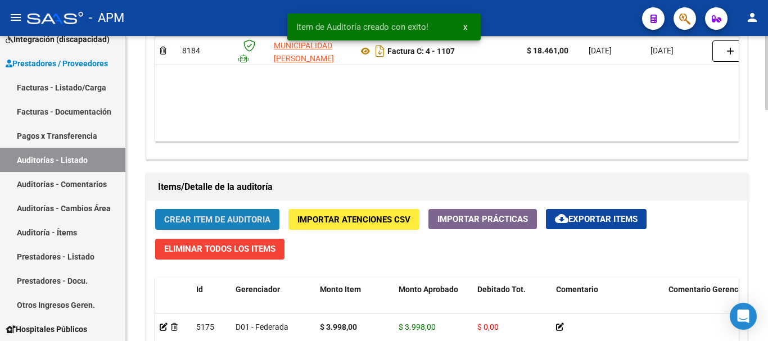
click at [260, 212] on button "Crear Item de Auditoria" at bounding box center [217, 219] width 124 height 21
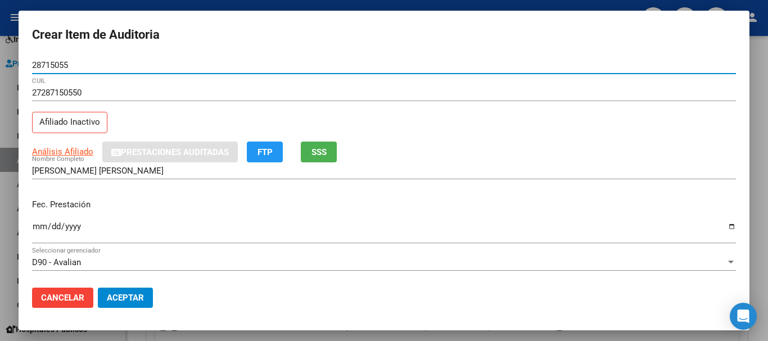
click at [39, 230] on input "Ingresar la fecha" at bounding box center [384, 231] width 704 height 18
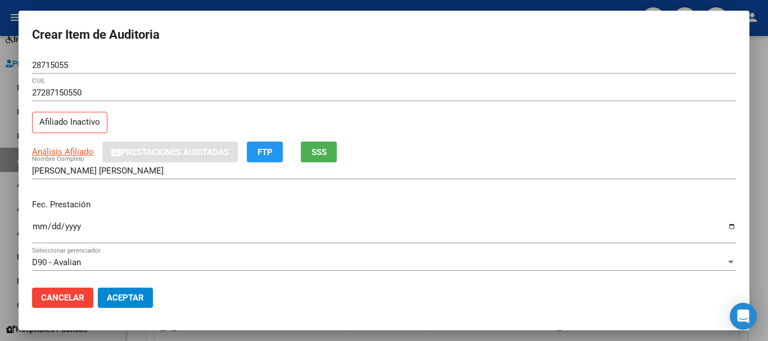
scroll to position [56, 0]
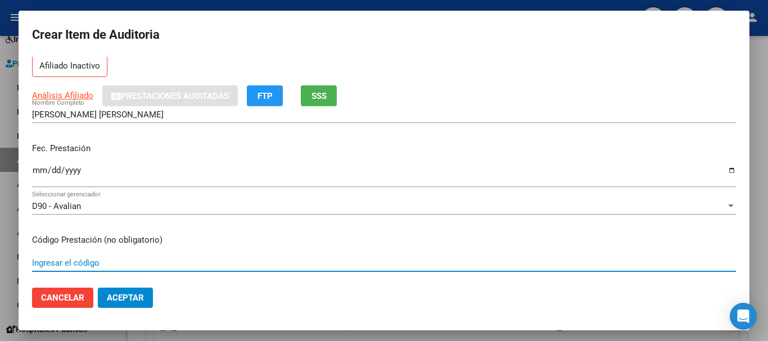
click at [59, 262] on input "Ingresar el código" at bounding box center [384, 263] width 704 height 10
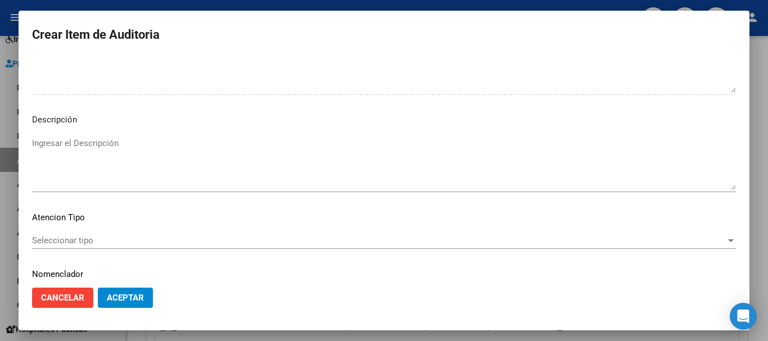
scroll to position [693, 0]
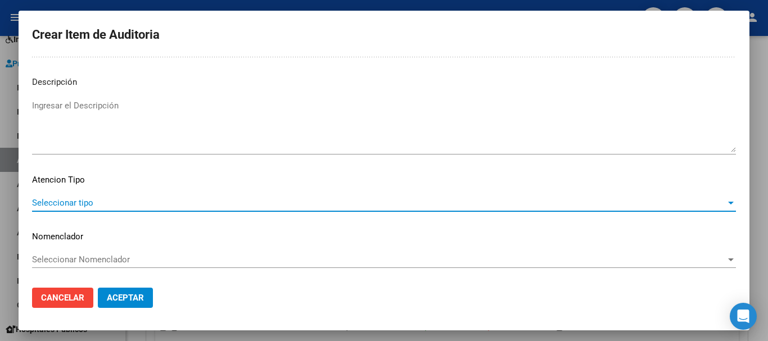
click at [706, 205] on span "Seleccionar tipo" at bounding box center [378, 203] width 693 height 10
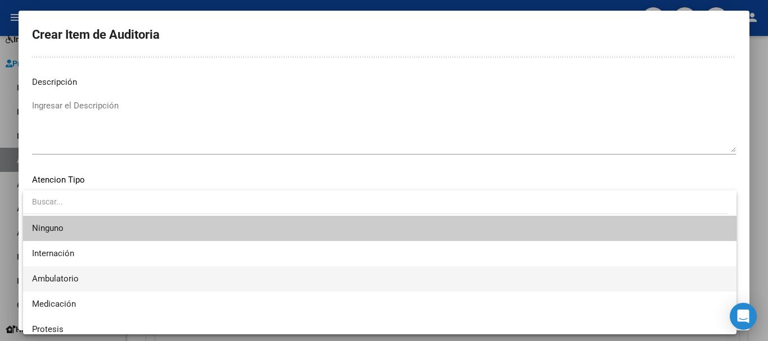
click at [136, 281] on span "Ambulatorio" at bounding box center [379, 278] width 695 height 25
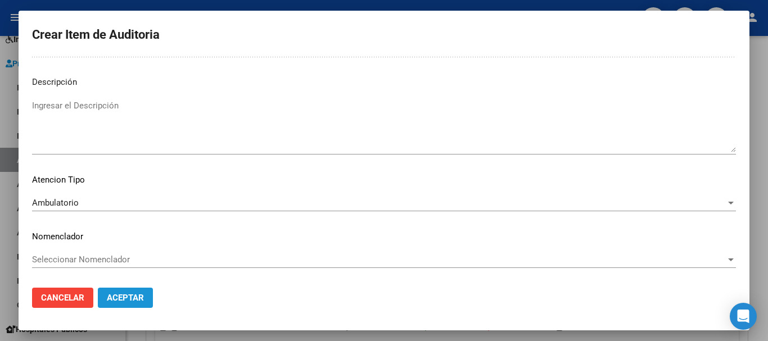
click at [141, 301] on span "Aceptar" at bounding box center [125, 298] width 37 height 10
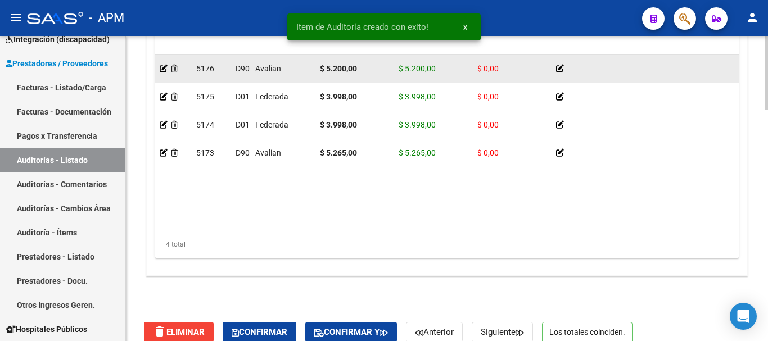
scroll to position [948, 0]
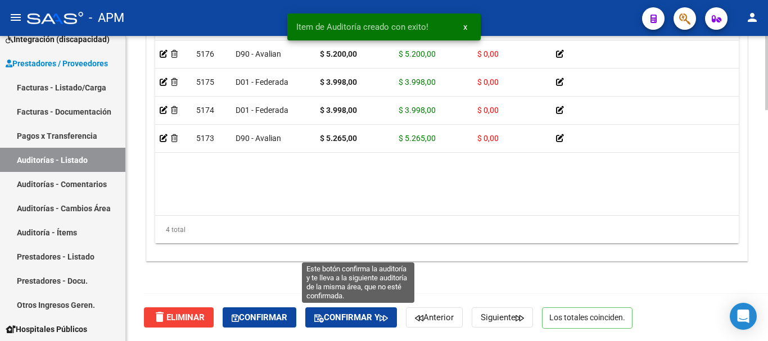
click at [361, 321] on span "Confirmar y" at bounding box center [351, 317] width 74 height 10
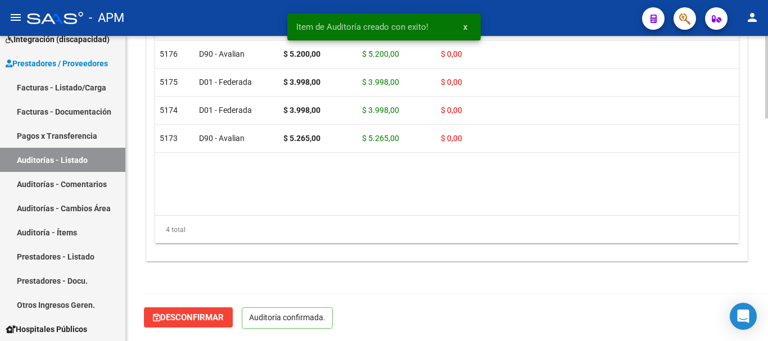
scroll to position [821, 0]
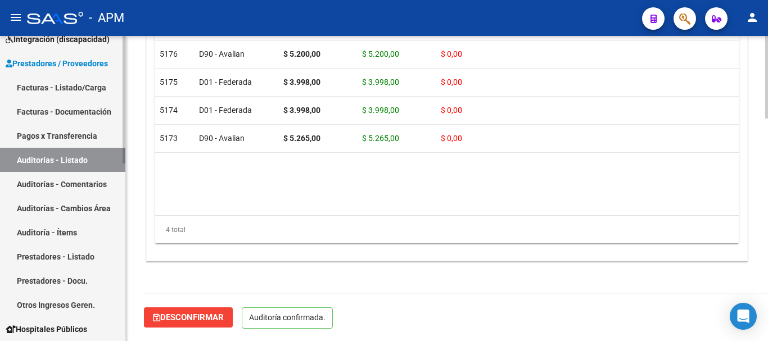
click at [76, 161] on link "Auditorías - Listado" at bounding box center [62, 160] width 125 height 24
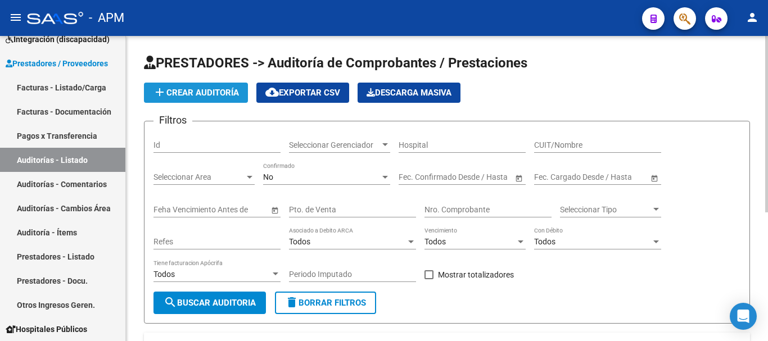
click at [207, 90] on span "add Crear Auditoría" at bounding box center [196, 93] width 86 height 10
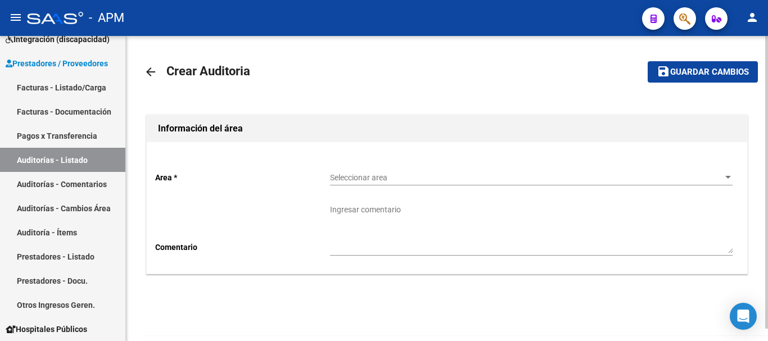
click at [718, 179] on span "Seleccionar area" at bounding box center [526, 178] width 392 height 10
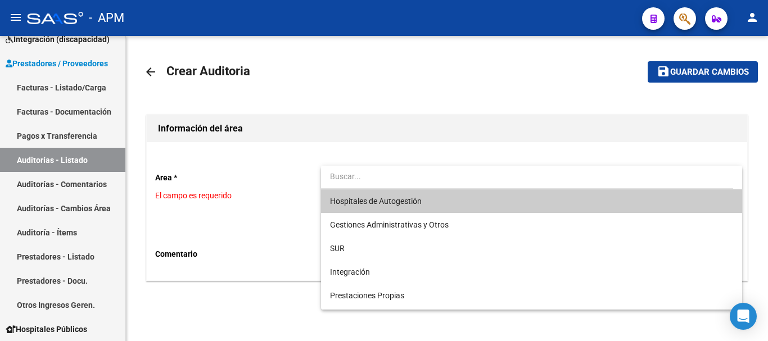
click at [466, 195] on span "Hospitales de Autogestión" at bounding box center [531, 201] width 402 height 24
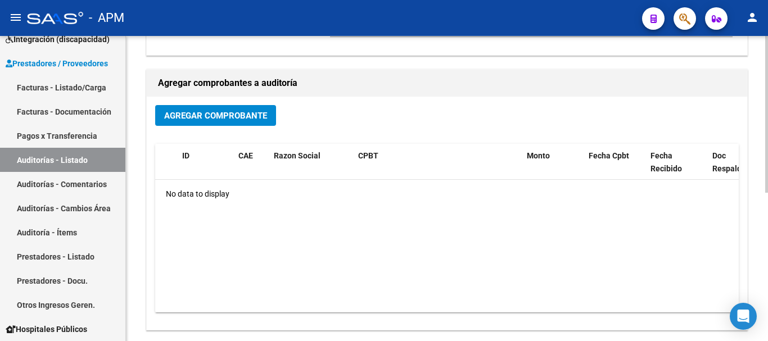
scroll to position [225, 0]
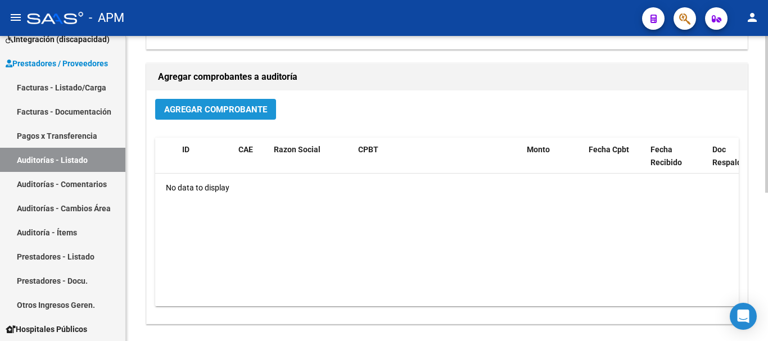
click at [238, 113] on span "Agregar Comprobante" at bounding box center [215, 110] width 103 height 10
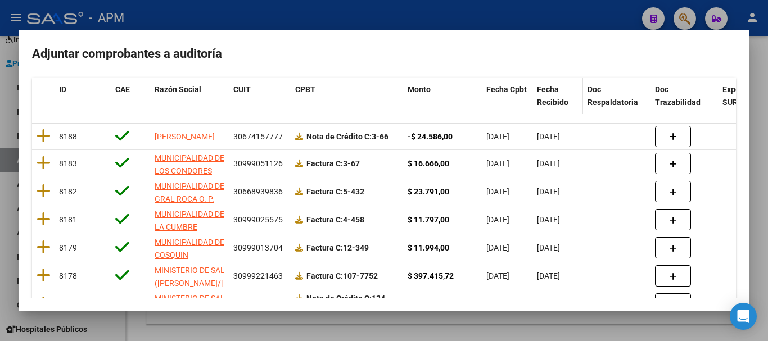
scroll to position [169, 0]
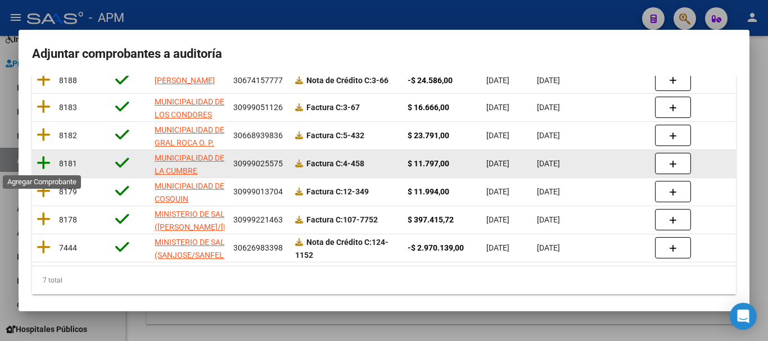
click at [49, 161] on icon at bounding box center [44, 163] width 14 height 16
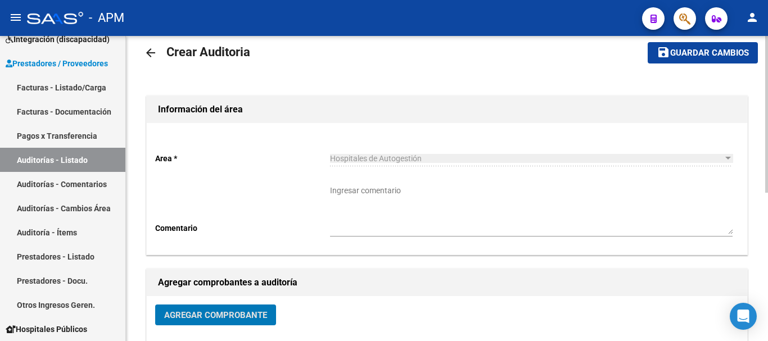
scroll to position [0, 0]
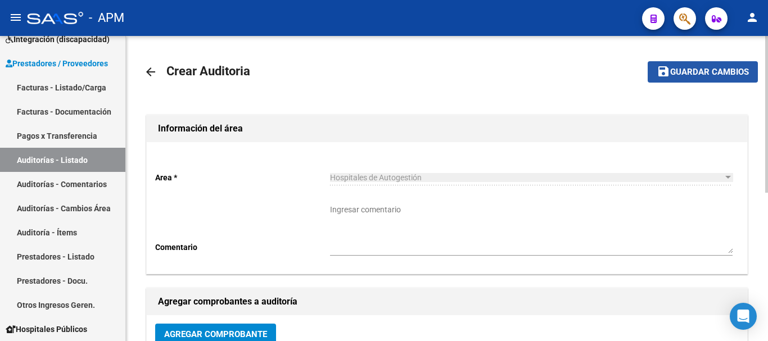
click at [699, 62] on button "save Guardar cambios" at bounding box center [702, 71] width 110 height 21
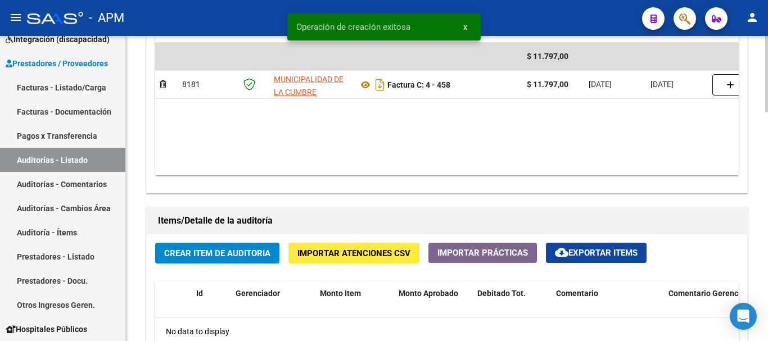
scroll to position [787, 0]
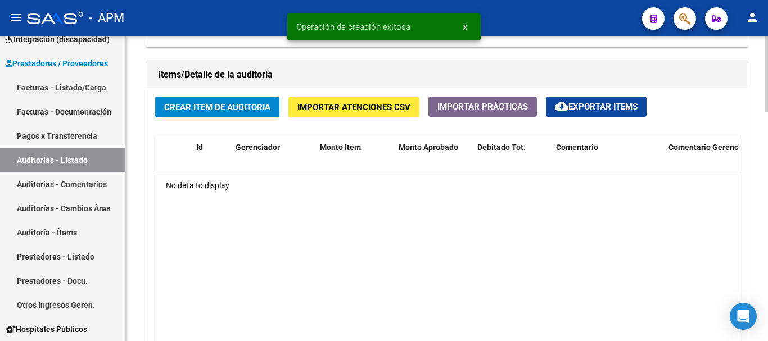
click at [244, 112] on span "Crear Item de Auditoria" at bounding box center [217, 107] width 106 height 10
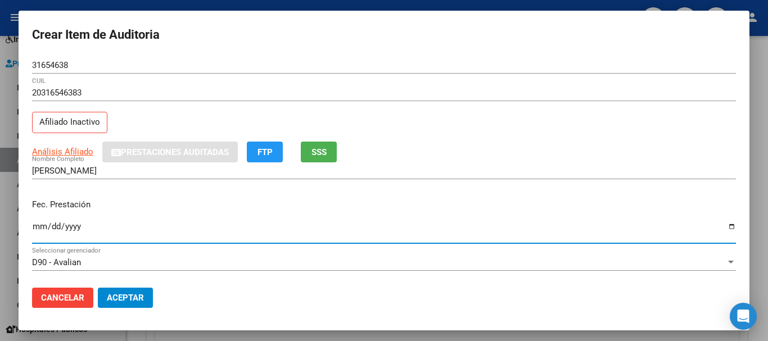
click at [38, 229] on input "Ingresar la fecha" at bounding box center [384, 231] width 704 height 18
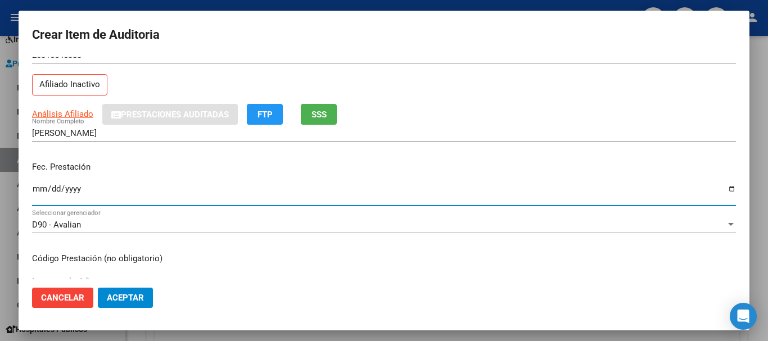
scroll to position [56, 0]
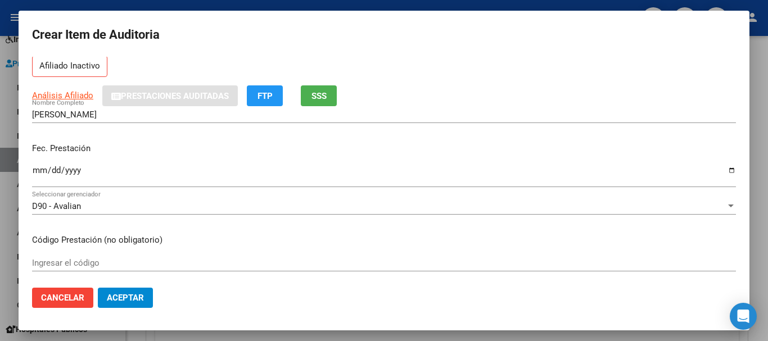
click at [93, 263] on input "Ingresar el código" at bounding box center [384, 263] width 704 height 10
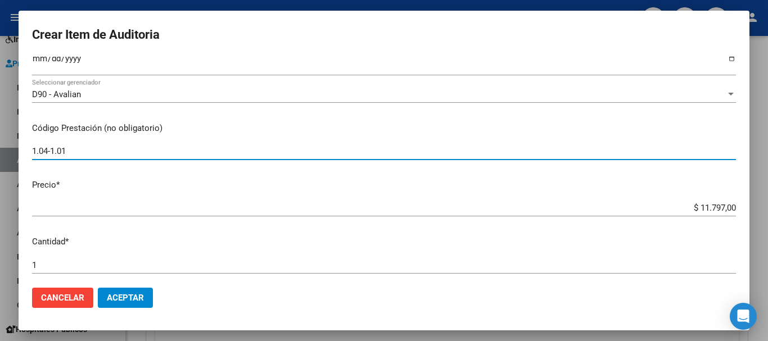
scroll to position [169, 0]
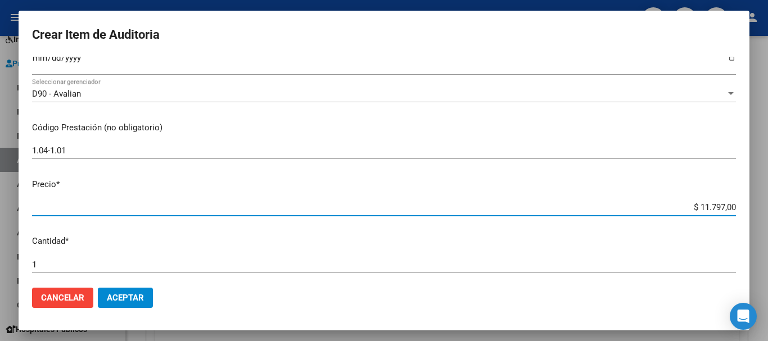
drag, startPoint x: 688, startPoint y: 207, endPoint x: 728, endPoint y: 201, distance: 40.4
click at [728, 201] on mat-dialog-content "31654638 Nro Documento 20316546383 CUIL Afiliado Inactivo Análisis Afiliado Pre…" at bounding box center [384, 168] width 730 height 222
drag, startPoint x: 689, startPoint y: 209, endPoint x: 736, endPoint y: 202, distance: 46.6
click at [736, 202] on app-form-text-field "Precio * $ 11.797,00 Ingresar el precio" at bounding box center [388, 195] width 713 height 35
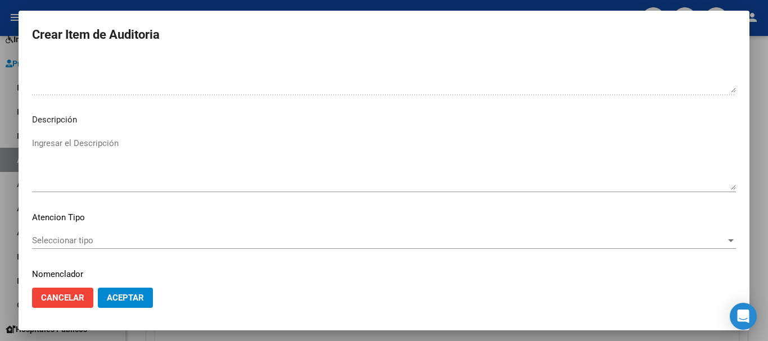
scroll to position [693, 0]
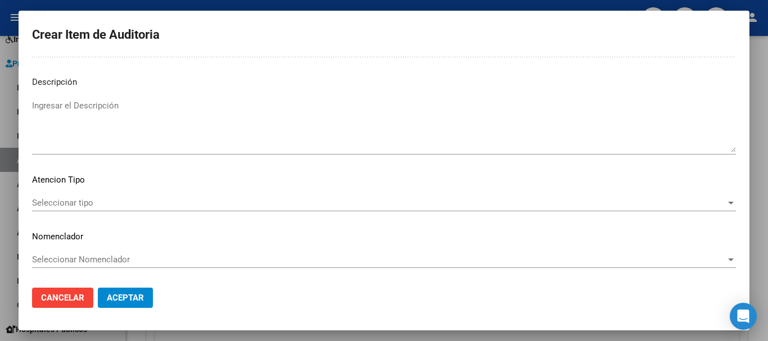
click at [709, 206] on span "Seleccionar tipo" at bounding box center [378, 203] width 693 height 10
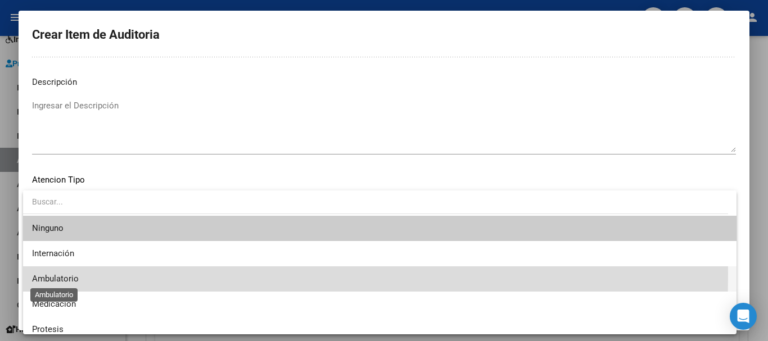
click at [57, 274] on span "Ambulatorio" at bounding box center [55, 279] width 47 height 10
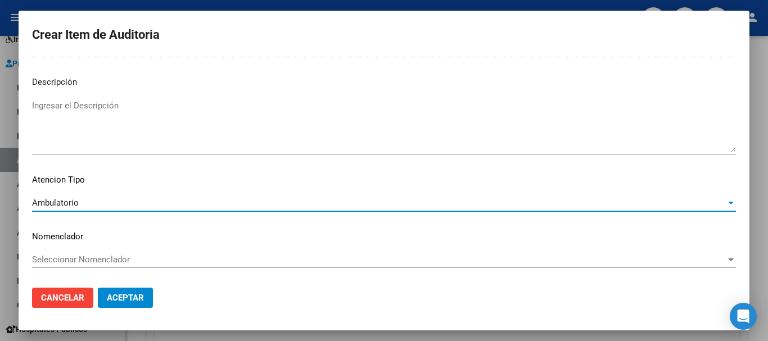
click at [144, 295] on button "Aceptar" at bounding box center [125, 298] width 55 height 20
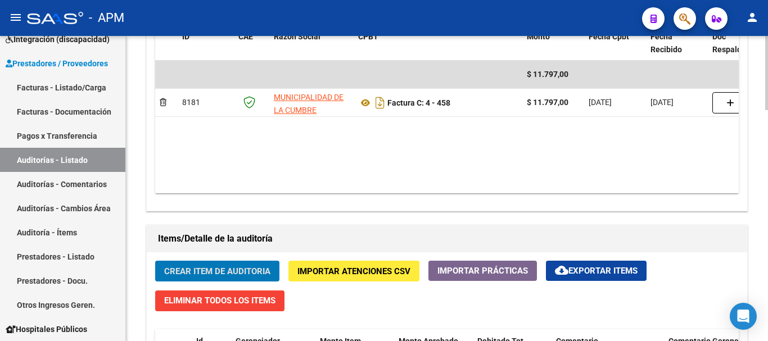
scroll to position [611, 0]
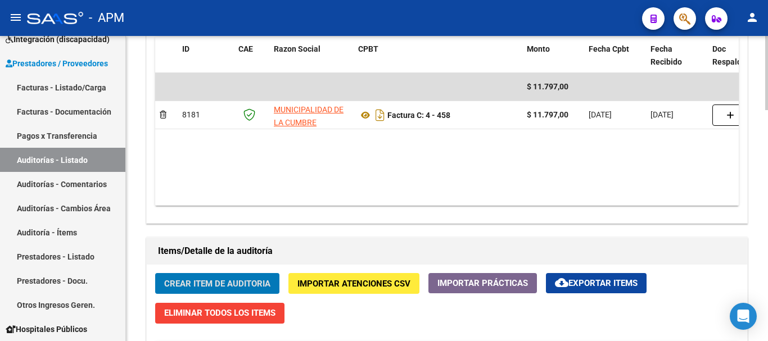
click at [252, 279] on span "Crear Item de Auditoria" at bounding box center [217, 284] width 106 height 10
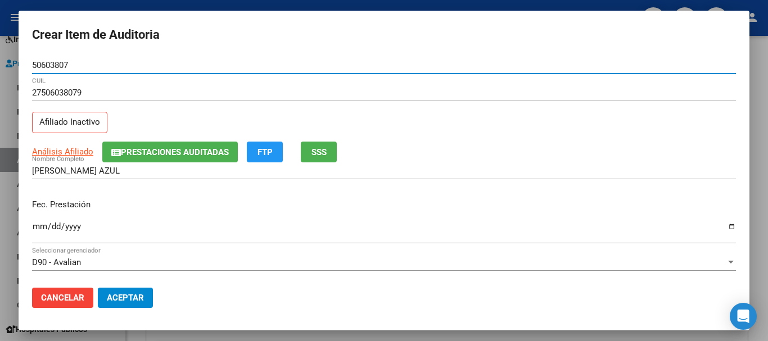
click at [42, 227] on input "Ingresar la fecha" at bounding box center [384, 231] width 704 height 18
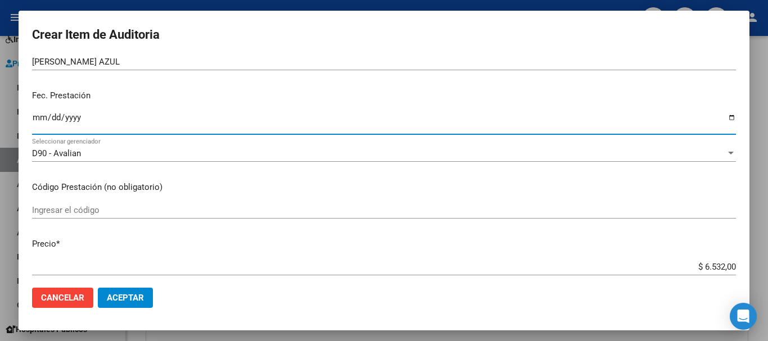
scroll to position [112, 0]
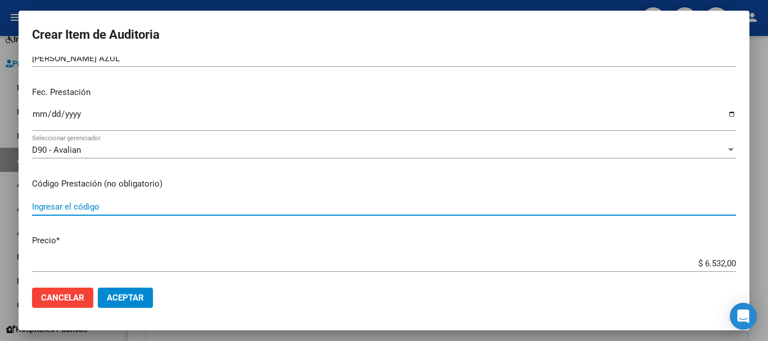
click at [82, 206] on input "Ingresar el código" at bounding box center [384, 207] width 704 height 10
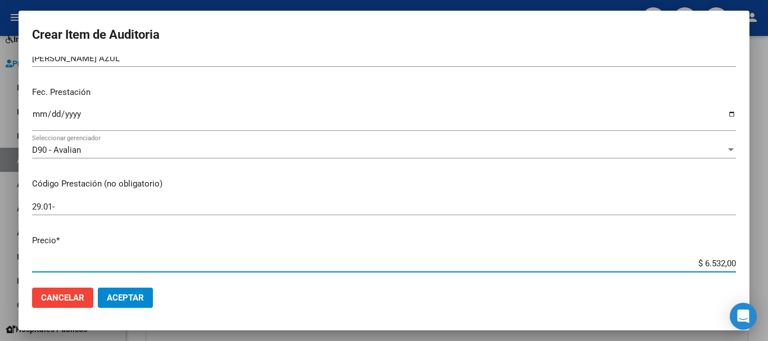
drag, startPoint x: 694, startPoint y: 265, endPoint x: 733, endPoint y: 258, distance: 39.9
click at [733, 258] on app-form-text-field "Precio * $ 6.532,00 Ingresar el precio" at bounding box center [388, 251] width 713 height 35
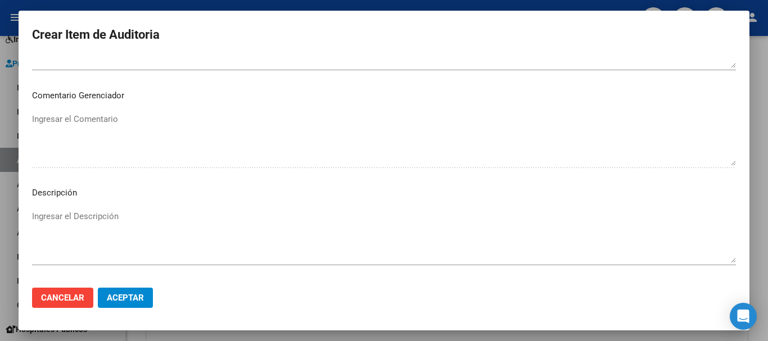
scroll to position [693, 0]
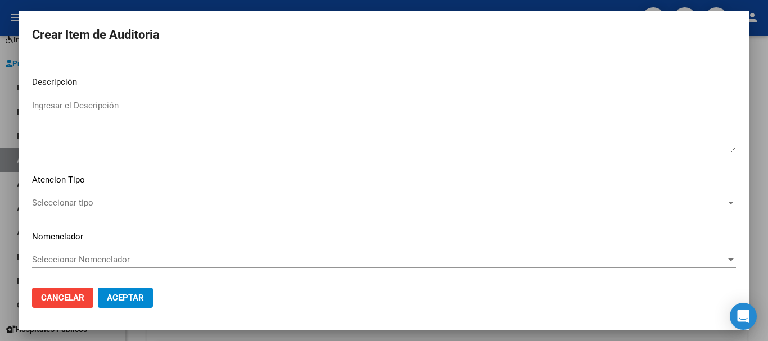
click at [725, 207] on div at bounding box center [730, 202] width 10 height 9
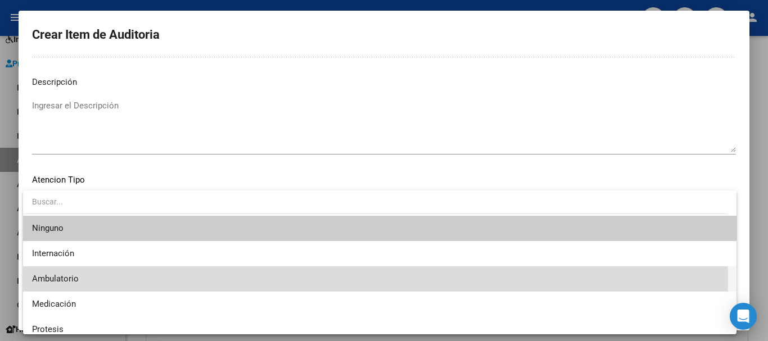
click at [193, 279] on span "Ambulatorio" at bounding box center [379, 278] width 695 height 25
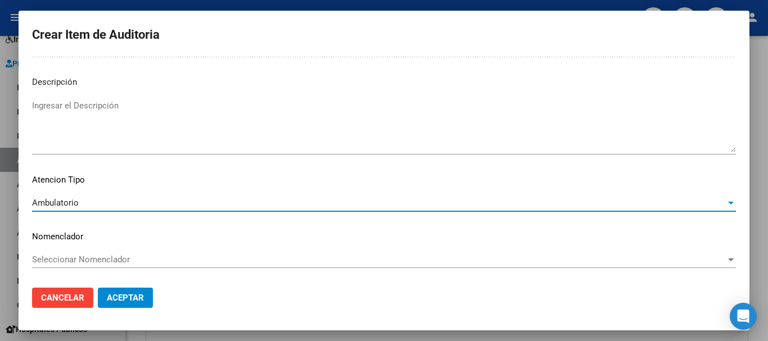
click at [143, 297] on span "Aceptar" at bounding box center [125, 298] width 37 height 10
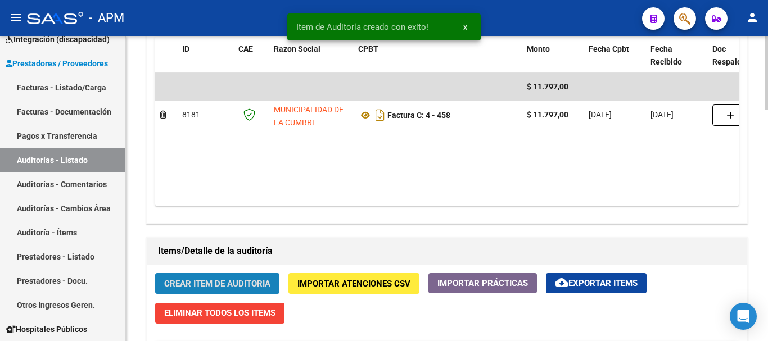
click at [227, 284] on span "Crear Item de Auditoria" at bounding box center [217, 284] width 106 height 10
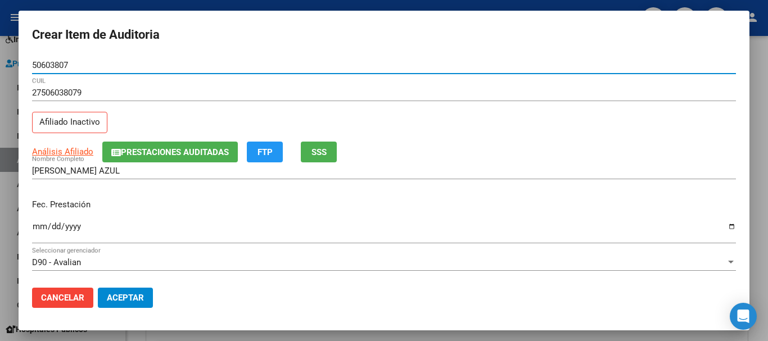
click at [41, 231] on input "Ingresar la fecha" at bounding box center [384, 231] width 704 height 18
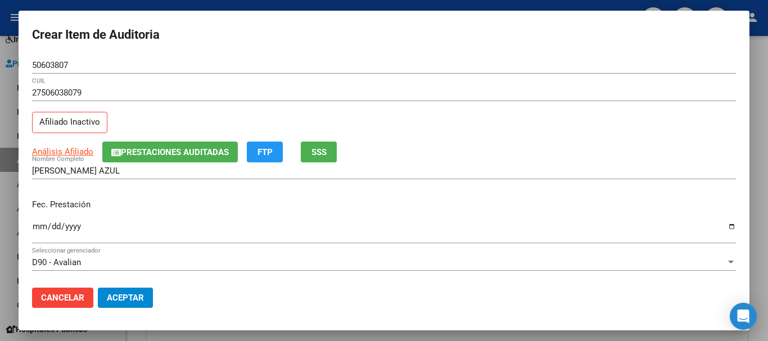
scroll to position [112, 0]
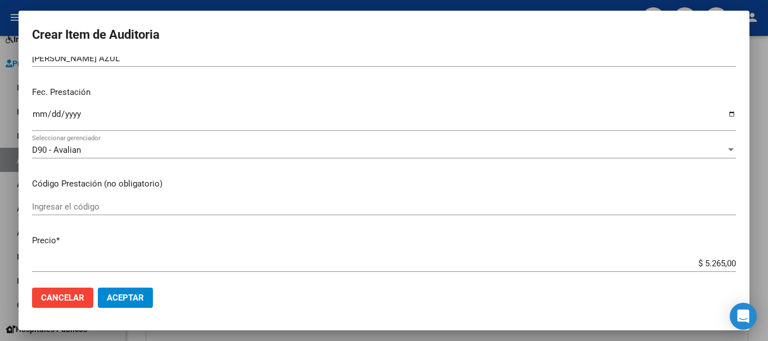
click at [110, 202] on input "Ingresar el código" at bounding box center [384, 207] width 704 height 10
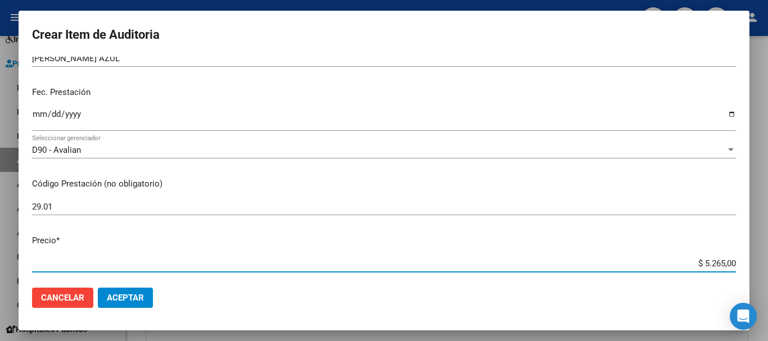
drag, startPoint x: 693, startPoint y: 265, endPoint x: 728, endPoint y: 255, distance: 36.7
click at [728, 255] on mat-dialog-content "50603807 Nro Documento 27506038079 CUIL Afiliado Inactivo Análisis Afiliado Pre…" at bounding box center [384, 168] width 730 height 222
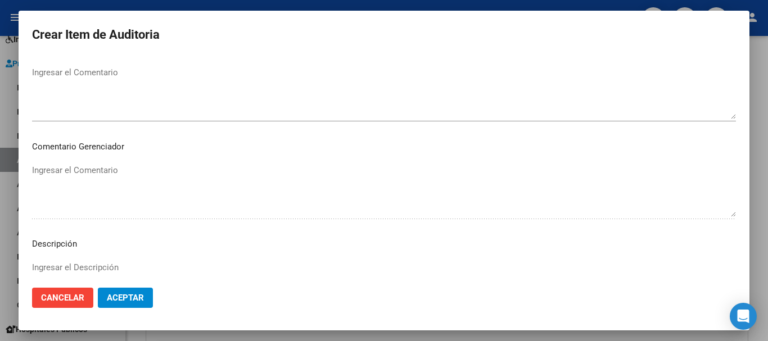
scroll to position [693, 0]
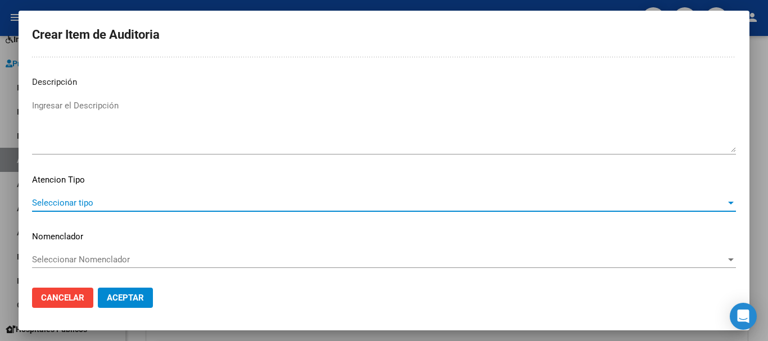
click at [708, 207] on span "Seleccionar tipo" at bounding box center [378, 203] width 693 height 10
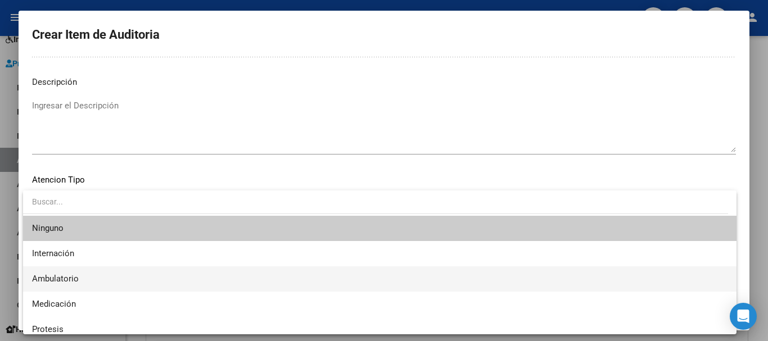
click at [161, 270] on span "Ambulatorio" at bounding box center [379, 278] width 695 height 25
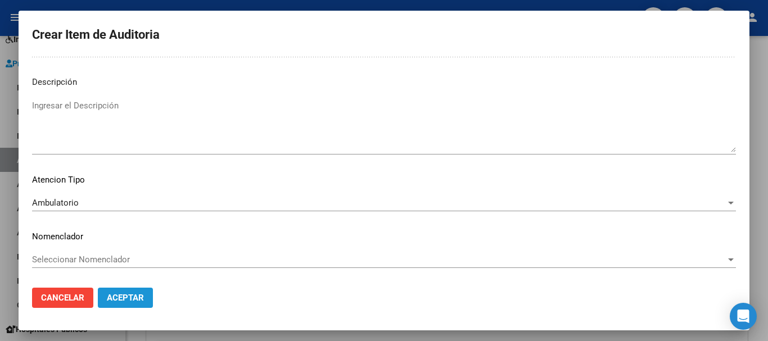
click at [144, 296] on button "Aceptar" at bounding box center [125, 298] width 55 height 20
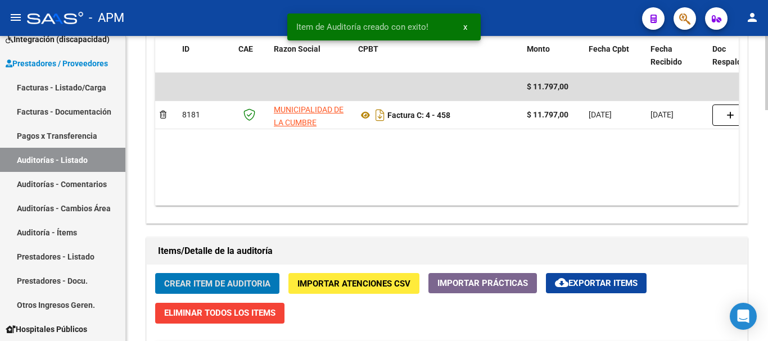
click at [223, 275] on button "Crear Item de Auditoria" at bounding box center [217, 283] width 124 height 21
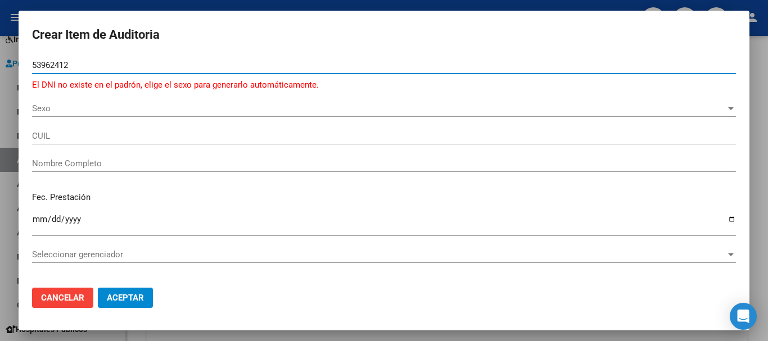
click at [41, 67] on input "53962412" at bounding box center [384, 65] width 704 height 10
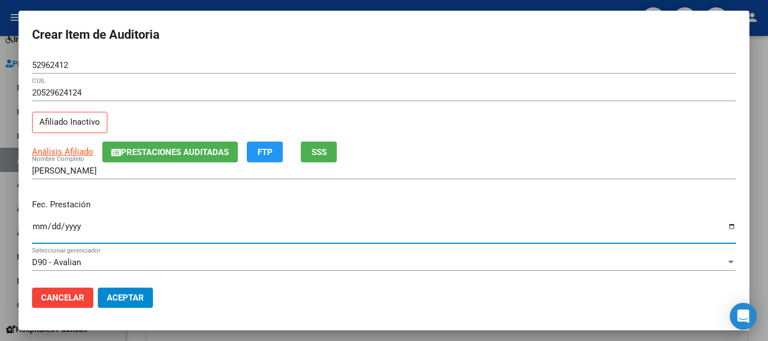
click at [34, 226] on input "Ingresar la fecha" at bounding box center [384, 231] width 704 height 18
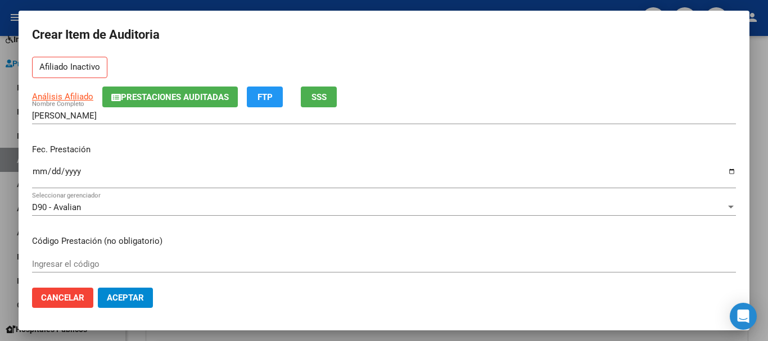
scroll to position [112, 0]
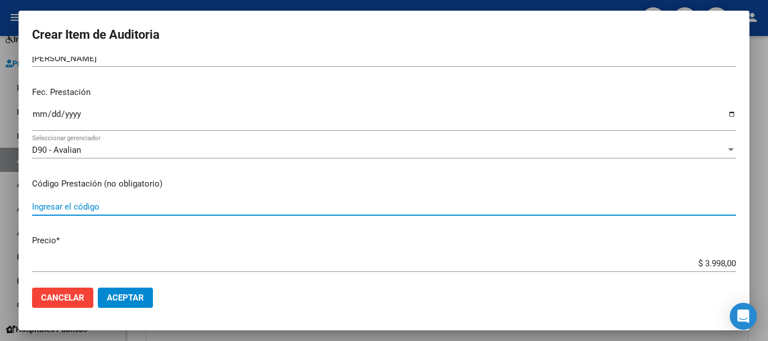
click at [78, 207] on input "Ingresar el código" at bounding box center [384, 207] width 704 height 10
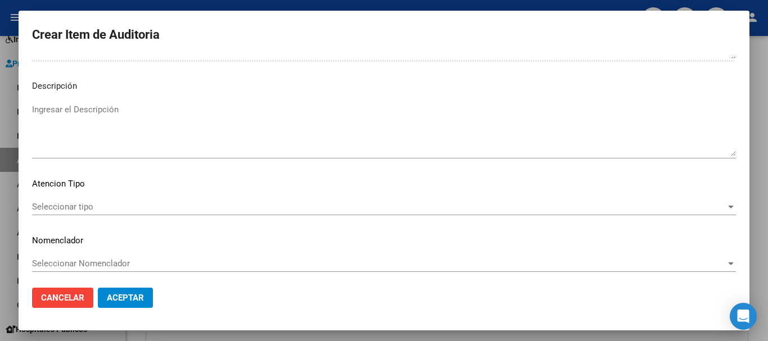
scroll to position [693, 0]
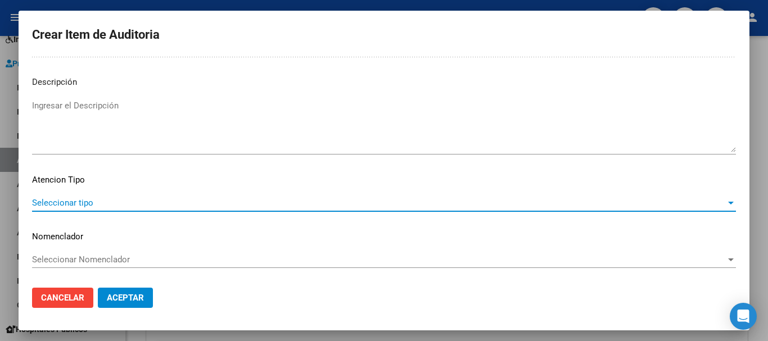
click at [676, 206] on span "Seleccionar tipo" at bounding box center [378, 203] width 693 height 10
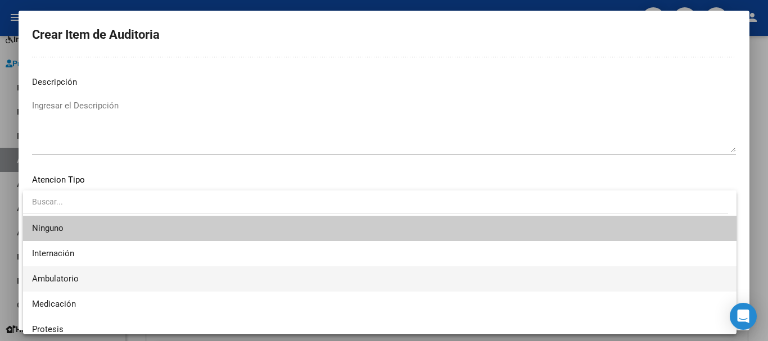
click at [103, 274] on span "Ambulatorio" at bounding box center [379, 278] width 695 height 25
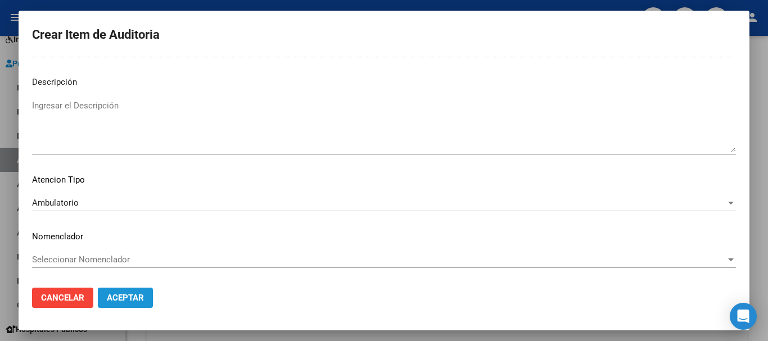
click at [139, 293] on span "Aceptar" at bounding box center [125, 298] width 37 height 10
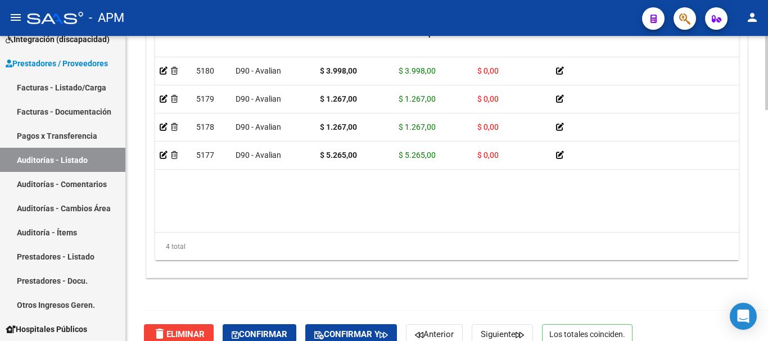
scroll to position [948, 0]
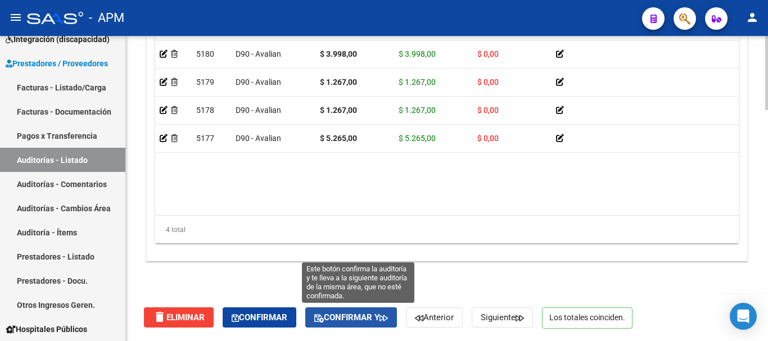
click at [348, 311] on button "Confirmar y" at bounding box center [351, 317] width 92 height 20
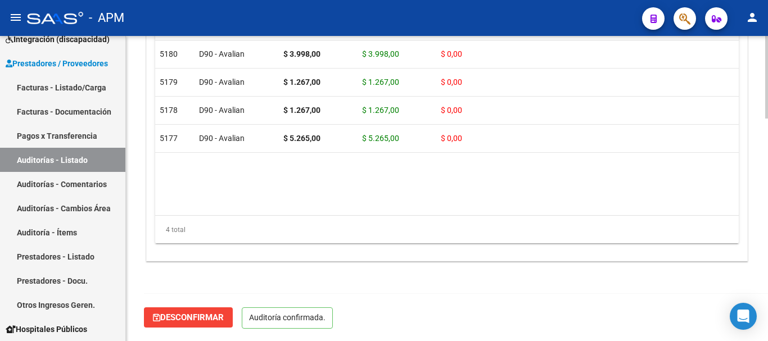
scroll to position [821, 0]
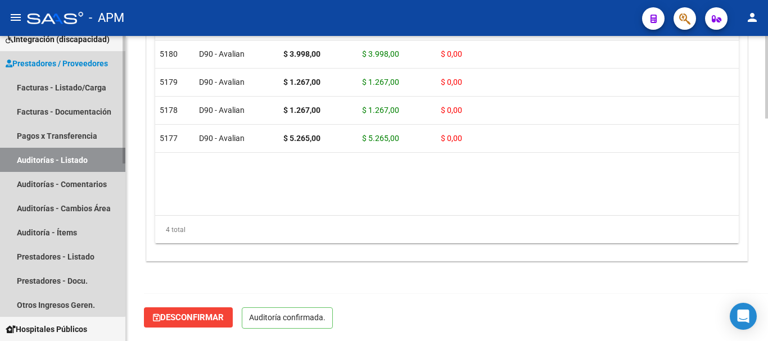
click at [35, 160] on link "Auditorías - Listado" at bounding box center [62, 160] width 125 height 24
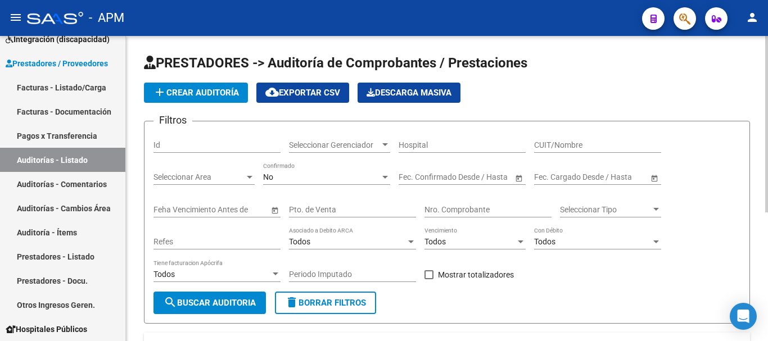
click at [197, 89] on span "add Crear Auditoría" at bounding box center [196, 93] width 86 height 10
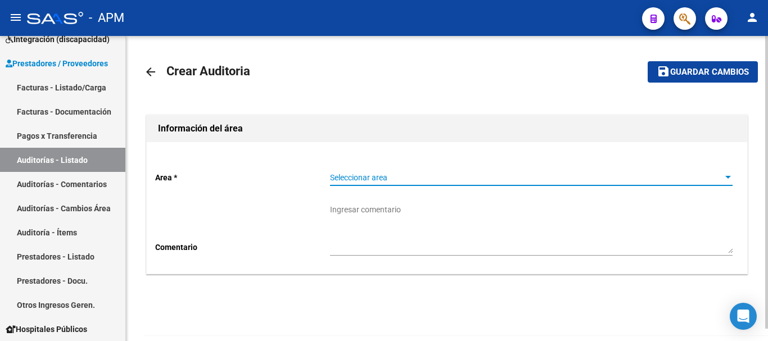
click at [723, 175] on div at bounding box center [728, 177] width 10 height 9
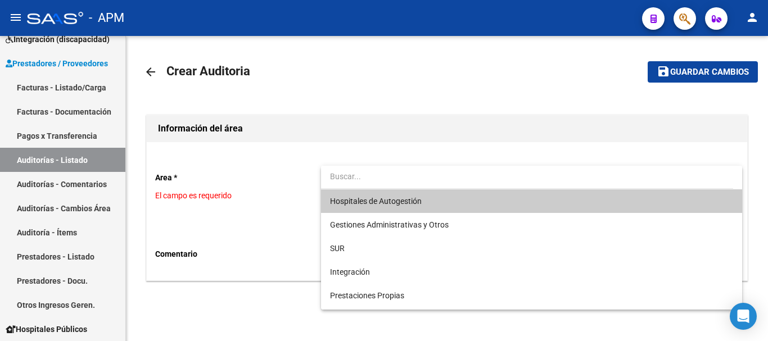
click at [552, 194] on span "Hospitales de Autogestión" at bounding box center [531, 201] width 402 height 24
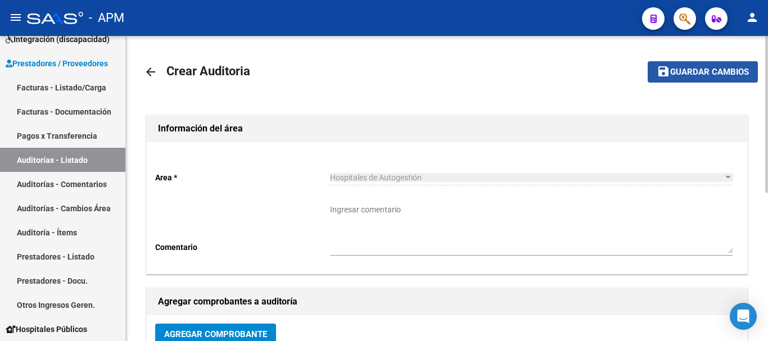
click at [686, 68] on span "Guardar cambios" at bounding box center [709, 72] width 79 height 10
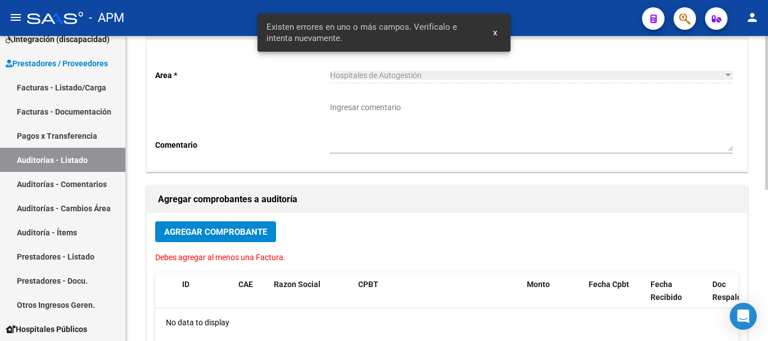
scroll to position [112, 0]
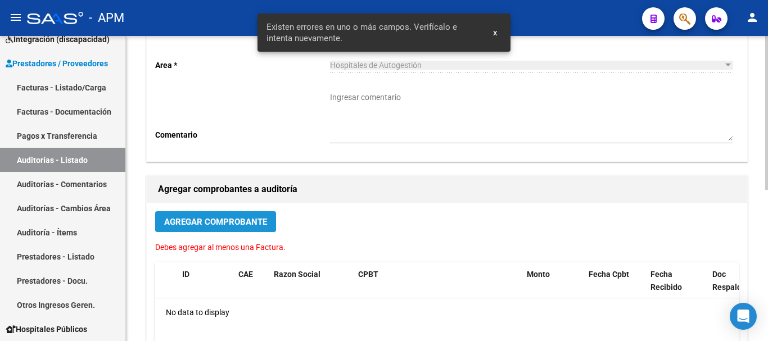
click at [264, 224] on span "Agregar Comprobante" at bounding box center [215, 222] width 103 height 10
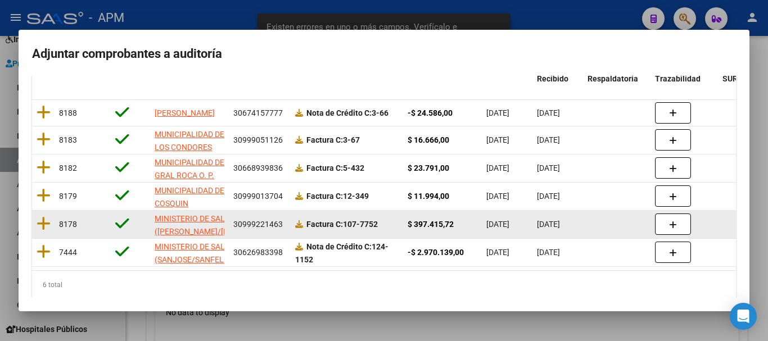
scroll to position [155, 0]
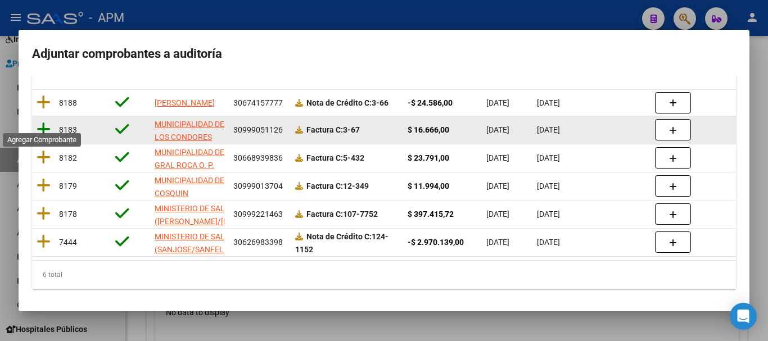
click at [39, 121] on icon at bounding box center [44, 129] width 14 height 16
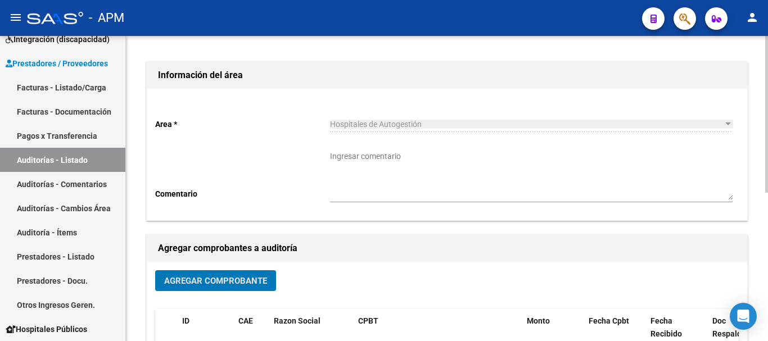
scroll to position [0, 0]
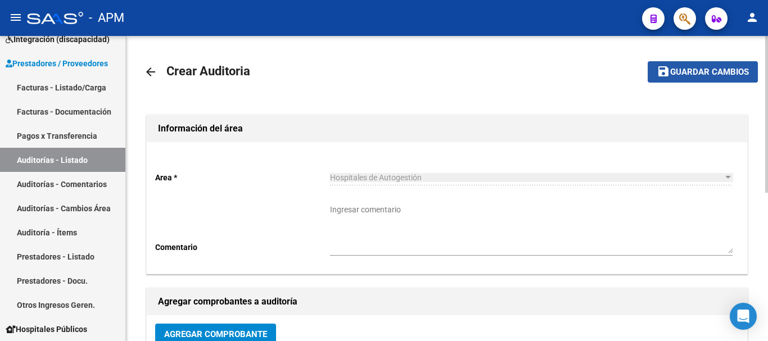
click at [690, 65] on button "save Guardar cambios" at bounding box center [702, 71] width 110 height 21
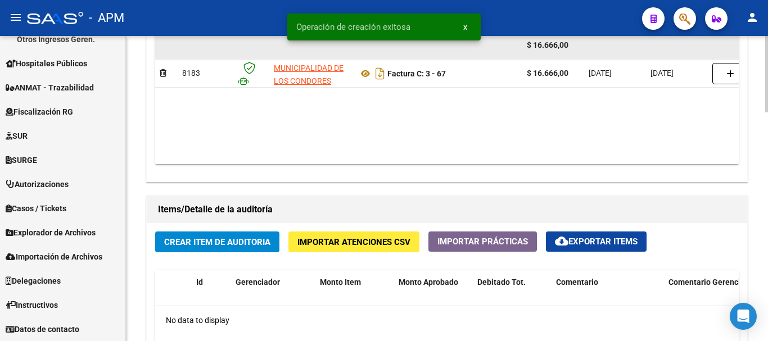
scroll to position [674, 0]
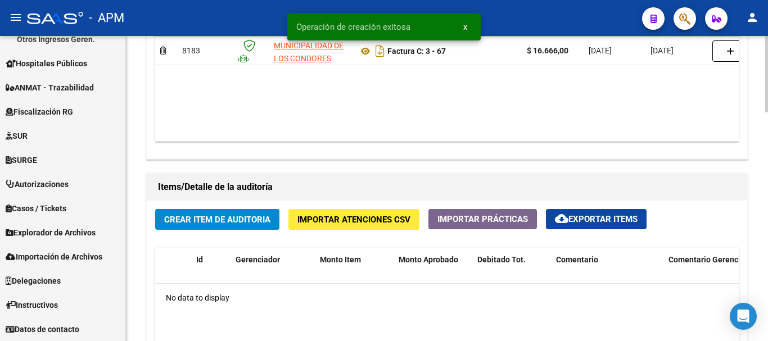
click at [262, 226] on button "Crear Item de Auditoria" at bounding box center [217, 219] width 124 height 21
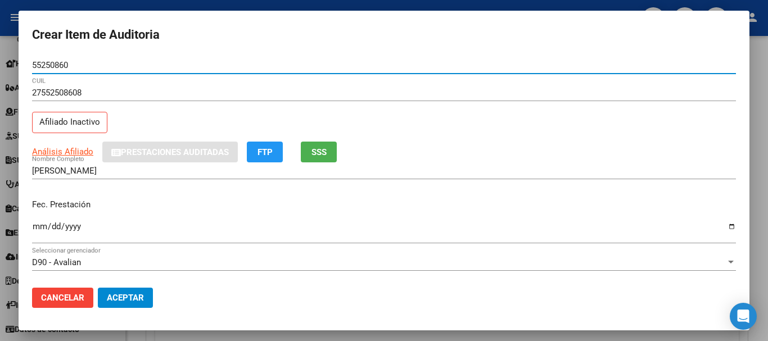
click at [39, 232] on input "Ingresar la fecha" at bounding box center [384, 231] width 704 height 18
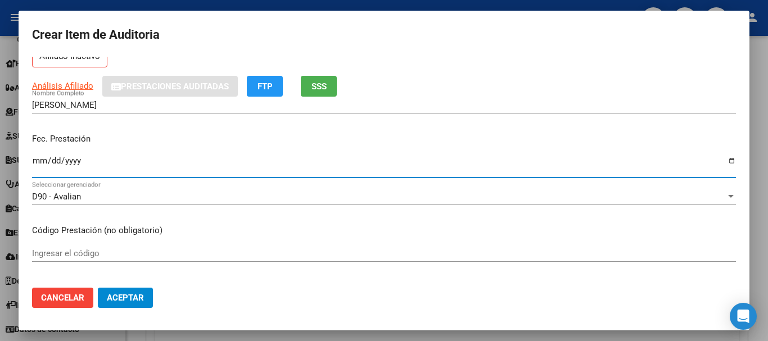
scroll to position [169, 0]
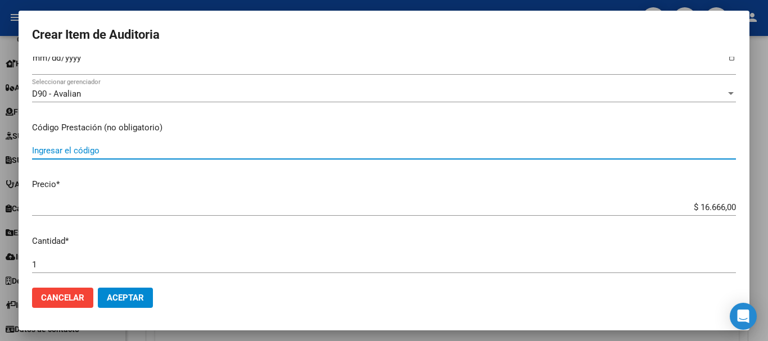
click at [85, 150] on input "Ingresar el código" at bounding box center [384, 151] width 704 height 10
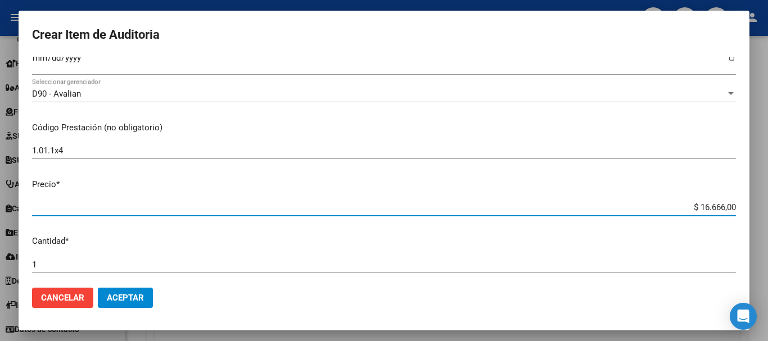
drag, startPoint x: 691, startPoint y: 204, endPoint x: 762, endPoint y: 204, distance: 71.4
click at [762, 204] on div "Crear Item de Auditoria 55250860 Nro Documento 27552508608 CUIL Afiliado Inacti…" at bounding box center [384, 170] width 768 height 341
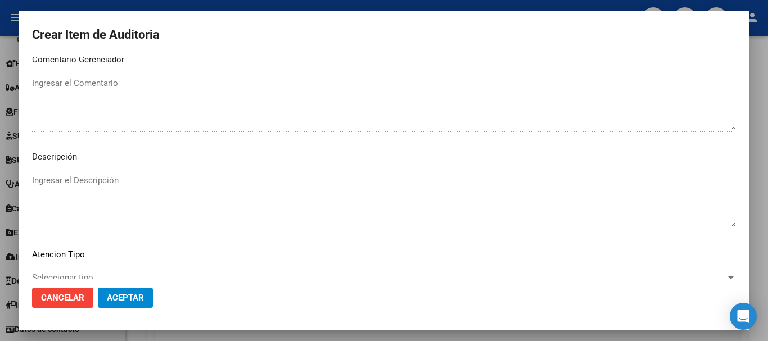
scroll to position [693, 0]
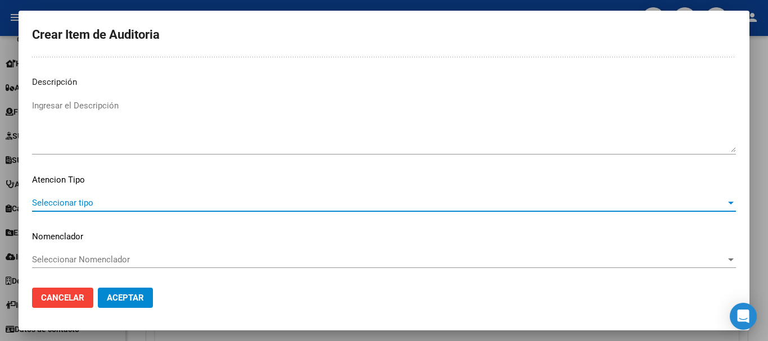
click at [699, 204] on span "Seleccionar tipo" at bounding box center [378, 203] width 693 height 10
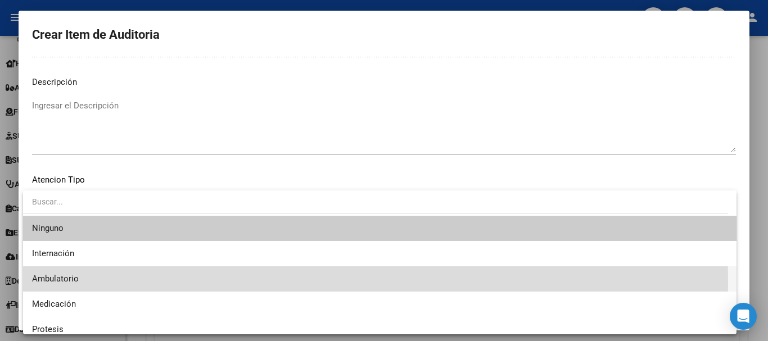
click at [101, 282] on span "Ambulatorio" at bounding box center [379, 278] width 695 height 25
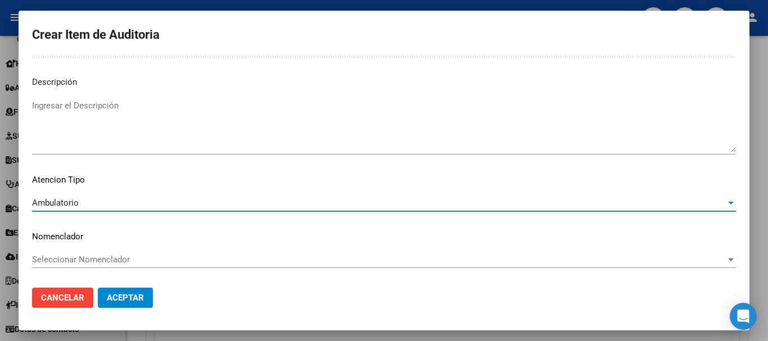
click at [131, 302] on span "Aceptar" at bounding box center [125, 298] width 37 height 10
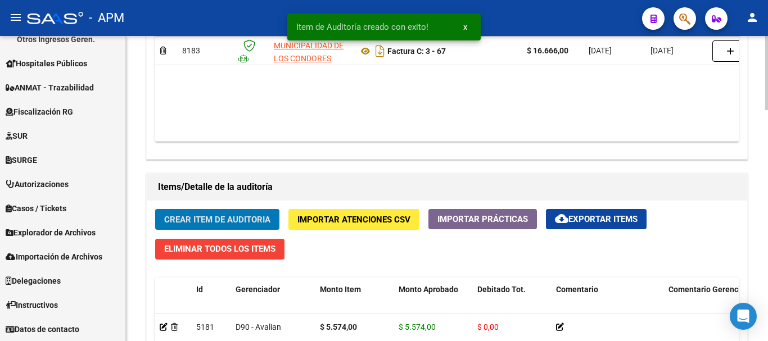
scroll to position [675, 0]
click at [256, 220] on span "Crear Item de Auditoria" at bounding box center [217, 220] width 106 height 10
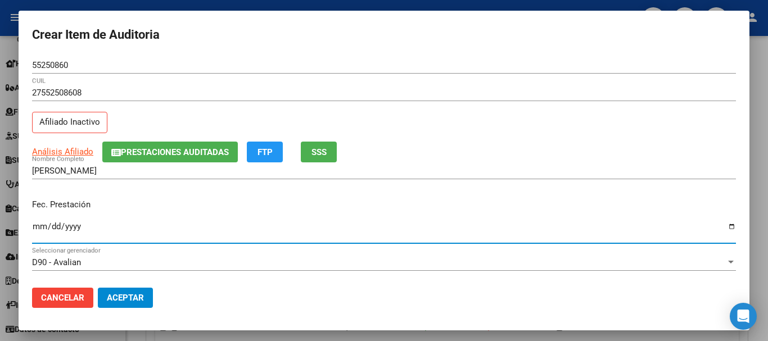
click at [39, 225] on input "Ingresar la fecha" at bounding box center [384, 231] width 704 height 18
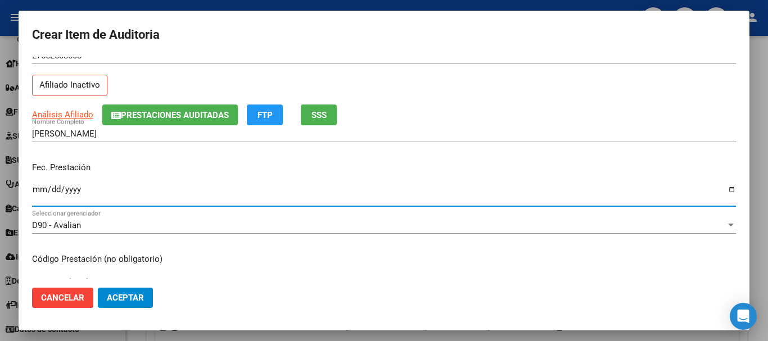
scroll to position [56, 0]
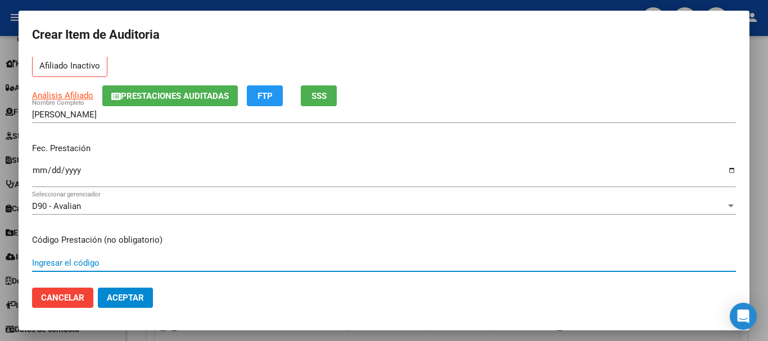
click at [71, 260] on input "Ingresar el código" at bounding box center [384, 263] width 704 height 10
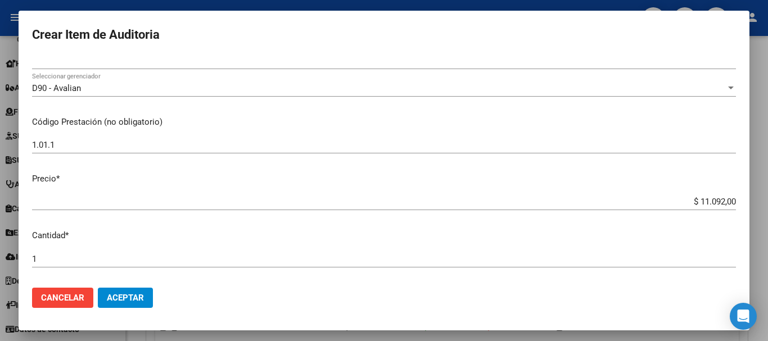
scroll to position [281, 0]
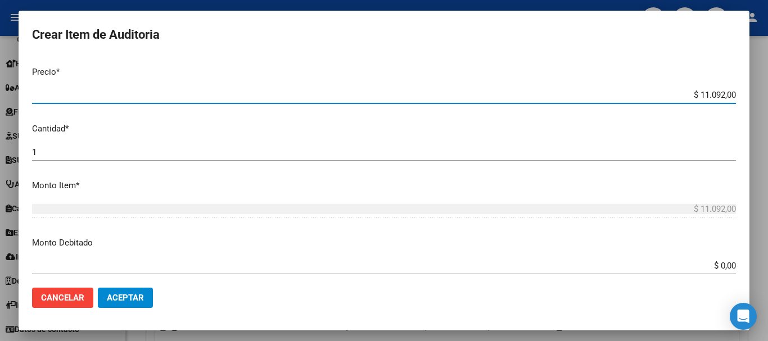
drag, startPoint x: 688, startPoint y: 90, endPoint x: 734, endPoint y: 90, distance: 46.1
click at [734, 90] on app-form-text-field "Precio * $ 11.092,00 Ingresar el precio" at bounding box center [388, 83] width 713 height 35
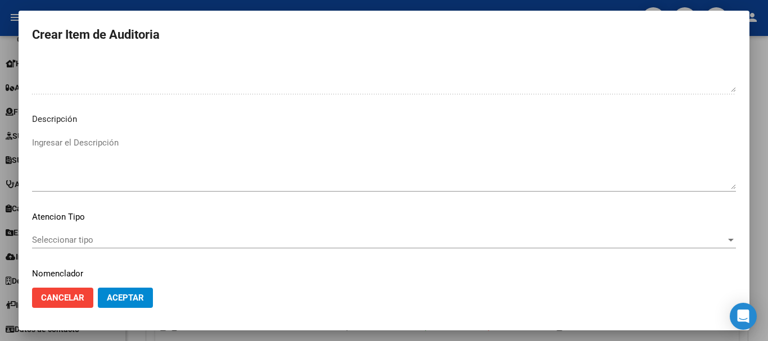
scroll to position [693, 0]
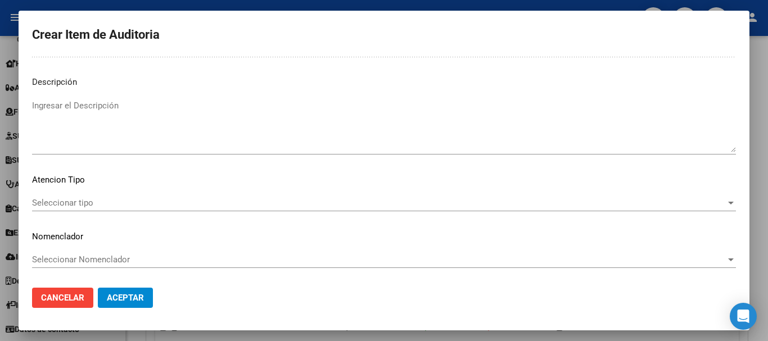
click at [654, 207] on span "Seleccionar tipo" at bounding box center [378, 203] width 693 height 10
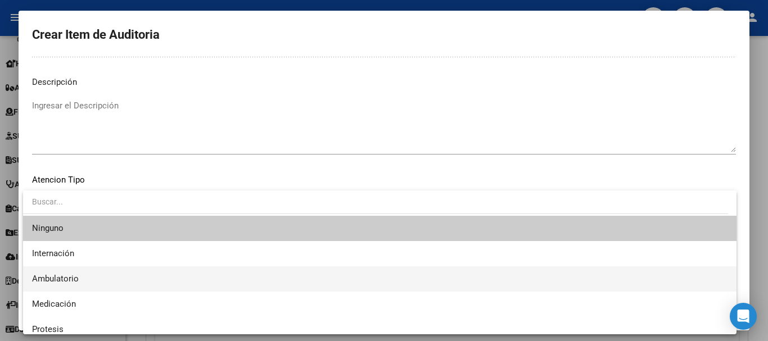
click at [230, 277] on span "Ambulatorio" at bounding box center [379, 278] width 695 height 25
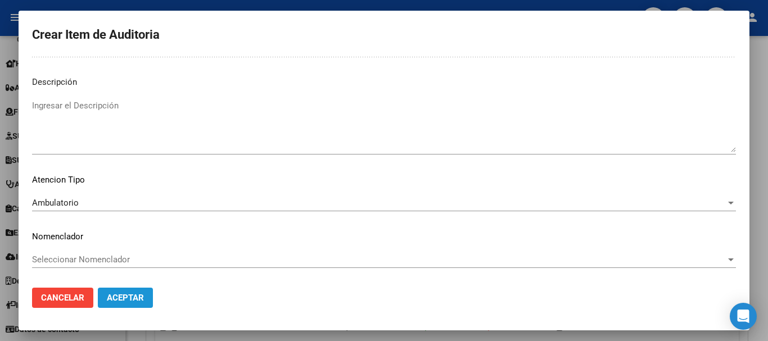
click at [148, 293] on button "Aceptar" at bounding box center [125, 298] width 55 height 20
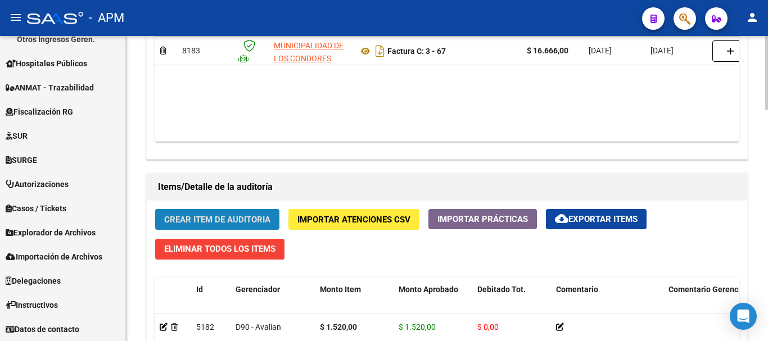
click at [238, 223] on span "Crear Item de Auditoria" at bounding box center [217, 220] width 106 height 10
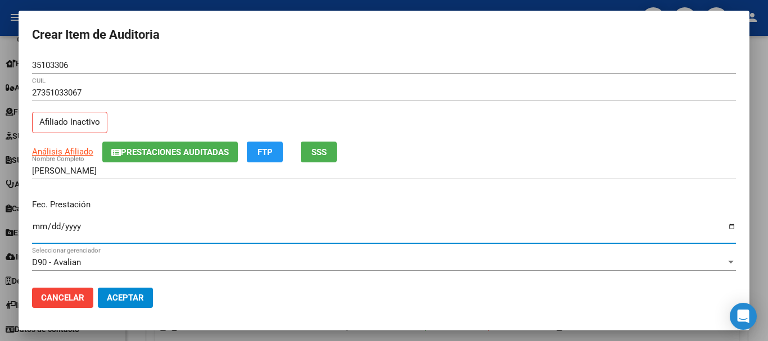
click at [39, 223] on input "Ingresar la fecha" at bounding box center [384, 231] width 704 height 18
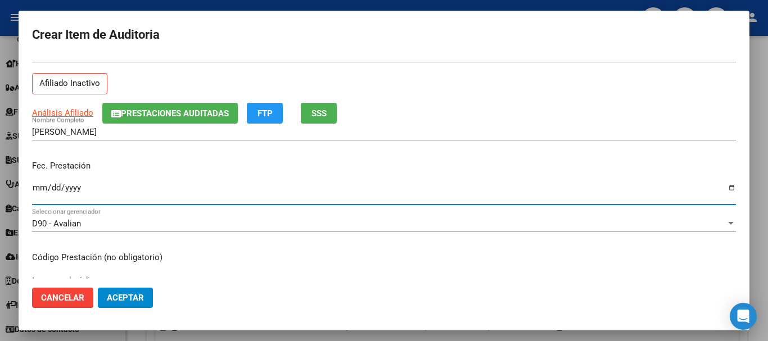
scroll to position [56, 0]
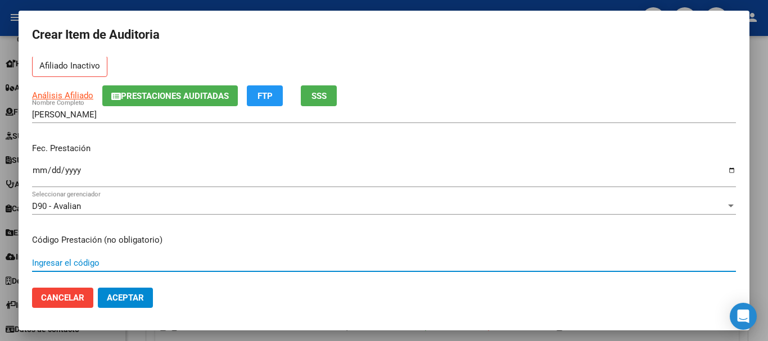
click at [51, 263] on input "Ingresar el código" at bounding box center [384, 263] width 704 height 10
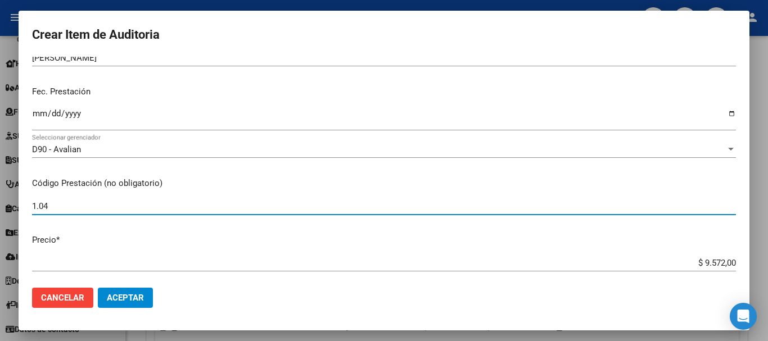
scroll to position [225, 0]
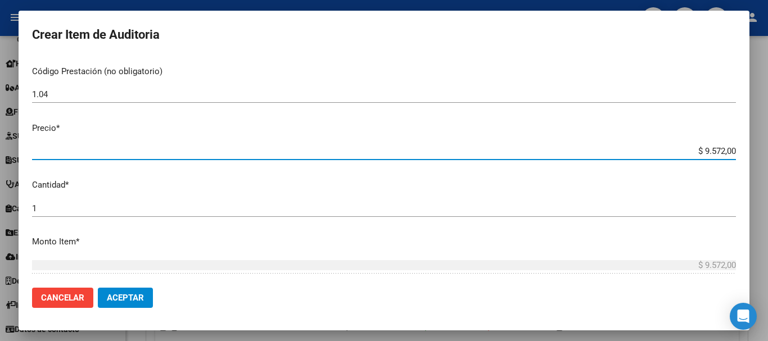
drag, startPoint x: 694, startPoint y: 152, endPoint x: 727, endPoint y: 152, distance: 33.2
click at [727, 152] on app-form-text-field "Precio * $ 9.572,00 Ingresar el precio" at bounding box center [388, 139] width 713 height 35
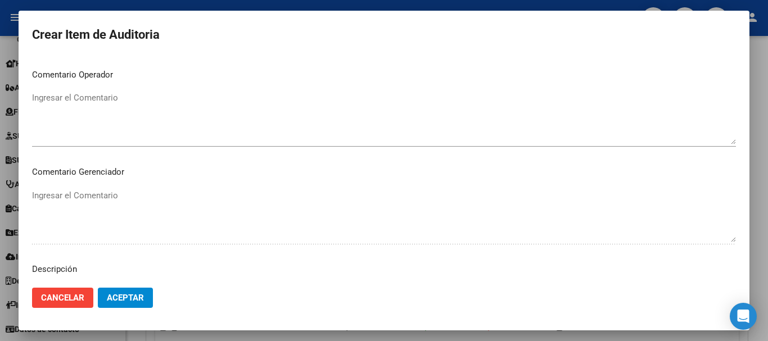
scroll to position [693, 0]
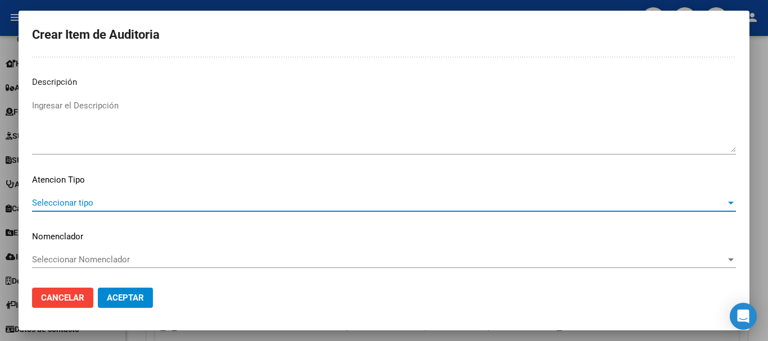
click at [650, 203] on span "Seleccionar tipo" at bounding box center [378, 203] width 693 height 10
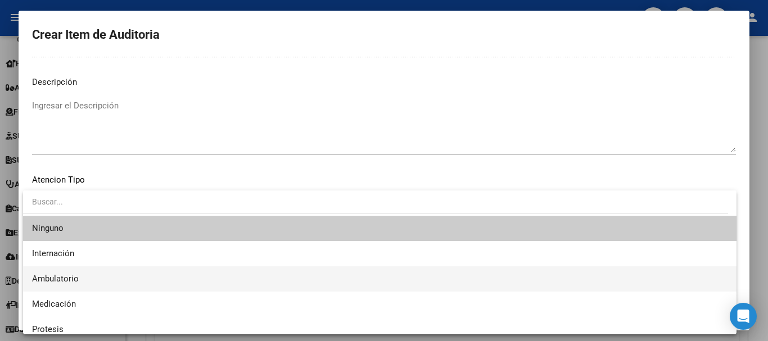
click at [114, 277] on span "Ambulatorio" at bounding box center [379, 278] width 695 height 25
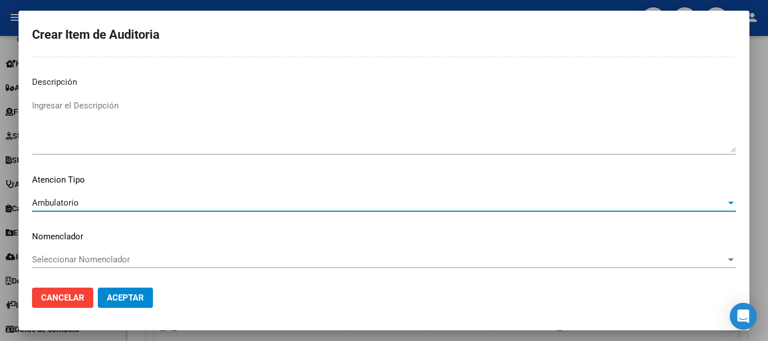
click at [140, 296] on span "Aceptar" at bounding box center [125, 298] width 37 height 10
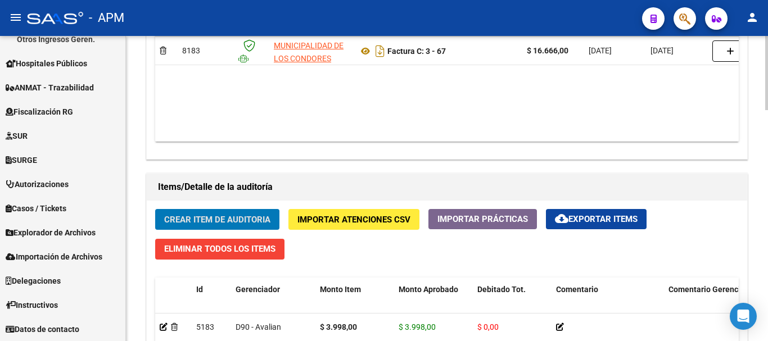
click at [228, 211] on button "Crear Item de Auditoria" at bounding box center [217, 219] width 124 height 21
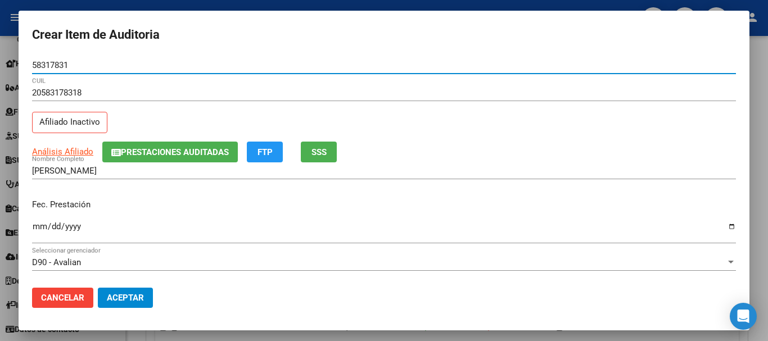
click at [39, 227] on input "Ingresar la fecha" at bounding box center [384, 231] width 704 height 18
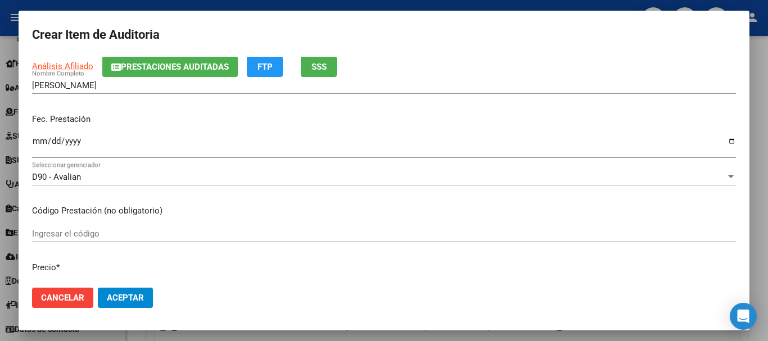
scroll to position [112, 0]
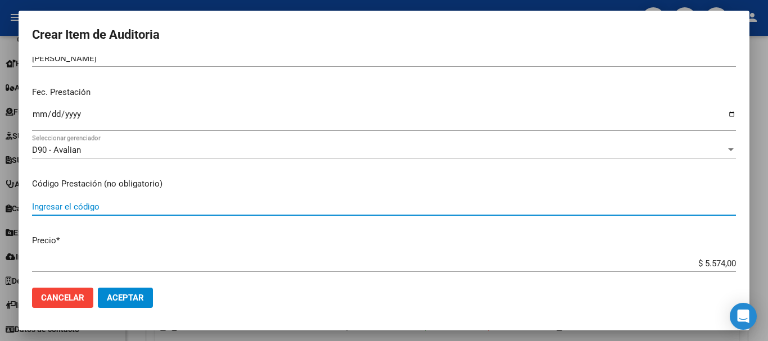
click at [109, 207] on input "Ingresar el código" at bounding box center [384, 207] width 704 height 10
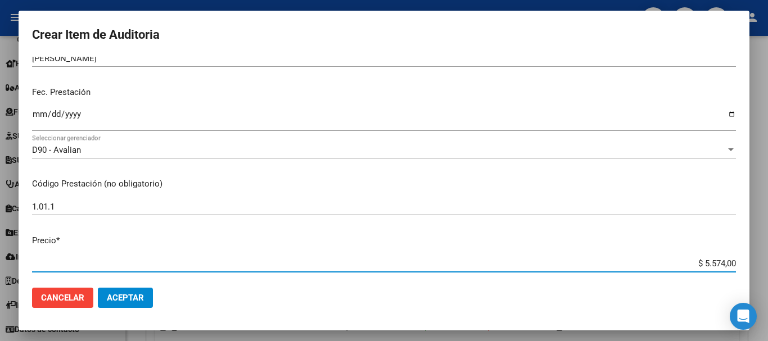
drag, startPoint x: 693, startPoint y: 265, endPoint x: 739, endPoint y: 265, distance: 46.1
click at [739, 265] on mat-dialog-content "58317831 Nro Documento 20583178318 CUIL Afiliado Inactivo Análisis Afiliado Pre…" at bounding box center [384, 168] width 730 height 222
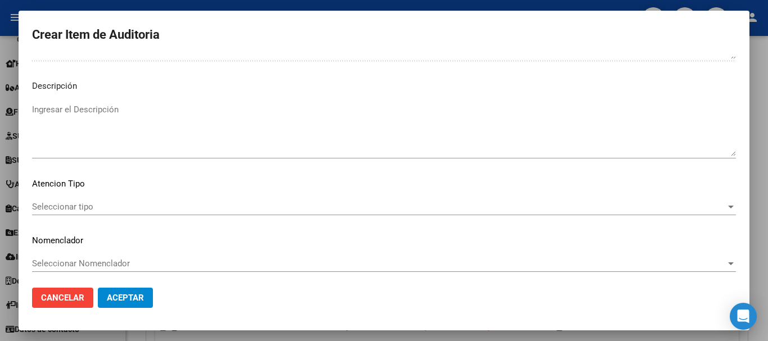
scroll to position [693, 0]
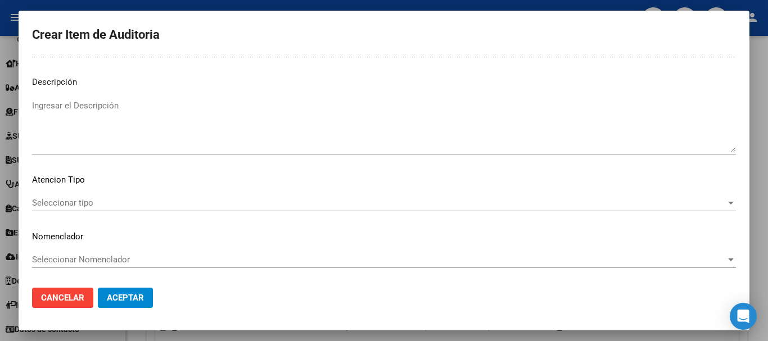
click at [260, 207] on span "Seleccionar tipo" at bounding box center [378, 203] width 693 height 10
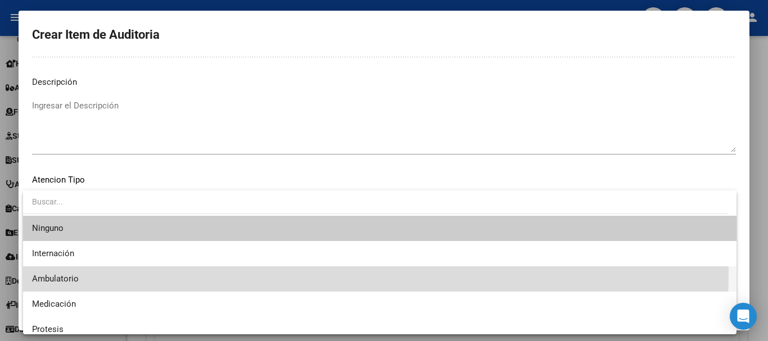
click at [138, 271] on span "Ambulatorio" at bounding box center [379, 278] width 695 height 25
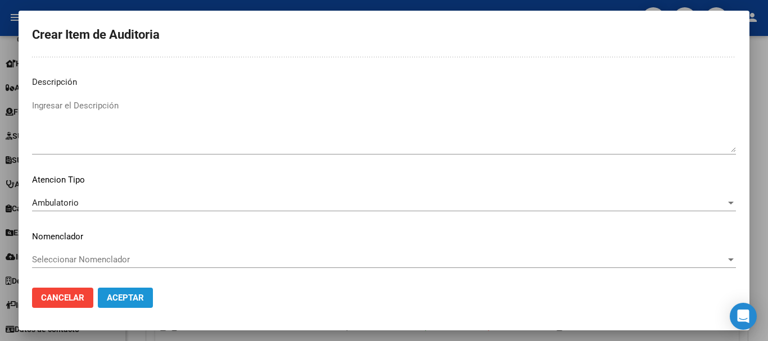
click at [125, 292] on button "Aceptar" at bounding box center [125, 298] width 55 height 20
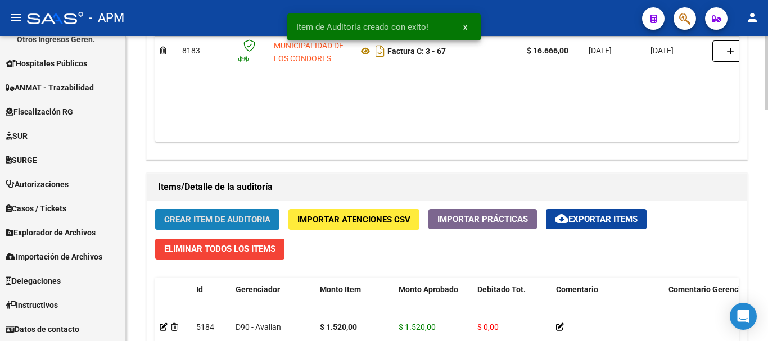
click at [241, 213] on button "Crear Item de Auditoria" at bounding box center [217, 219] width 124 height 21
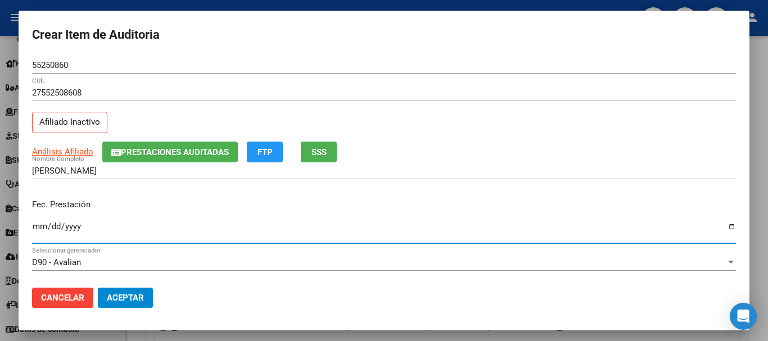
click at [38, 225] on input "Ingresar la fecha" at bounding box center [384, 231] width 704 height 18
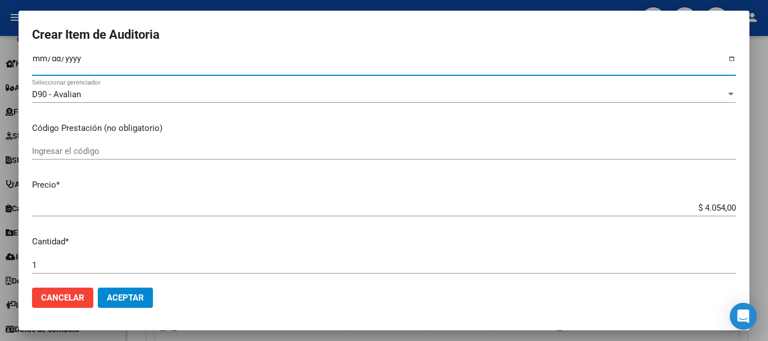
scroll to position [169, 0]
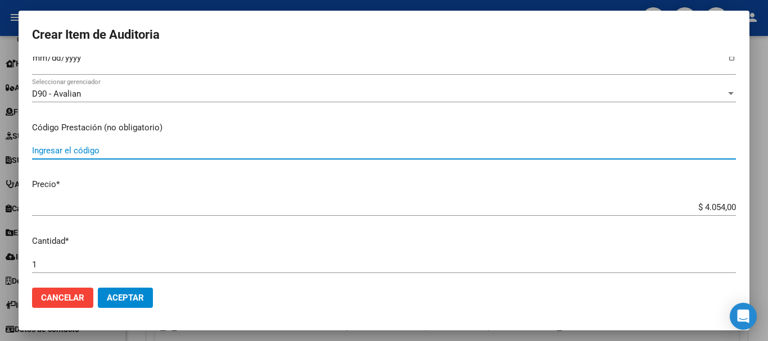
click at [119, 150] on input "Ingresar el código" at bounding box center [384, 151] width 704 height 10
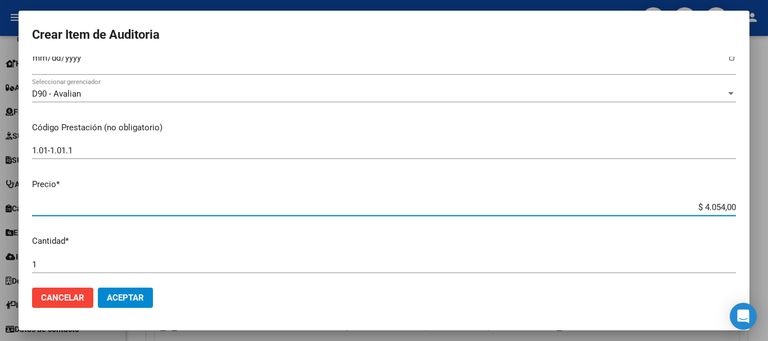
drag, startPoint x: 695, startPoint y: 206, endPoint x: 737, endPoint y: 206, distance: 42.1
click at [737, 206] on mat-dialog-content "55250860 Nro Documento 27552508608 CUIL Afiliado Inactivo Análisis Afiliado Pre…" at bounding box center [384, 168] width 730 height 222
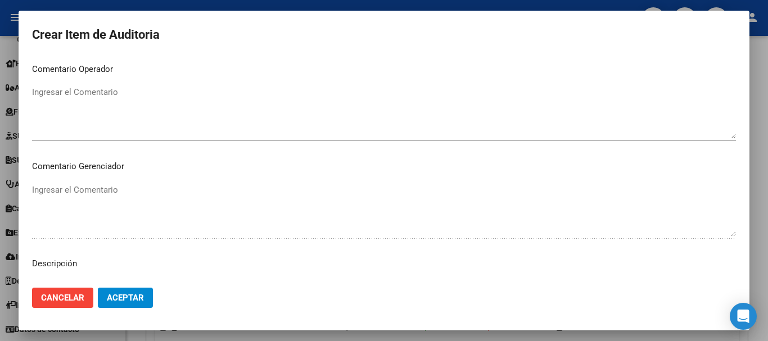
scroll to position [693, 0]
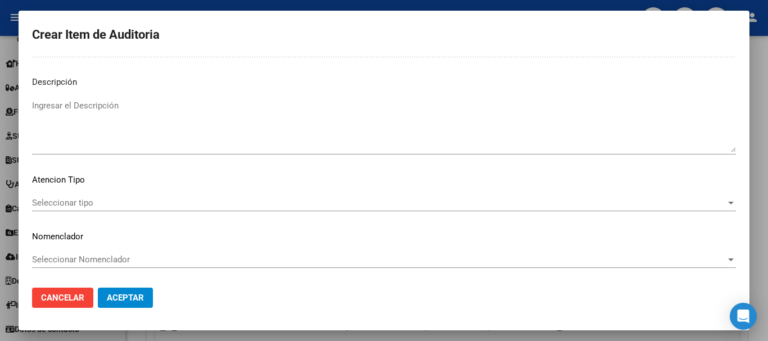
click at [677, 207] on span "Seleccionar tipo" at bounding box center [378, 203] width 693 height 10
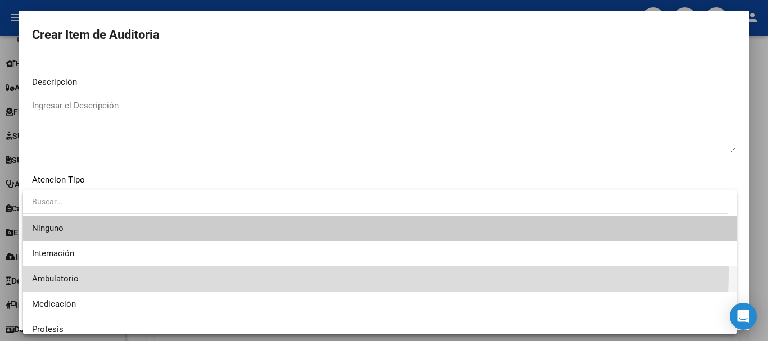
click at [155, 270] on span "Ambulatorio" at bounding box center [379, 278] width 695 height 25
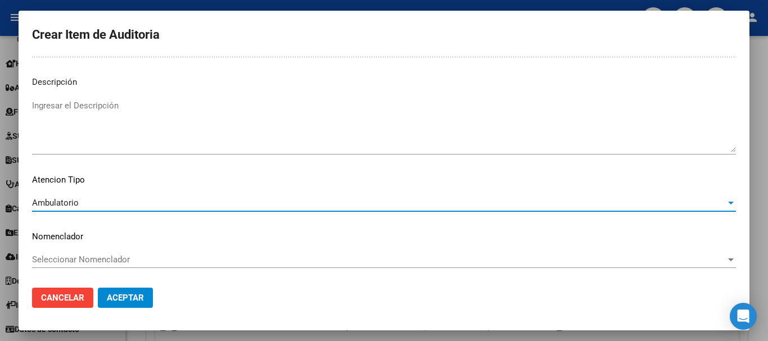
click at [125, 291] on button "Aceptar" at bounding box center [125, 298] width 55 height 20
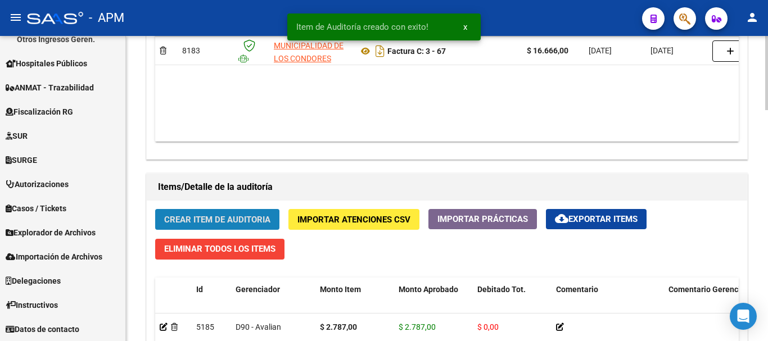
click at [247, 225] on button "Crear Item de Auditoria" at bounding box center [217, 219] width 124 height 21
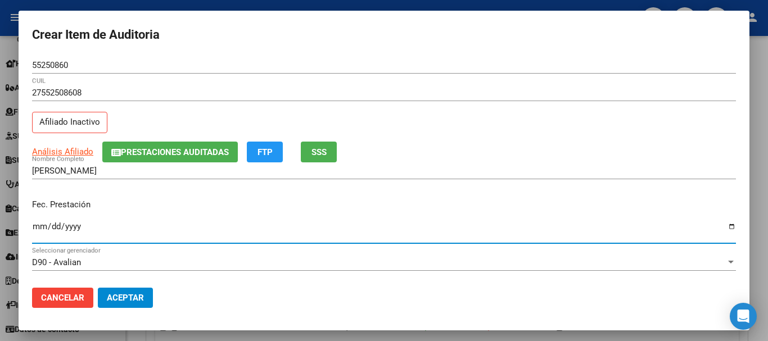
click at [34, 228] on input "Ingresar la fecha" at bounding box center [384, 231] width 704 height 18
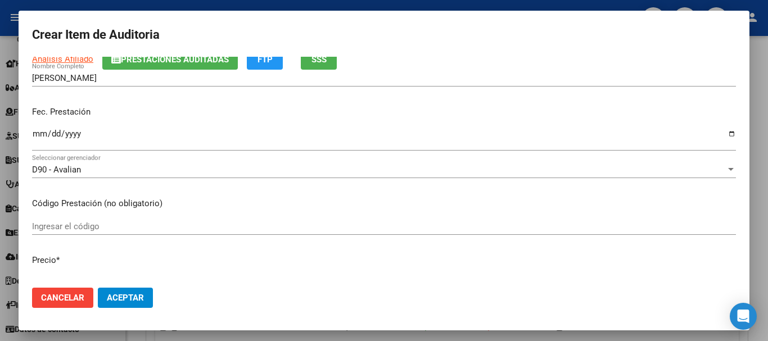
scroll to position [112, 0]
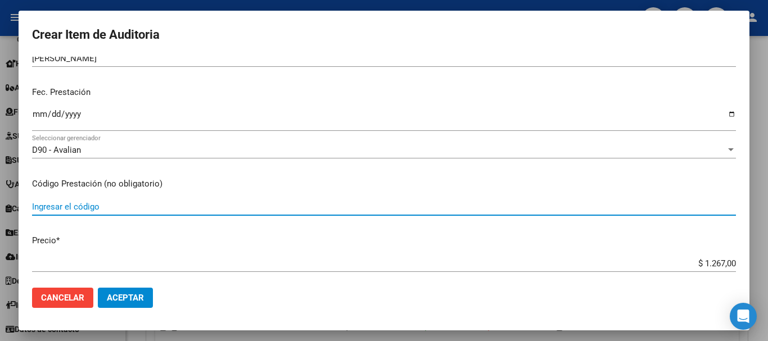
click at [43, 203] on input "Ingresar el código" at bounding box center [384, 207] width 704 height 10
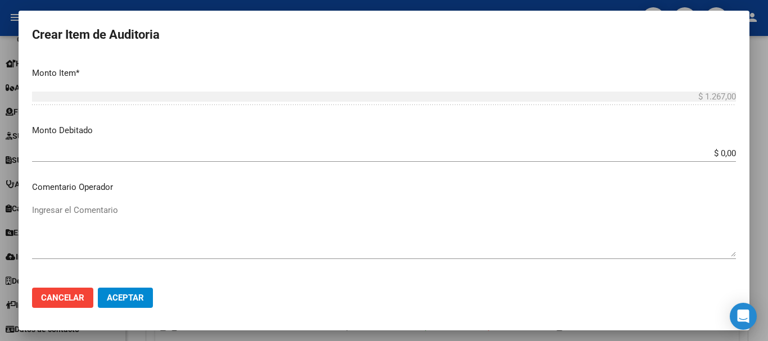
scroll to position [693, 0]
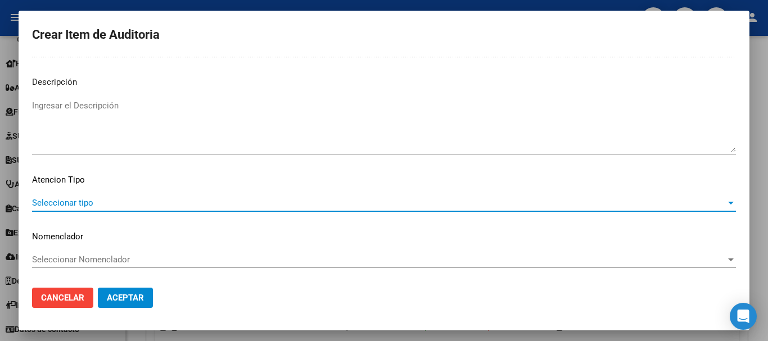
click at [578, 207] on span "Seleccionar tipo" at bounding box center [378, 203] width 693 height 10
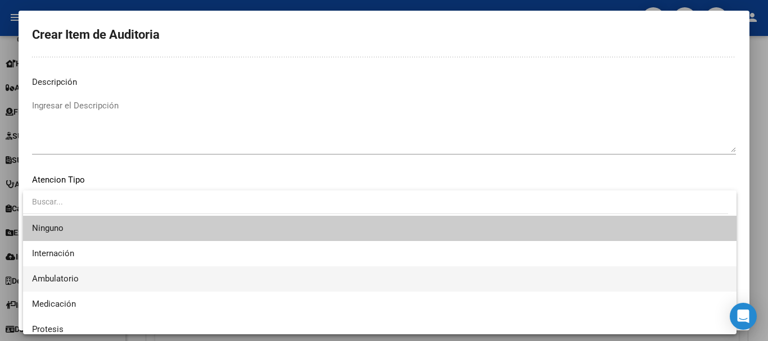
click at [138, 271] on span "Ambulatorio" at bounding box center [379, 278] width 695 height 25
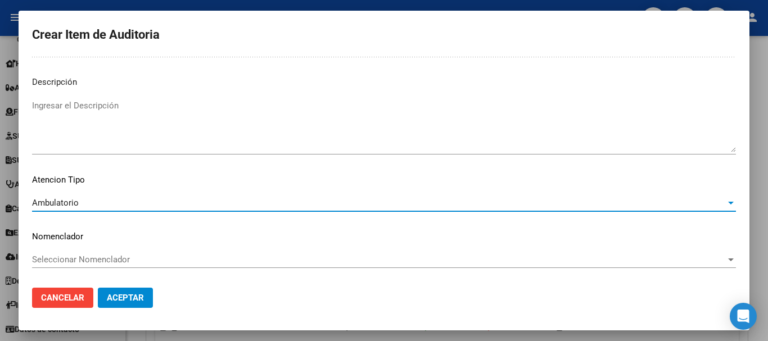
click at [134, 293] on span "Aceptar" at bounding box center [125, 298] width 37 height 10
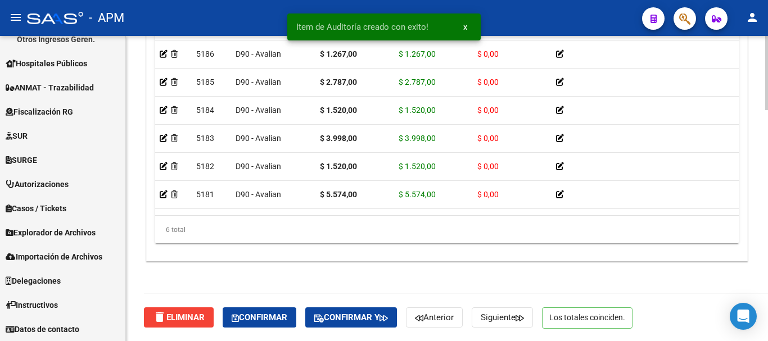
scroll to position [6, 0]
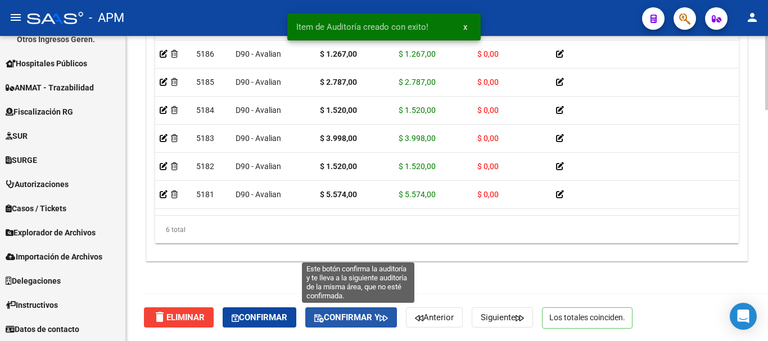
click at [361, 315] on span "Confirmar y" at bounding box center [351, 317] width 74 height 10
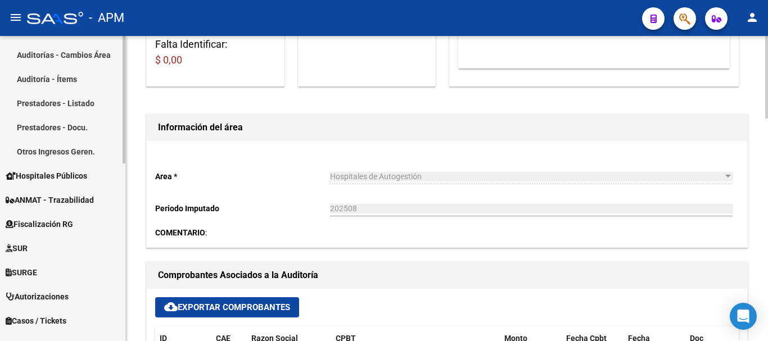
scroll to position [256, 0]
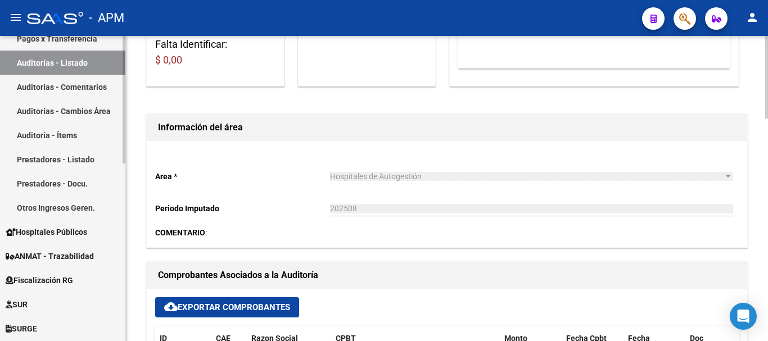
click at [85, 63] on link "Auditorías - Listado" at bounding box center [62, 63] width 125 height 24
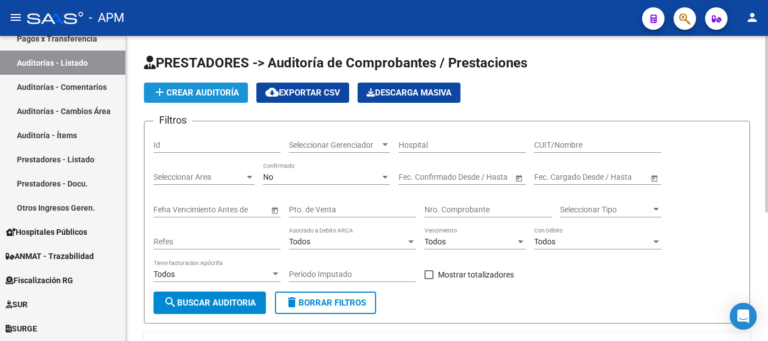
click at [225, 97] on span "add Crear Auditoría" at bounding box center [196, 93] width 86 height 10
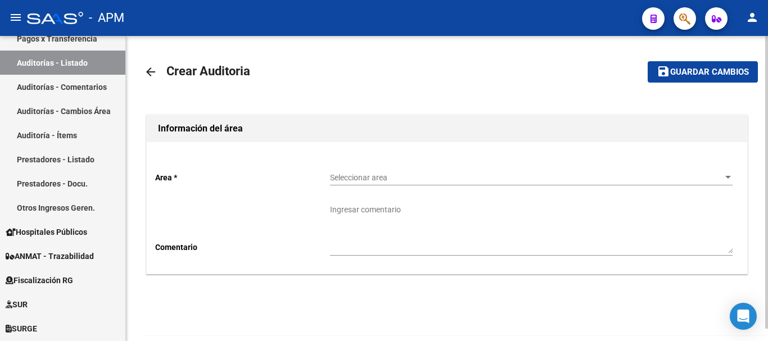
click at [709, 174] on span "Seleccionar area" at bounding box center [526, 178] width 392 height 10
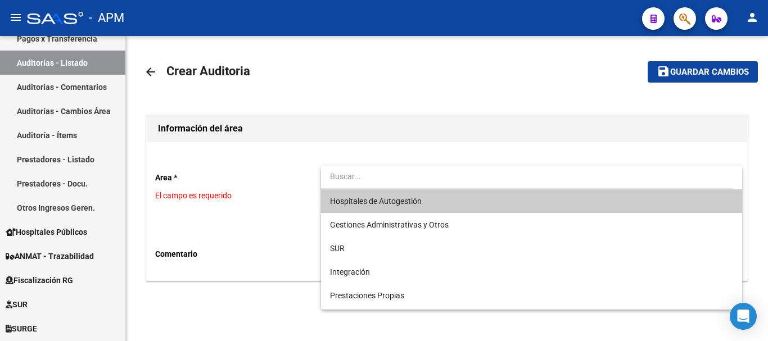
click at [532, 194] on span "Hospitales de Autogestión" at bounding box center [531, 201] width 402 height 24
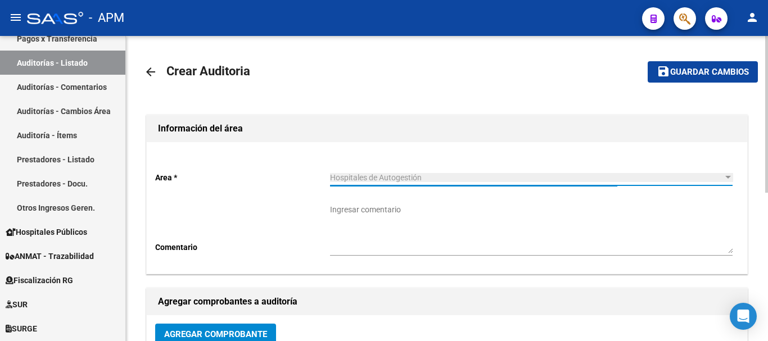
click at [696, 71] on span "Guardar cambios" at bounding box center [709, 72] width 79 height 10
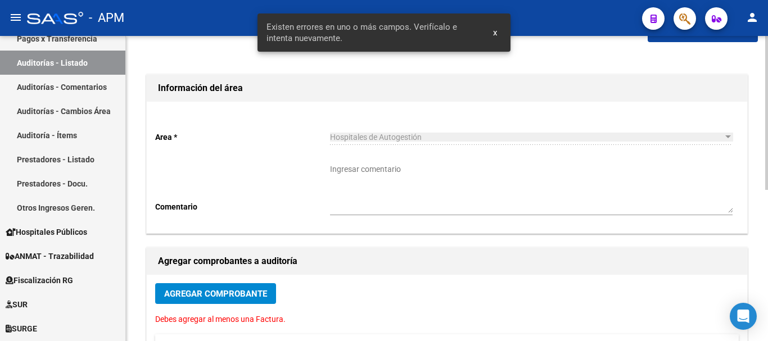
scroll to position [112, 0]
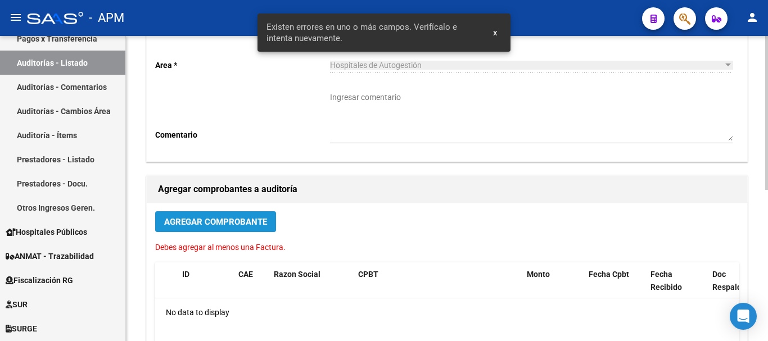
click at [232, 220] on span "Agregar Comprobante" at bounding box center [215, 222] width 103 height 10
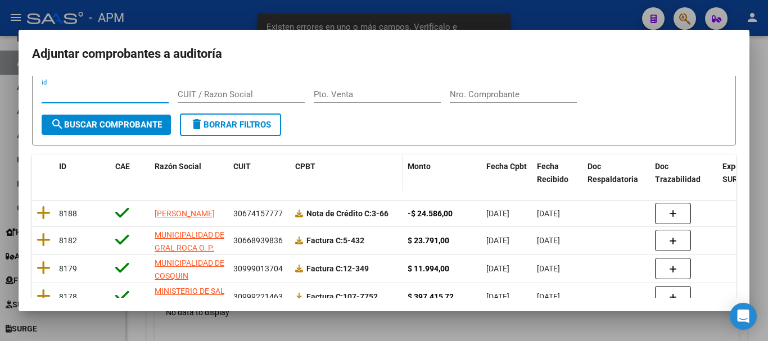
scroll to position [126, 0]
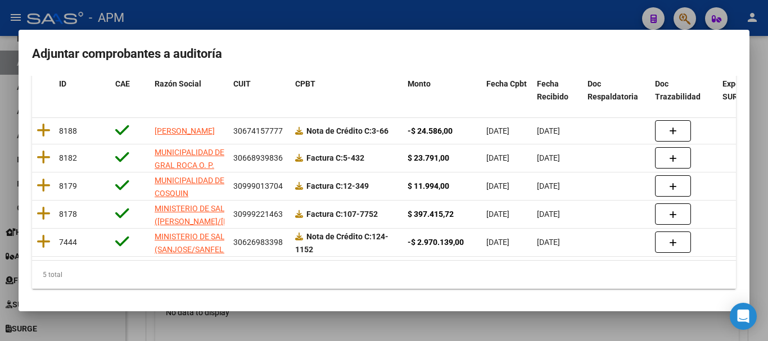
click at [471, 328] on div at bounding box center [384, 170] width 768 height 341
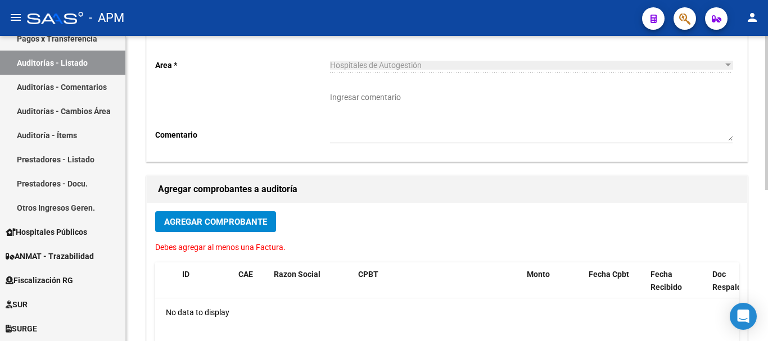
scroll to position [0, 0]
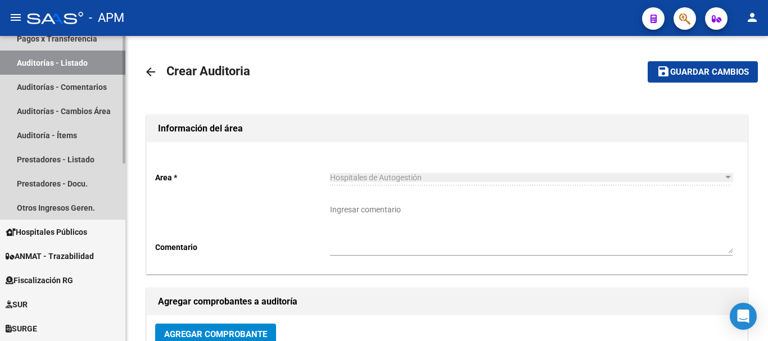
click at [58, 59] on link "Auditorías - Listado" at bounding box center [62, 63] width 125 height 24
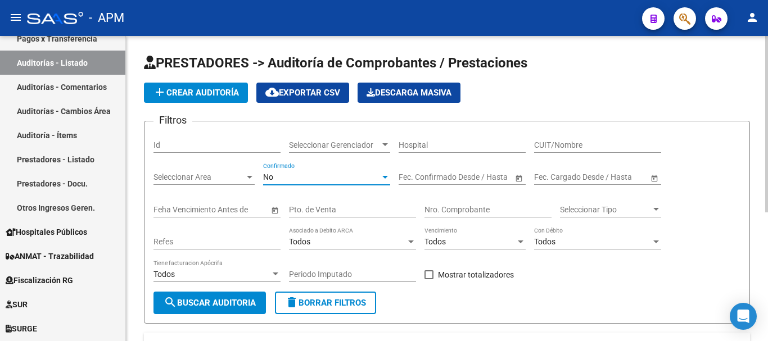
click at [380, 174] on div at bounding box center [385, 177] width 10 height 9
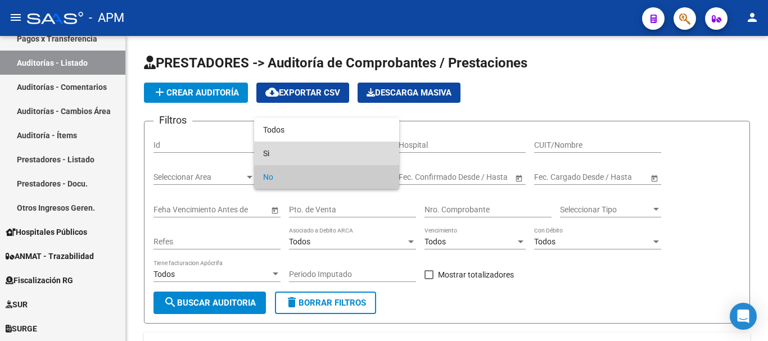
click at [295, 156] on span "Si" at bounding box center [326, 154] width 127 height 24
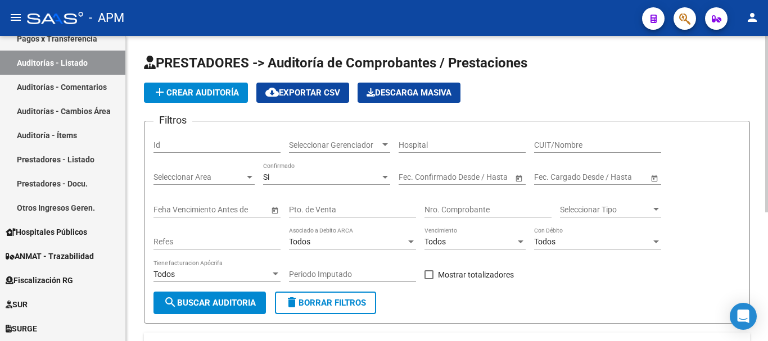
click at [516, 179] on span "Open calendar" at bounding box center [518, 177] width 27 height 27
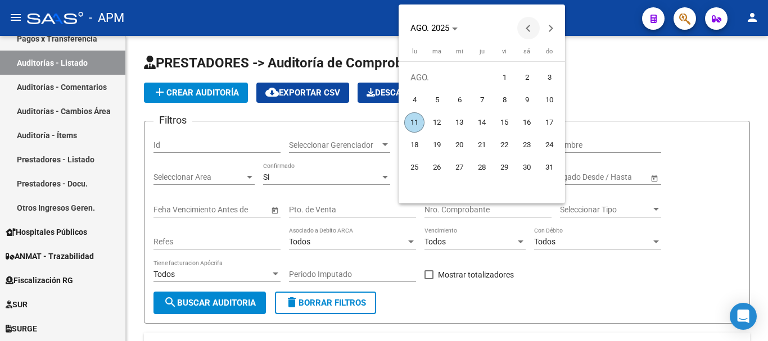
click at [527, 26] on span "Previous month" at bounding box center [528, 28] width 22 height 22
click at [434, 97] on span "1" at bounding box center [436, 100] width 20 height 20
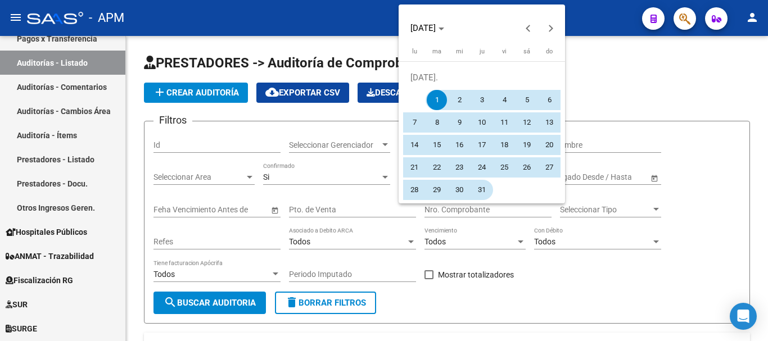
click at [474, 184] on span "31" at bounding box center [481, 190] width 20 height 20
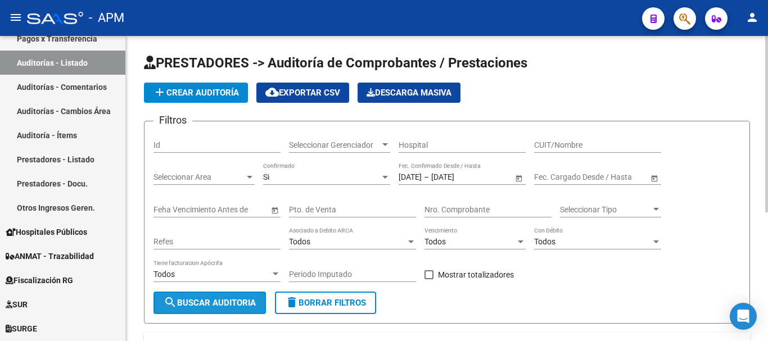
click at [259, 299] on button "search Buscar Auditoria" at bounding box center [209, 303] width 112 height 22
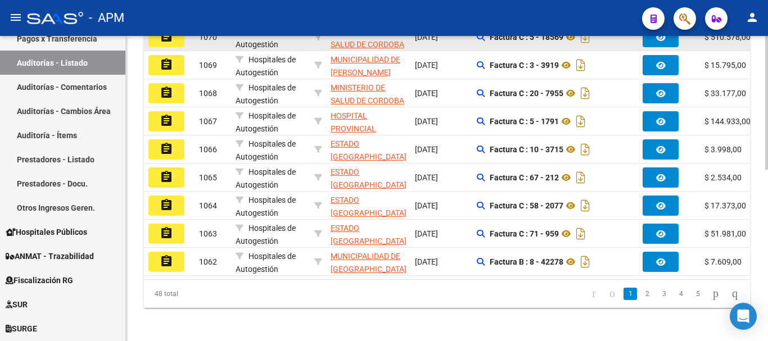
scroll to position [391, 0]
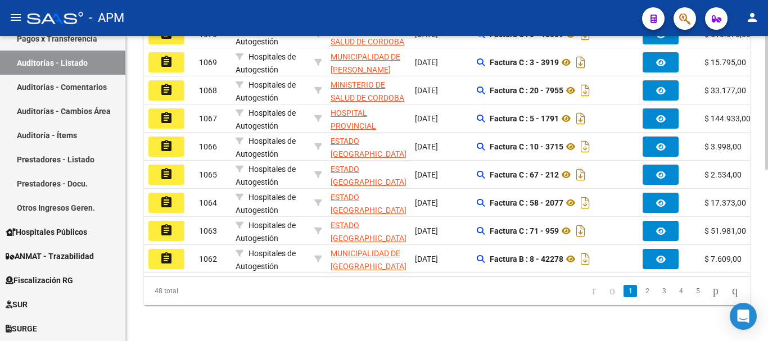
click at [359, 278] on div "48 total 1 2 3 4 5" at bounding box center [447, 291] width 606 height 28
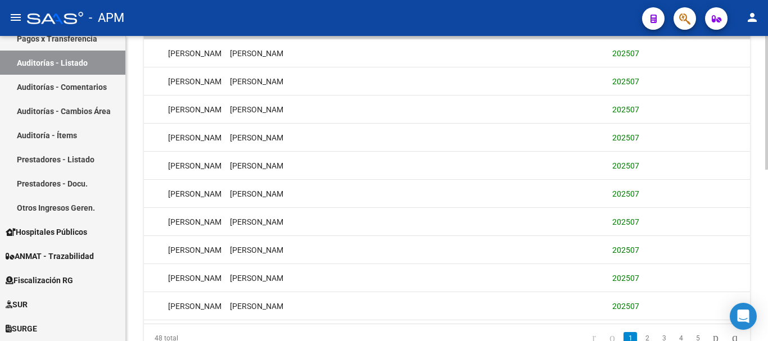
scroll to position [0, 895]
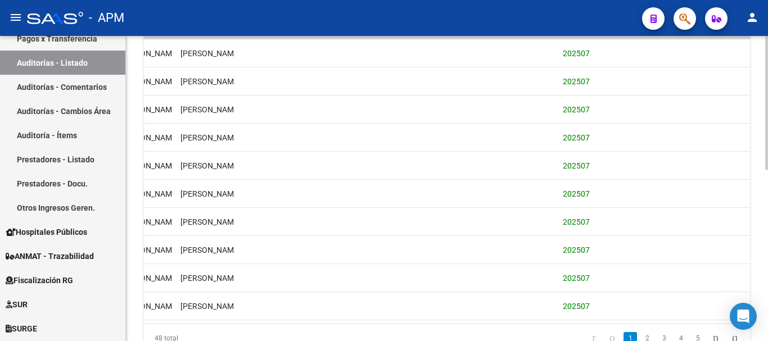
click at [706, 338] on li at bounding box center [715, 338] width 19 height 19
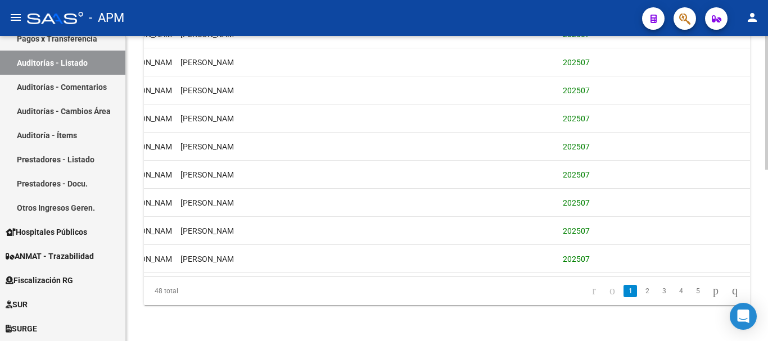
drag, startPoint x: 699, startPoint y: 338, endPoint x: 410, endPoint y: 324, distance: 289.2
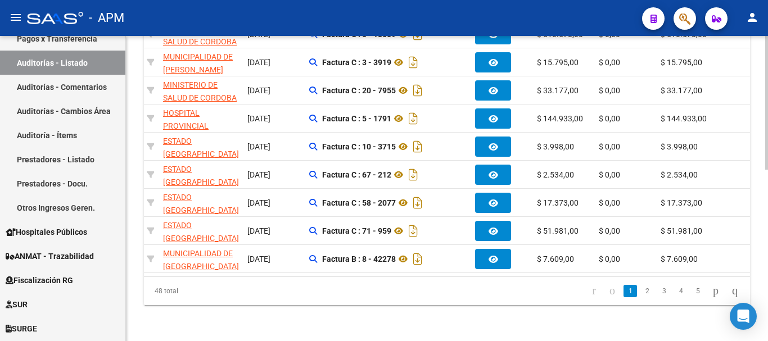
scroll to position [0, 0]
